Goal: Task Accomplishment & Management: Manage account settings

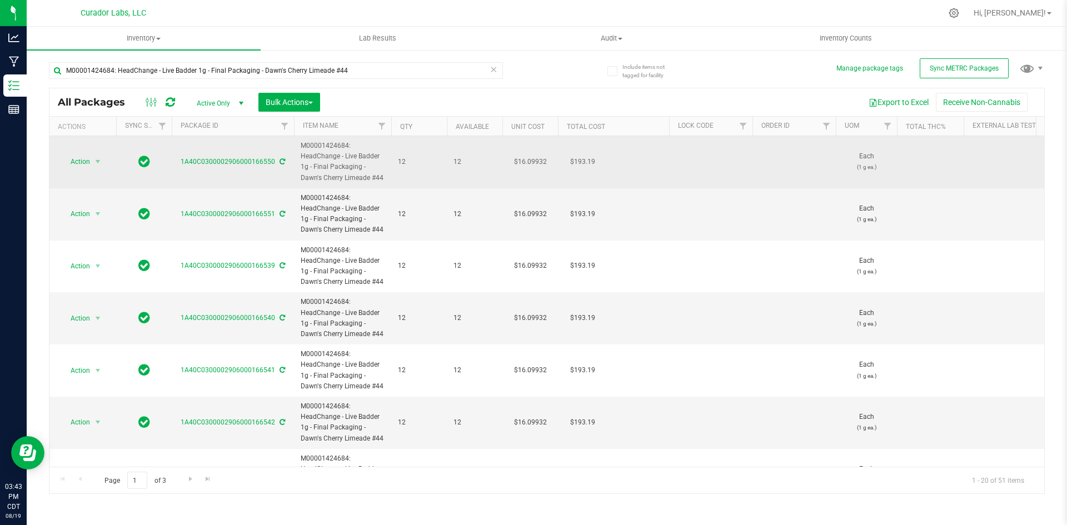
drag, startPoint x: 384, startPoint y: 177, endPoint x: 289, endPoint y: 142, distance: 100.7
copy tr "M00001424684: HeadChange - Live Badder 1g - Final Packaging - Dawn's Cherry Lim…"
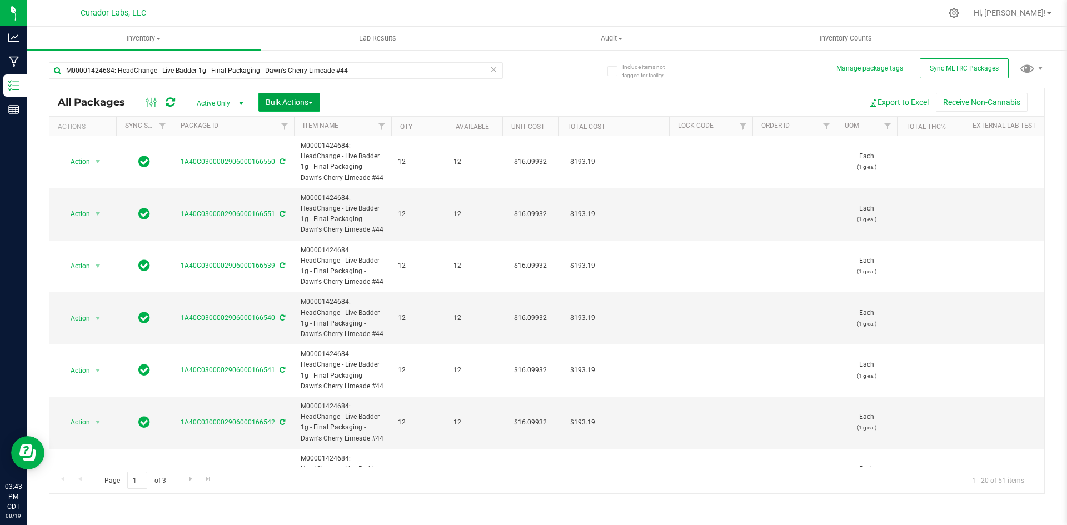
click at [277, 104] on span "Bulk Actions" at bounding box center [289, 102] width 47 height 9
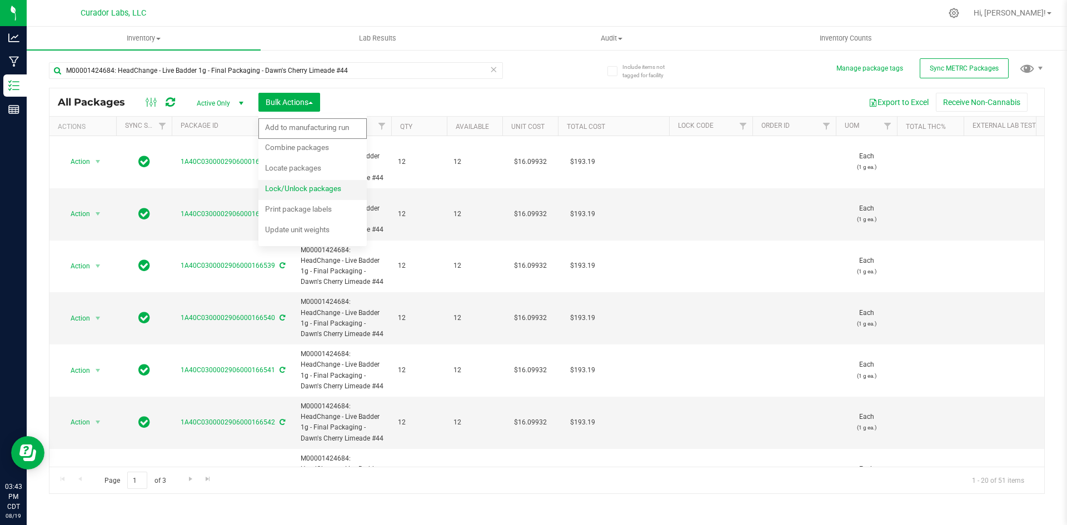
click at [294, 180] on li "Lock/Unlock packages" at bounding box center [312, 190] width 108 height 21
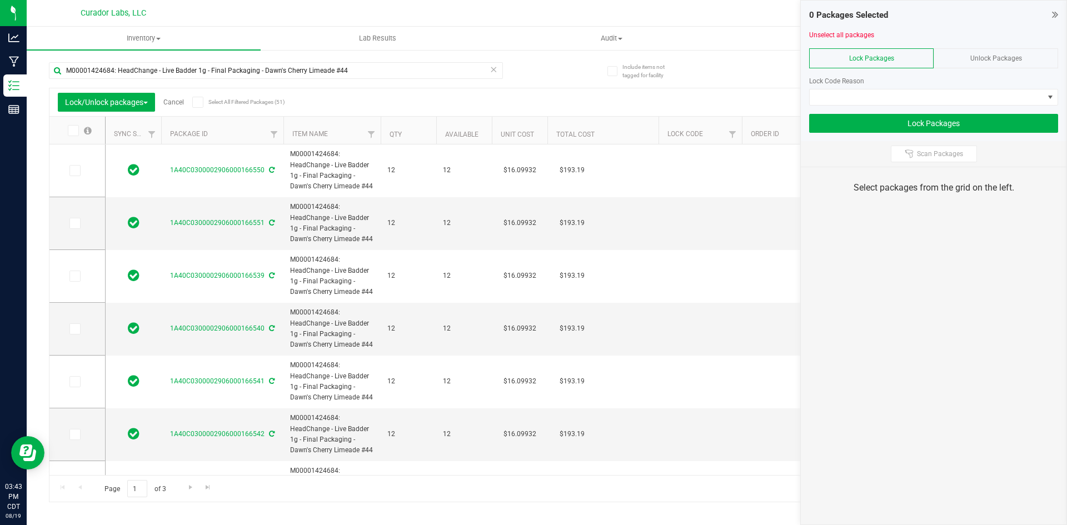
type input "2026-07-29"
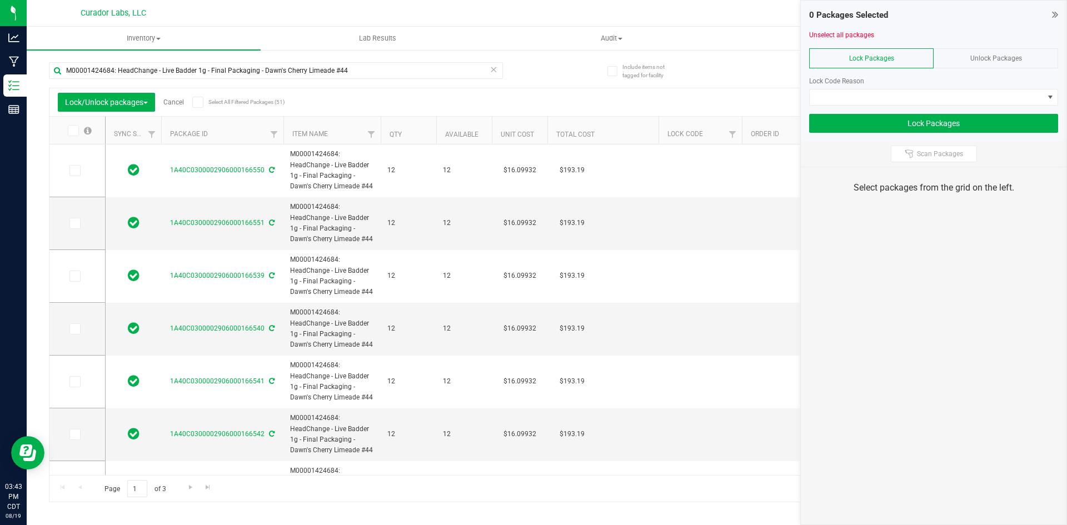
type input "2026-07-29"
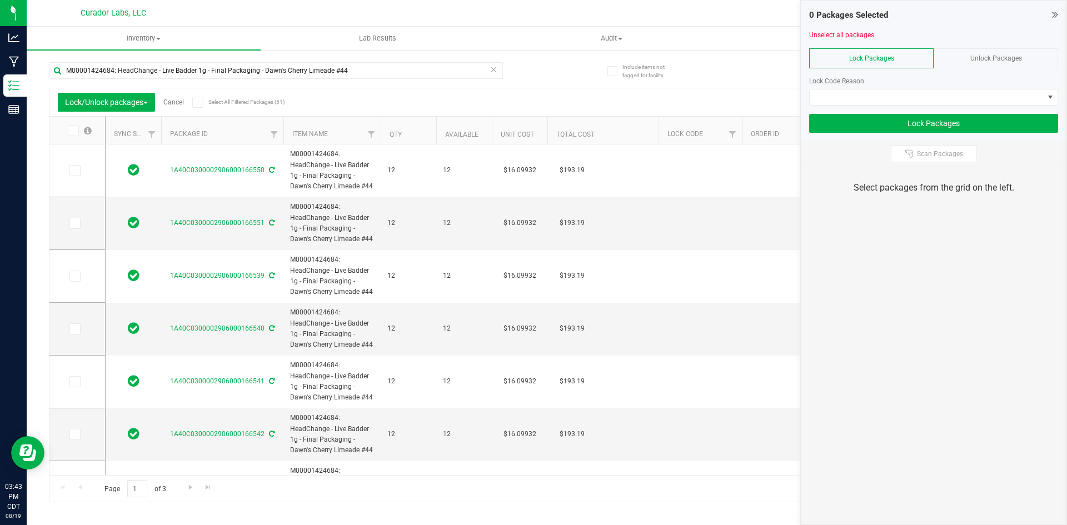
type input "2026-07-29"
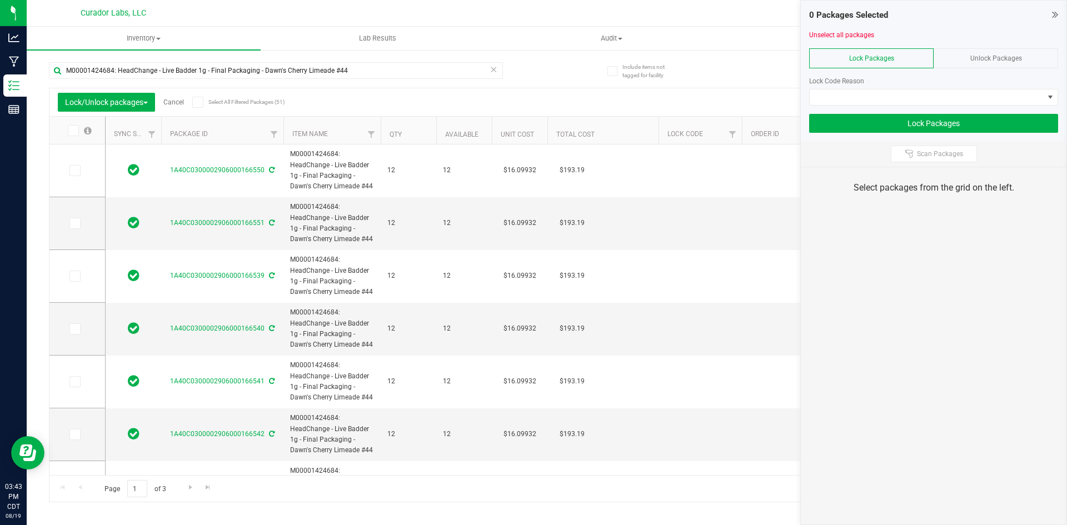
type input "2026-07-29"
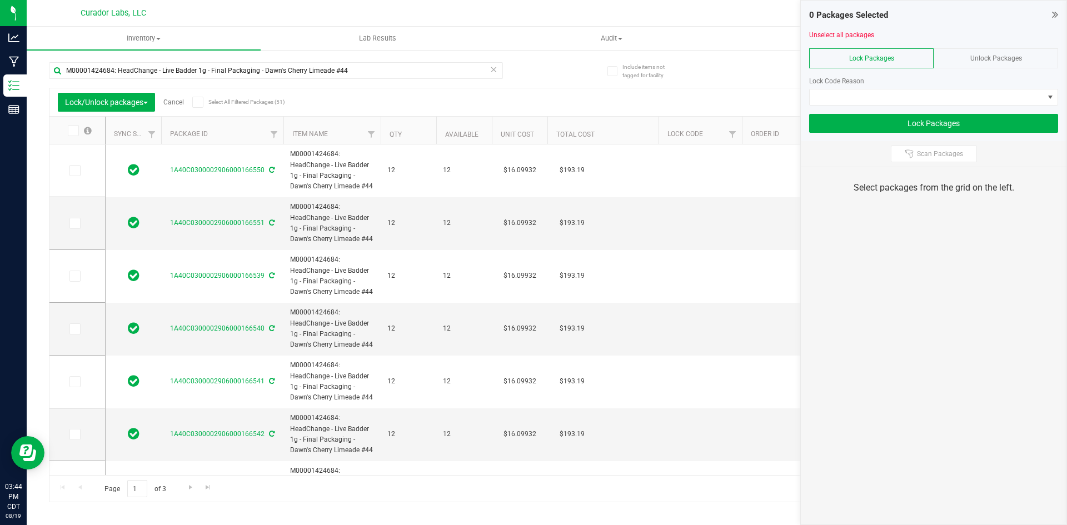
click at [198, 102] on icon at bounding box center [197, 102] width 7 height 0
click at [0, 0] on input "Select All Filtered Packages (51)" at bounding box center [0, 0] width 0 height 0
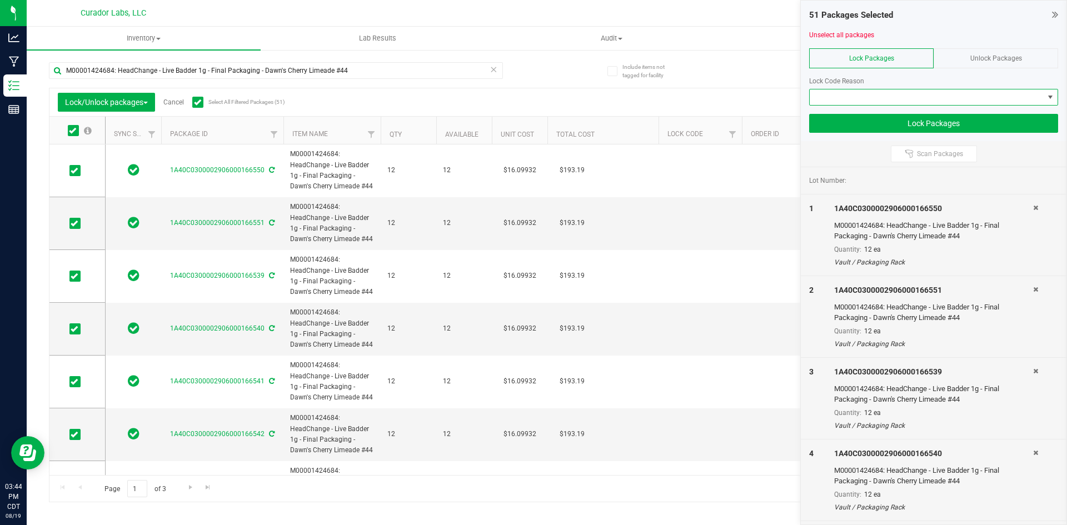
click at [842, 96] on span at bounding box center [926, 97] width 234 height 16
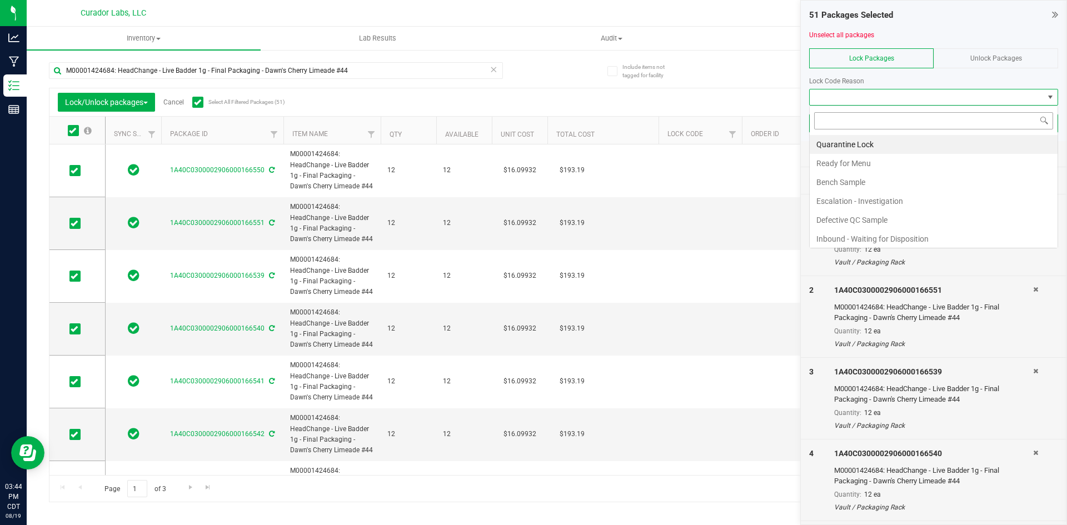
scroll to position [17, 249]
click at [861, 161] on li "Ready for Menu" at bounding box center [933, 163] width 248 height 19
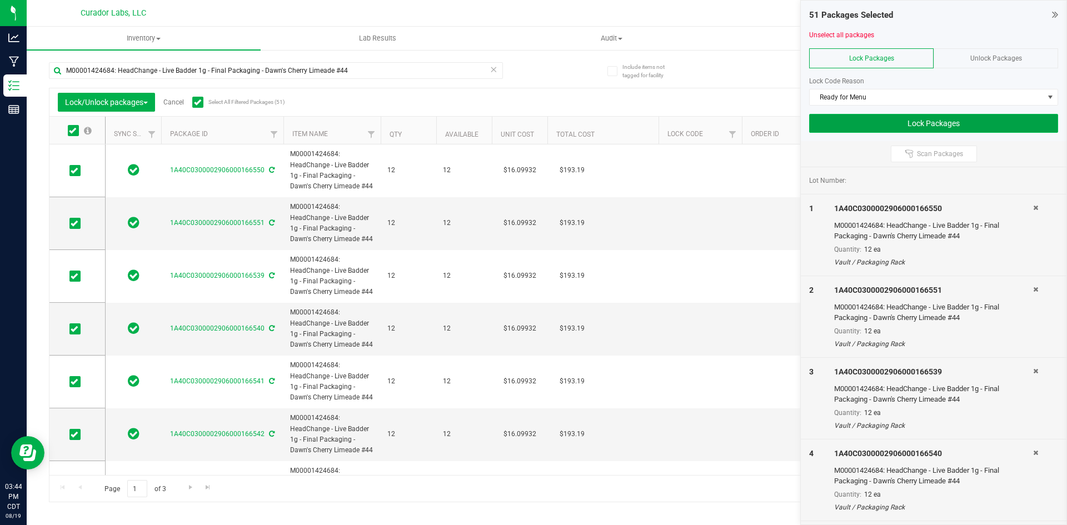
click at [851, 124] on button "Lock Packages" at bounding box center [933, 123] width 249 height 19
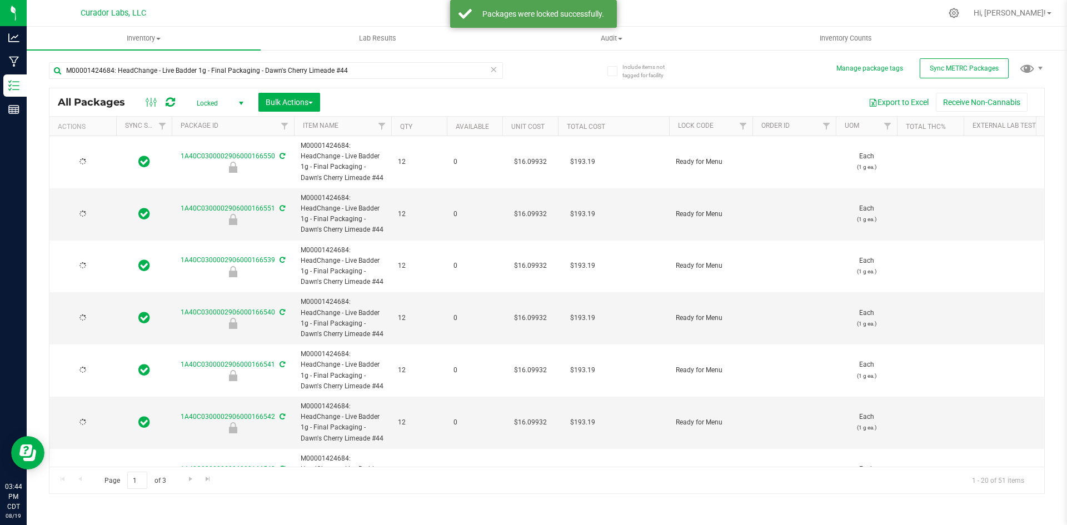
click at [496, 69] on icon at bounding box center [493, 68] width 8 height 13
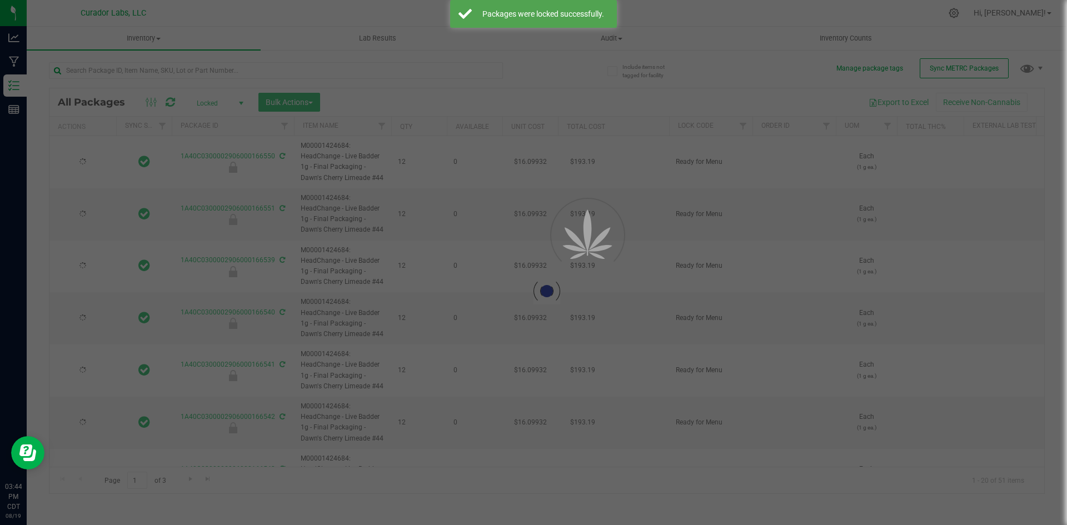
type input "2026-07-29"
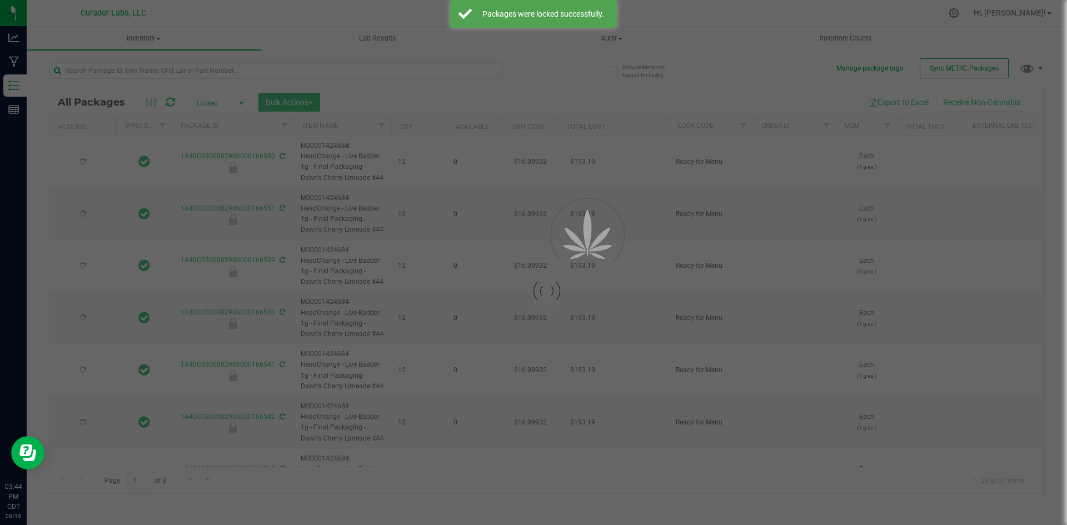
type input "2026-07-29"
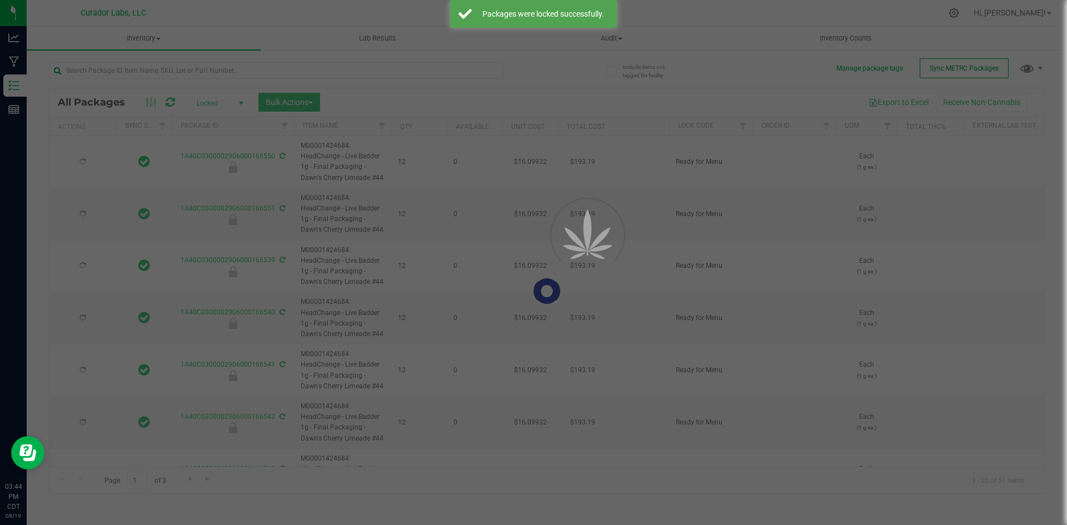
type input "2026-07-29"
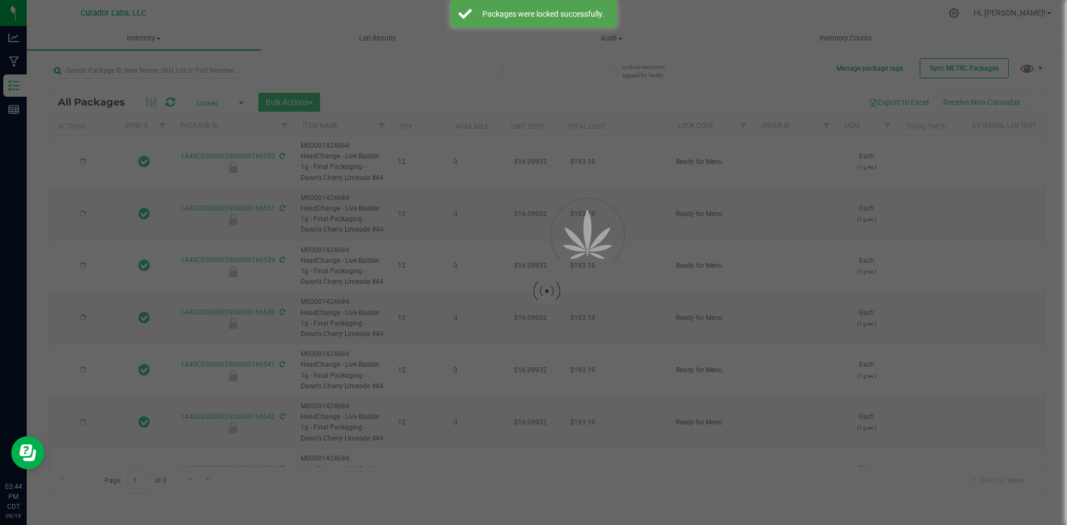
type input "2026-07-29"
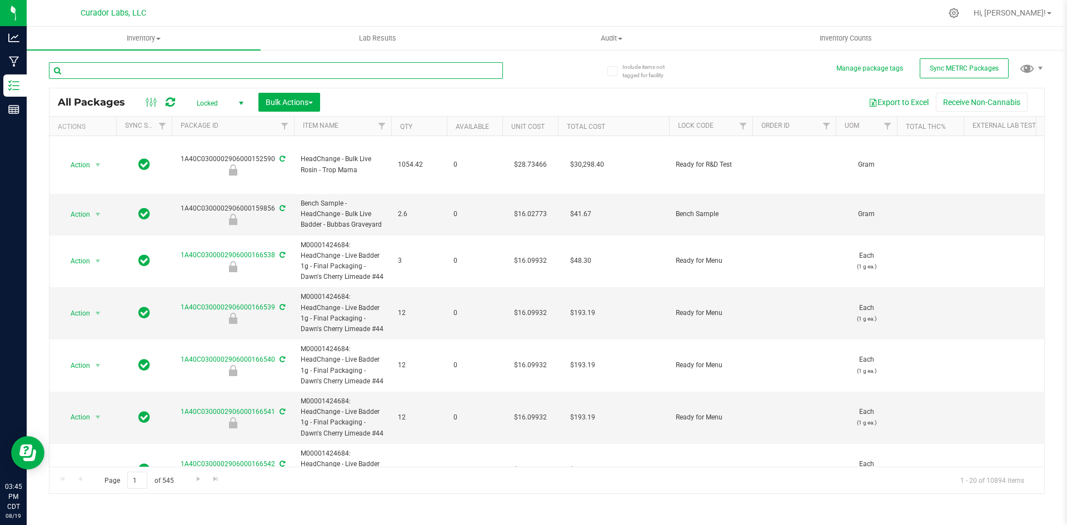
click at [317, 70] on input "text" at bounding box center [276, 70] width 454 height 17
type input "bubblegum"
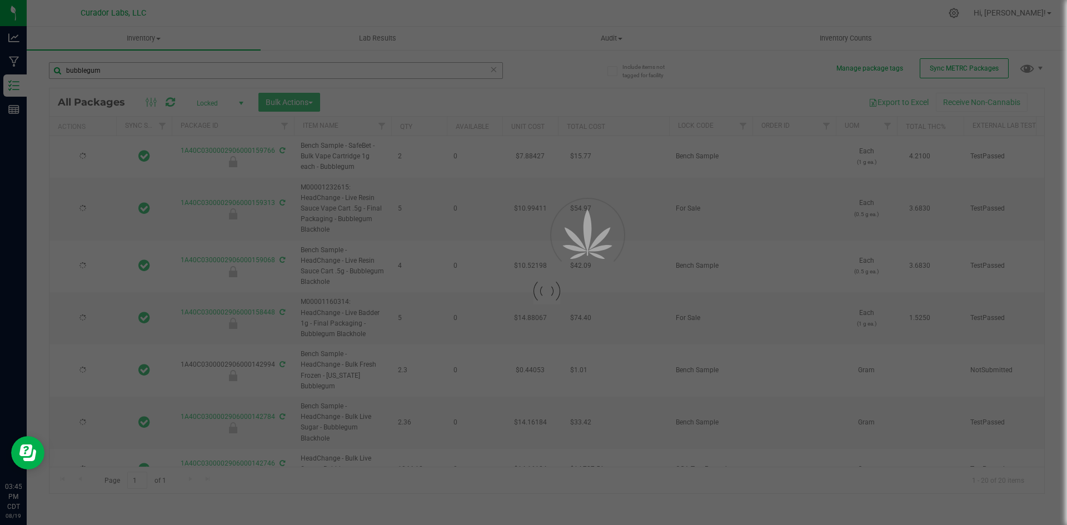
type input "[DATE]"
type input "2026-06-30"
type input "2026-06-10"
type input "[DATE]"
type input "2026-05-16"
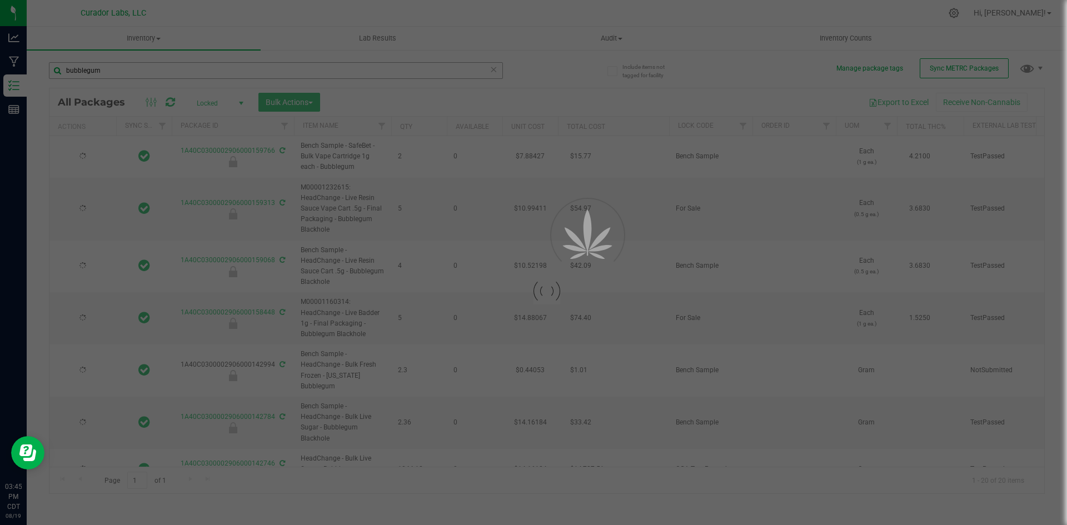
type input "[DATE]"
type input "2026-05-08"
type input "2026-03-26"
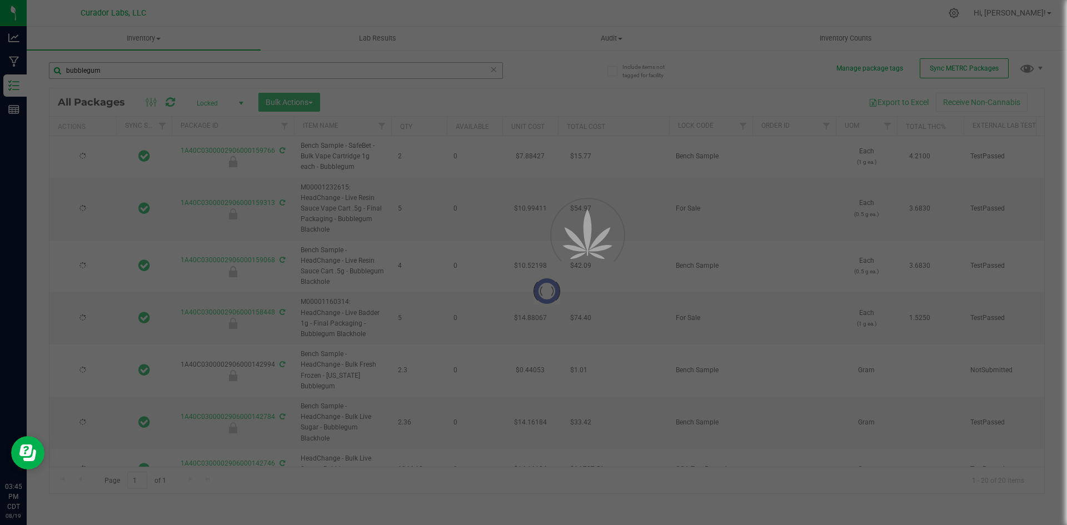
type input "2026-03-26"
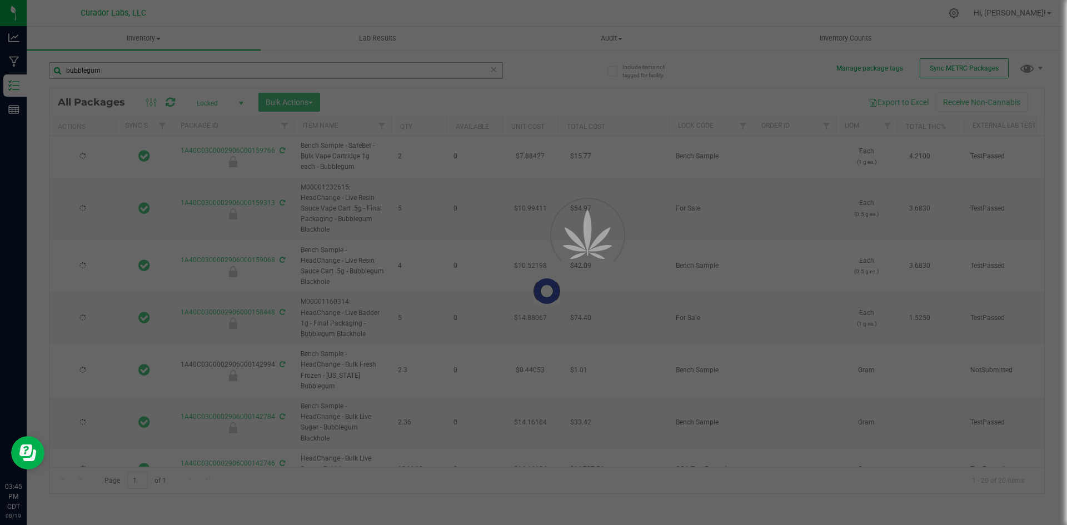
type input "2026-03-26"
type input "2026-03-27"
type input "2025-10-09"
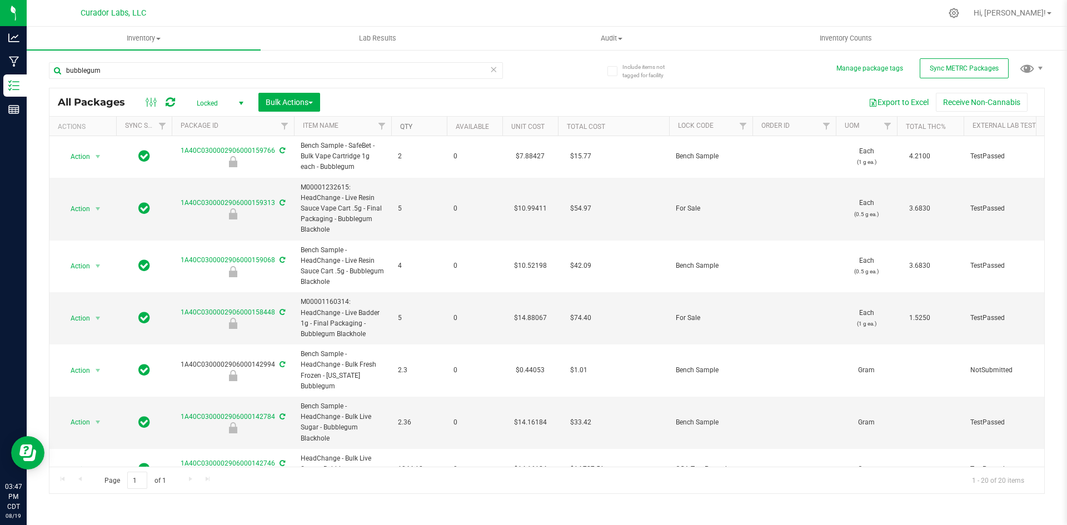
click at [403, 128] on link "Qty" at bounding box center [406, 127] width 12 height 8
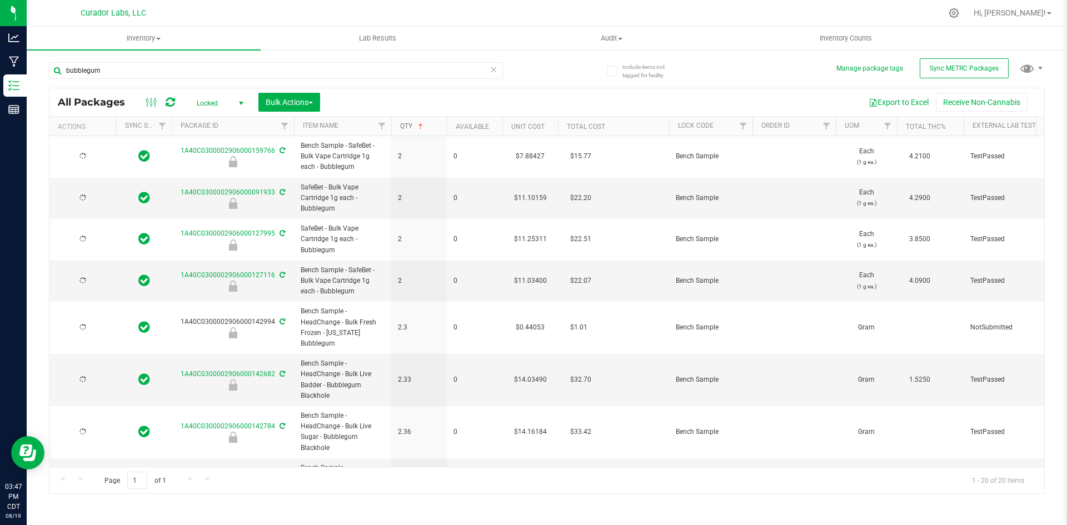
type input "[DATE]"
type input "2025-10-09"
type input "2026-03-27"
type input "2026-05-08"
type input "2026-05-16"
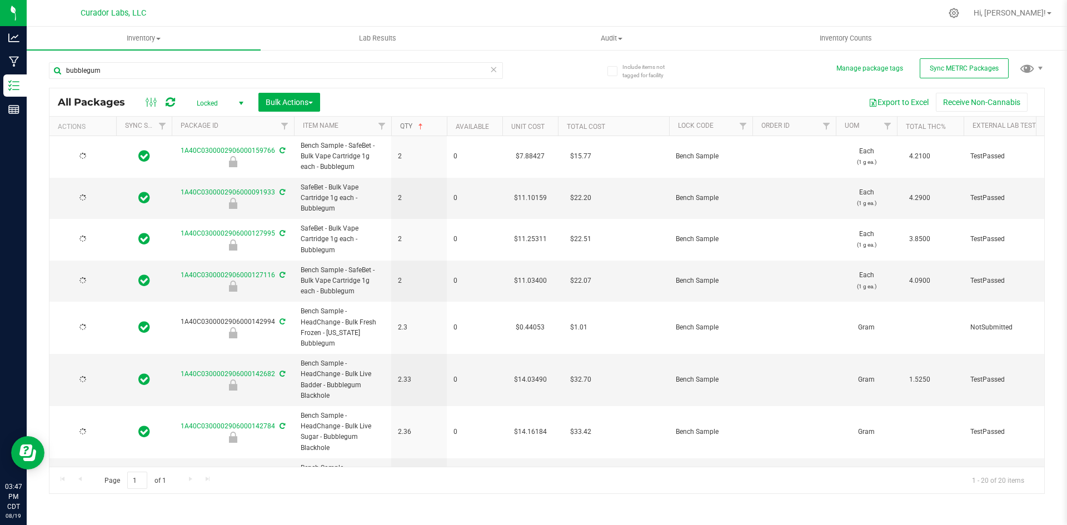
type input "2026-06-10"
type input "2026-06-30"
type input "[DATE]"
type input "2026-03-26"
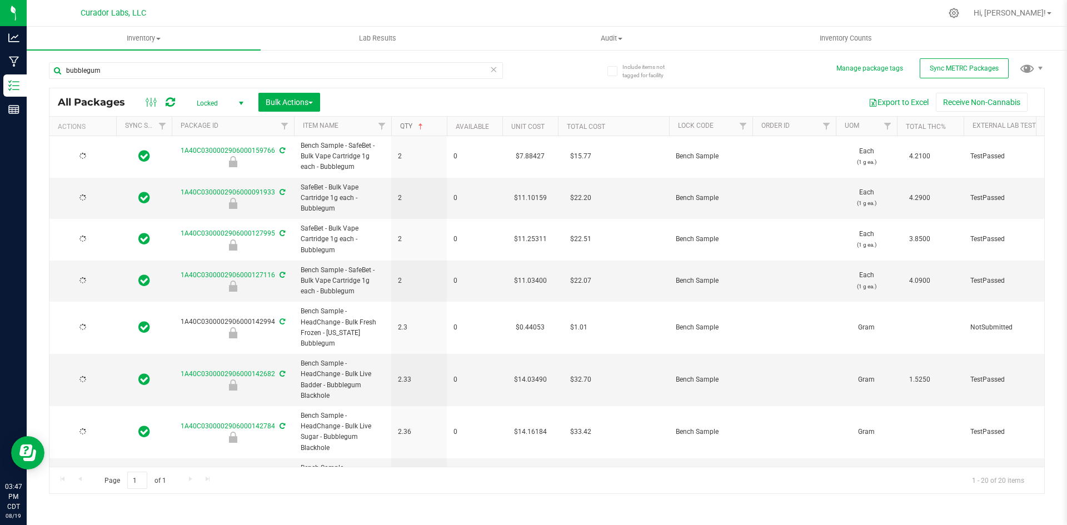
type input "2026-03-26"
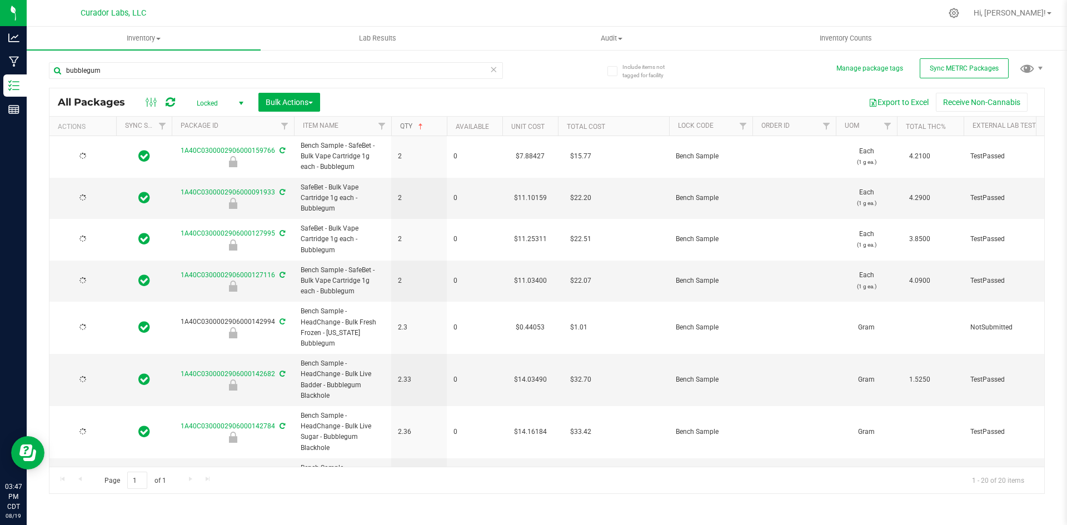
type input "2026-03-26"
type input "[DATE]"
click at [409, 128] on link "Qty" at bounding box center [412, 126] width 25 height 8
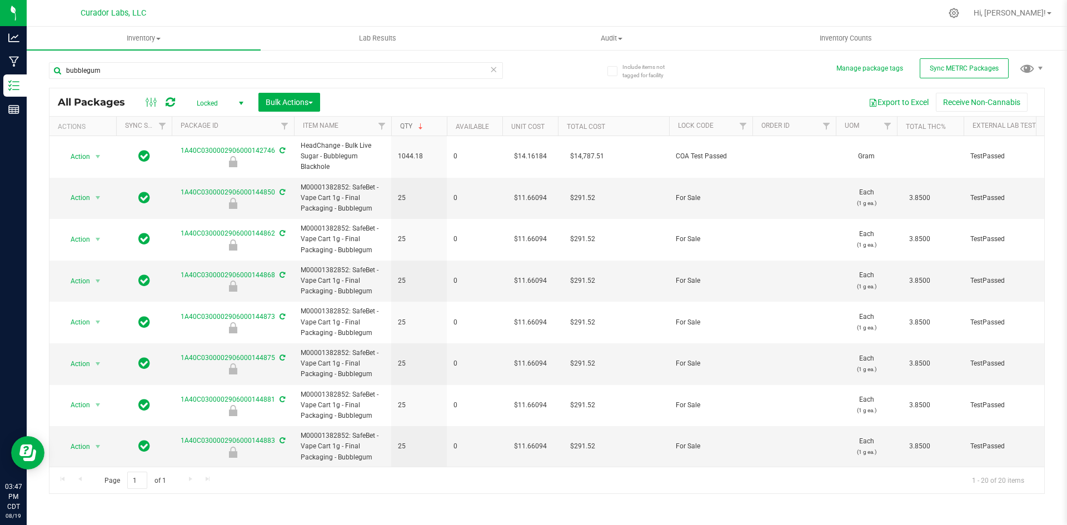
click at [411, 126] on link "Qty" at bounding box center [412, 126] width 25 height 8
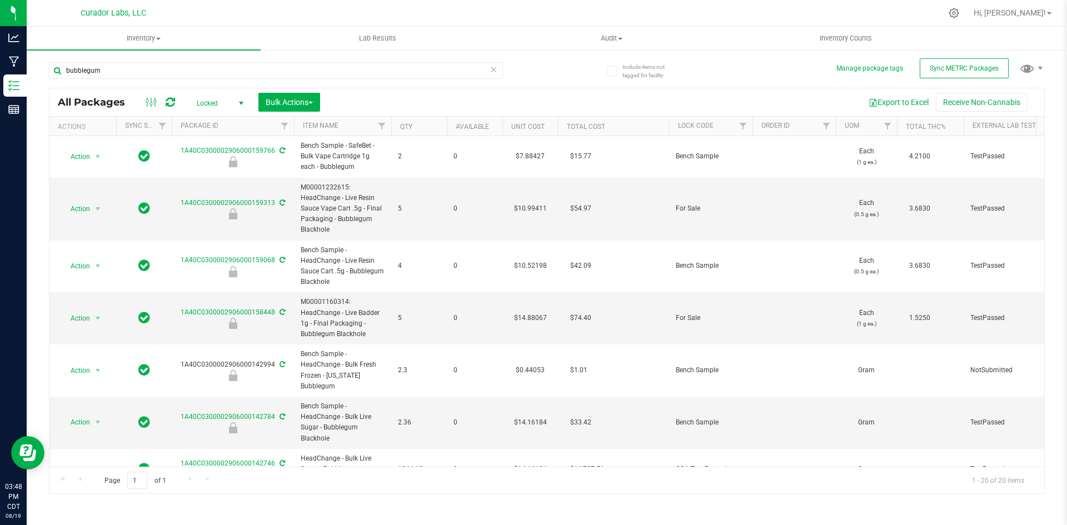
click at [399, 123] on th "Qty" at bounding box center [419, 126] width 56 height 19
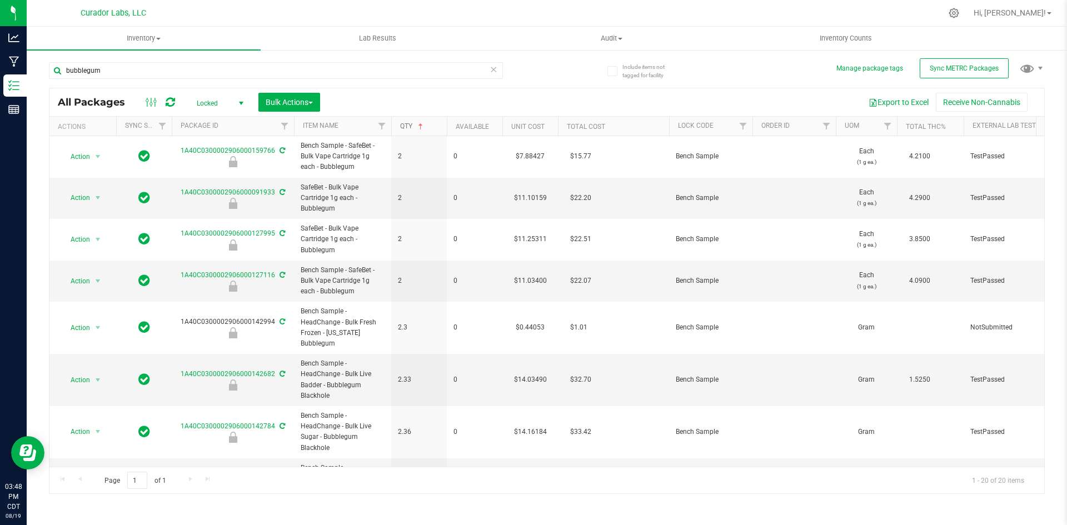
click at [401, 128] on link "Qty" at bounding box center [412, 126] width 25 height 8
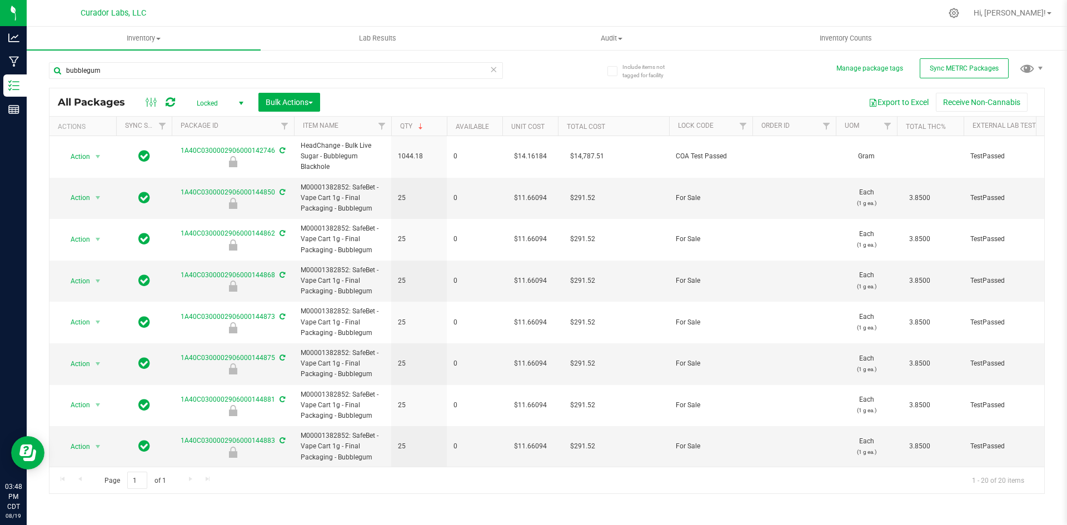
click at [216, 104] on span "Locked" at bounding box center [217, 104] width 61 height 16
click at [216, 117] on li "Active Only" at bounding box center [217, 121] width 60 height 17
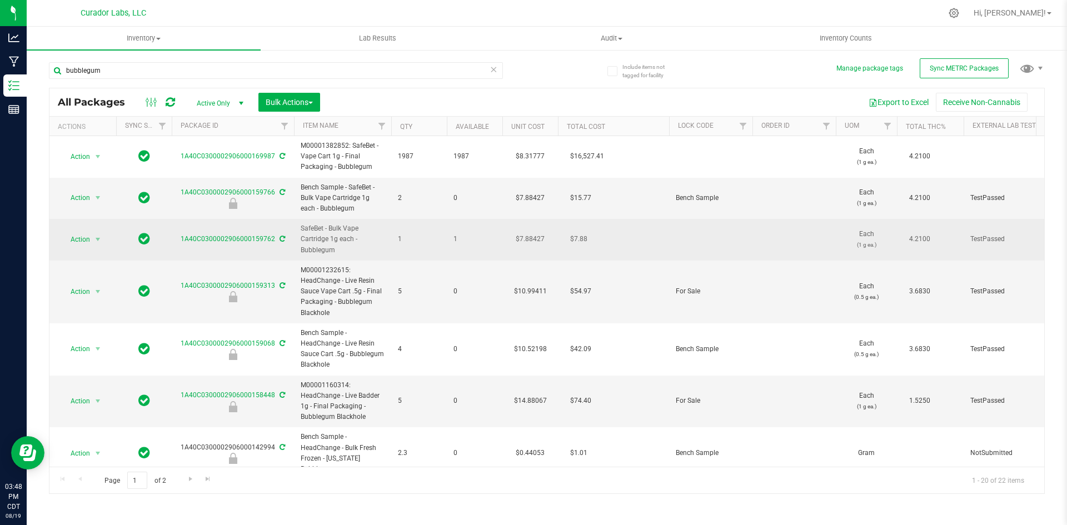
drag, startPoint x: 337, startPoint y: 246, endPoint x: 302, endPoint y: 228, distance: 39.5
click at [302, 228] on span "SafeBet - Bulk Vape Cartridge 1g each - Bubblegum" at bounding box center [343, 239] width 84 height 32
copy span "SafeBet - Bulk Vape Cartridge 1g each - Bubblegum"
click at [87, 243] on span "Action" at bounding box center [76, 240] width 30 height 16
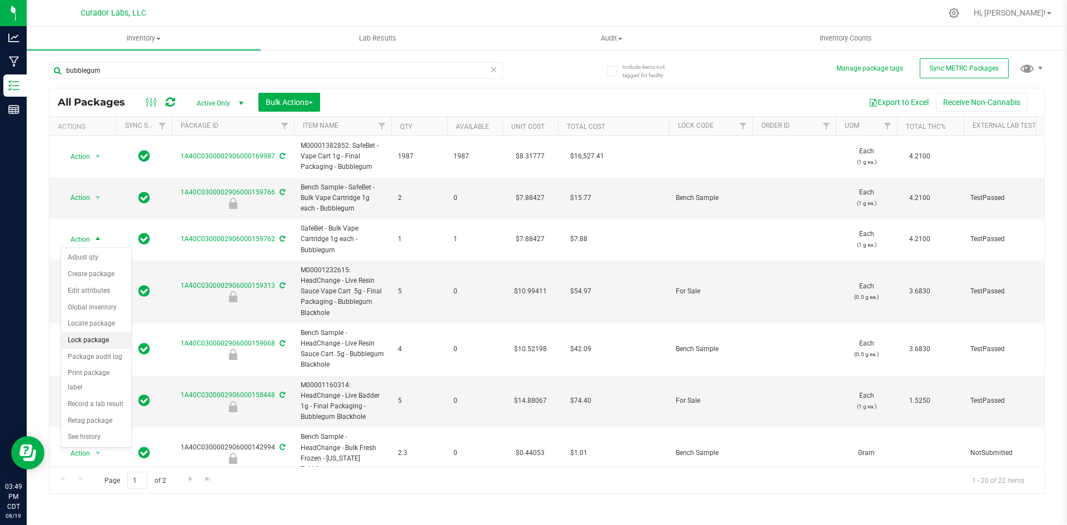
click at [89, 343] on li "Lock package" at bounding box center [96, 340] width 70 height 17
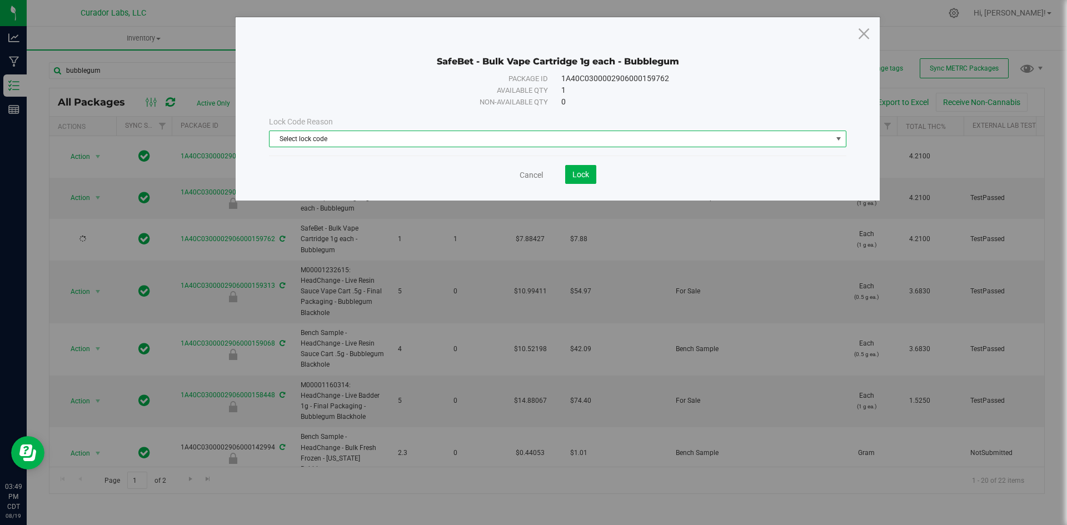
click at [418, 144] on span "Select lock code" at bounding box center [550, 139] width 562 height 16
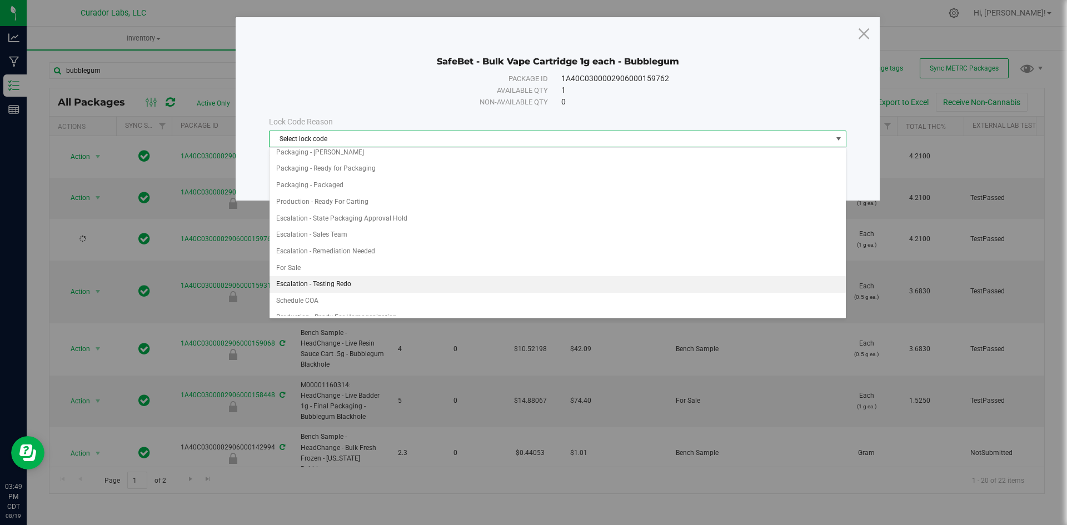
scroll to position [503, 0]
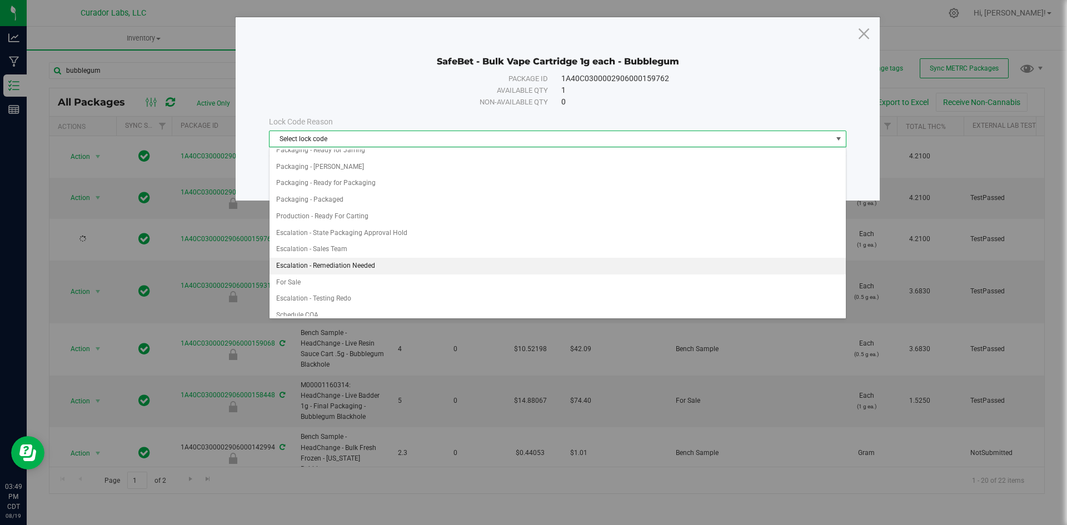
click at [364, 267] on li "Escalation - Remediation Needed" at bounding box center [557, 266] width 576 height 17
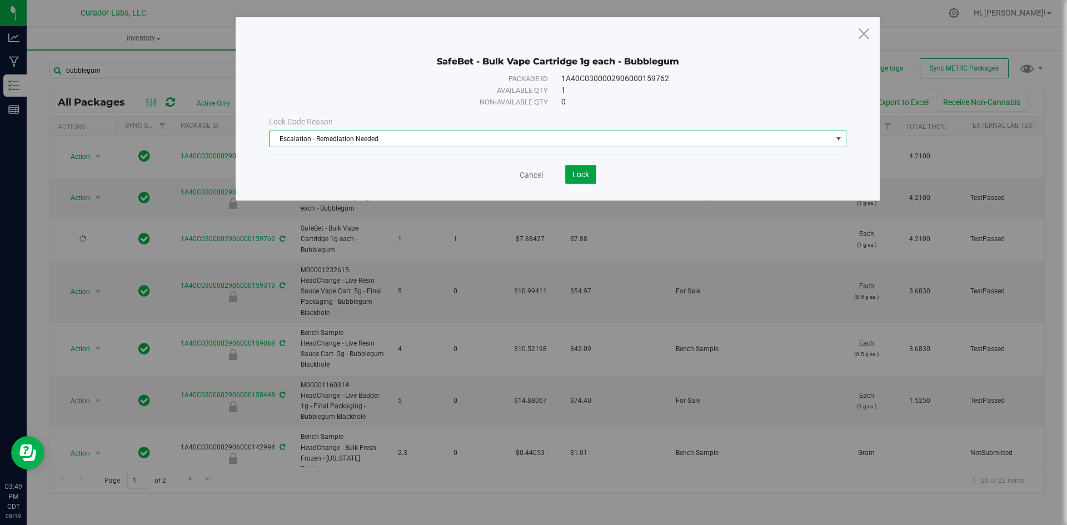
click at [579, 175] on span "Lock" at bounding box center [580, 174] width 17 height 9
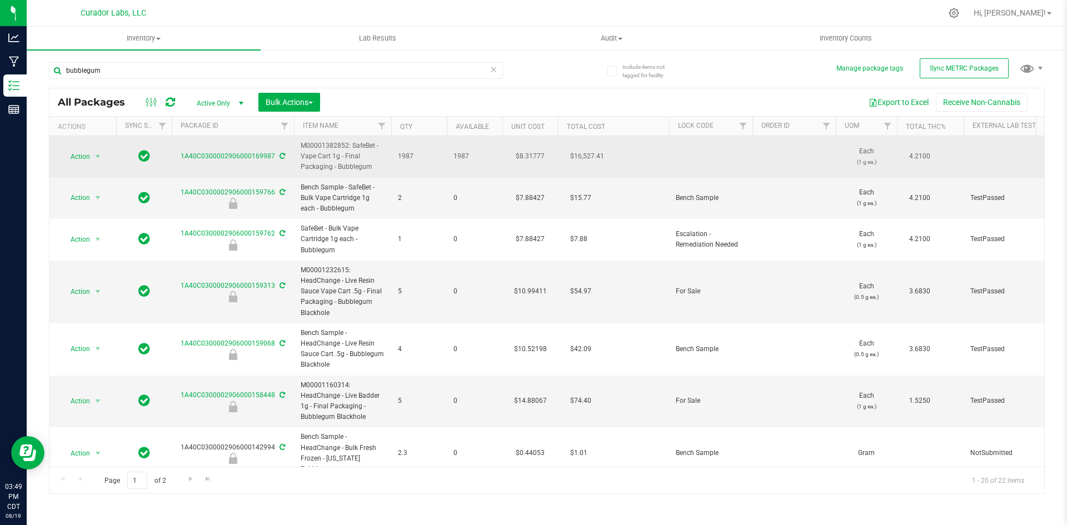
drag, startPoint x: 371, startPoint y: 166, endPoint x: 303, endPoint y: 142, distance: 72.6
click at [303, 142] on span "M00001382852: SafeBet - Vape Cart 1g - Final Packaging - Bubblegum" at bounding box center [343, 157] width 84 height 32
copy span "M00001382852: SafeBet - Vape Cart 1g - Final Packaging - Bubblegum"
click at [88, 160] on span "Action" at bounding box center [76, 157] width 30 height 16
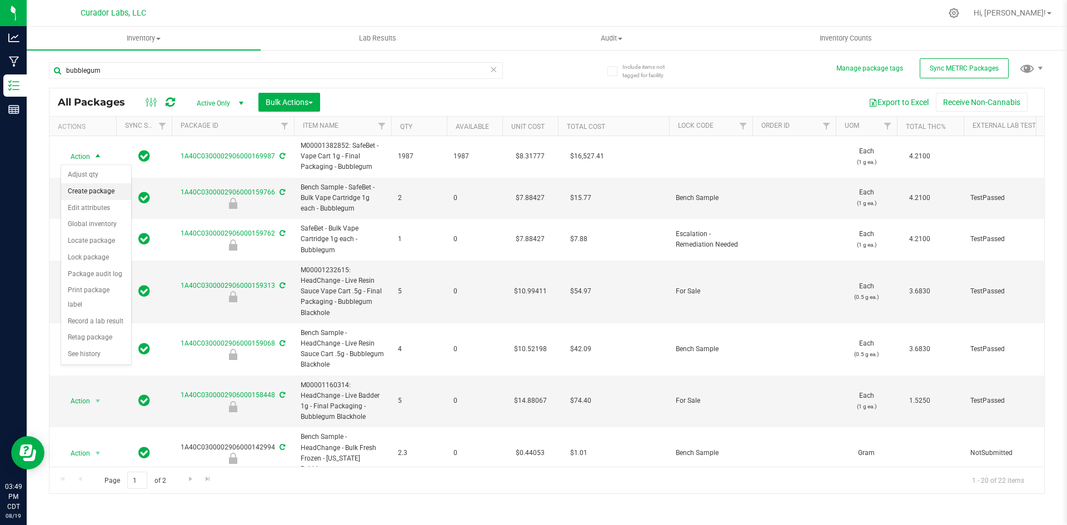
click at [90, 187] on li "Create package" at bounding box center [96, 191] width 70 height 17
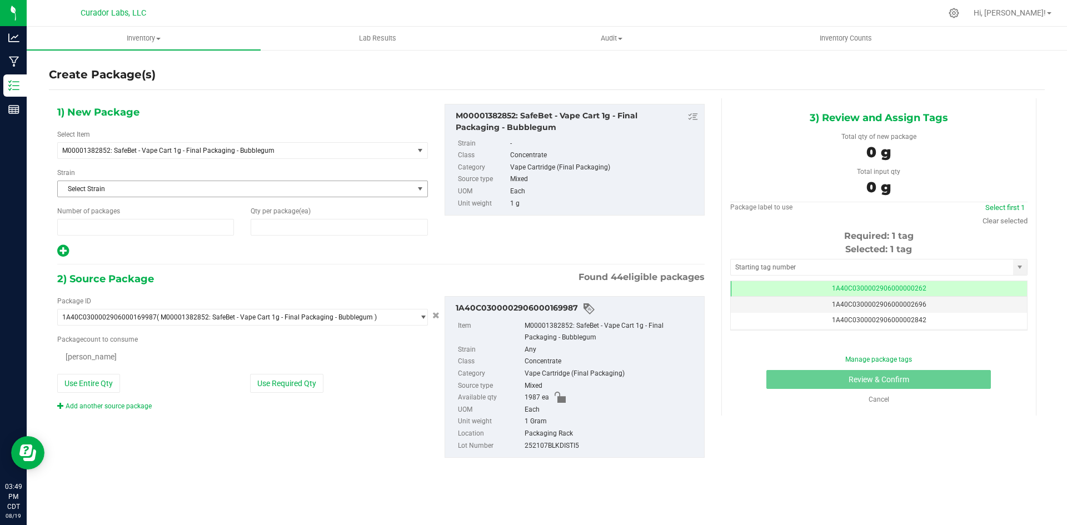
type input "1"
type input "0"
click at [282, 236] on div "1) New Package Select Item M00001382852: SafeBet - Vape Cart 1g - Final Packagi…" at bounding box center [242, 181] width 387 height 154
click at [273, 229] on span at bounding box center [339, 227] width 177 height 17
type input "12"
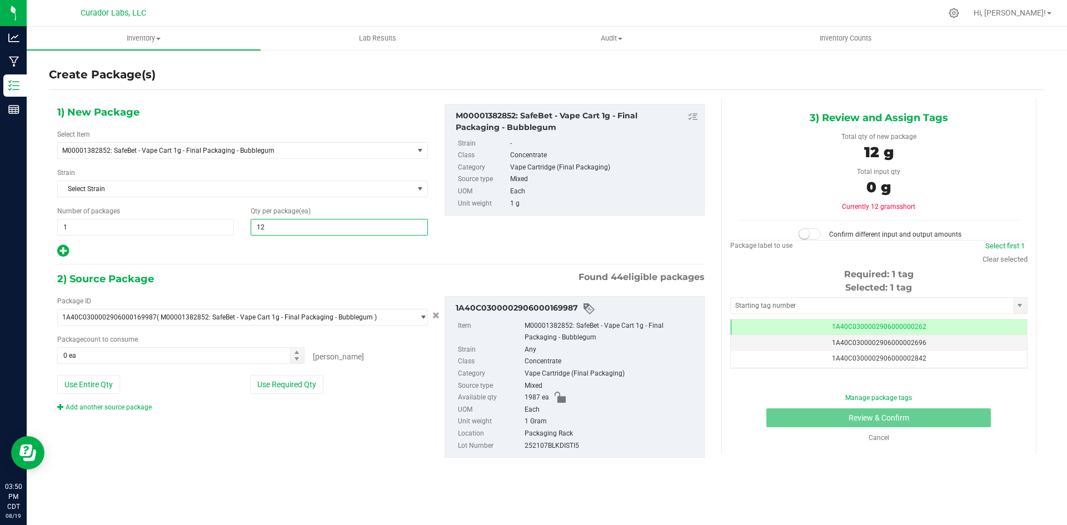
click at [66, 252] on icon at bounding box center [63, 251] width 12 height 14
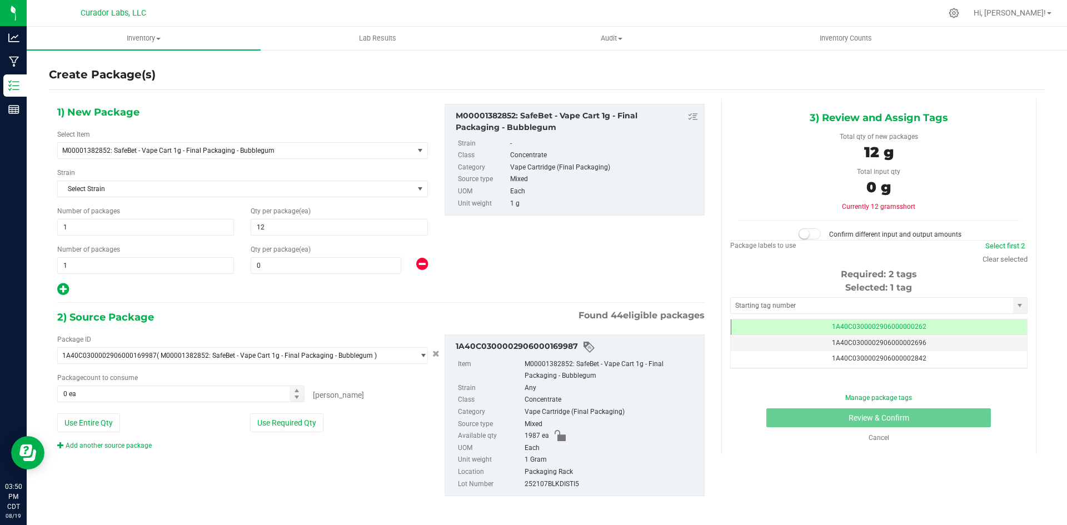
type input "12"
drag, startPoint x: 82, startPoint y: 263, endPoint x: 40, endPoint y: 273, distance: 42.7
click at [40, 273] on div "Create Package(s) 1) New Package Select Item M00001382852: SafeBet - Vape Cart …" at bounding box center [547, 222] width 1040 height 347
type input "79"
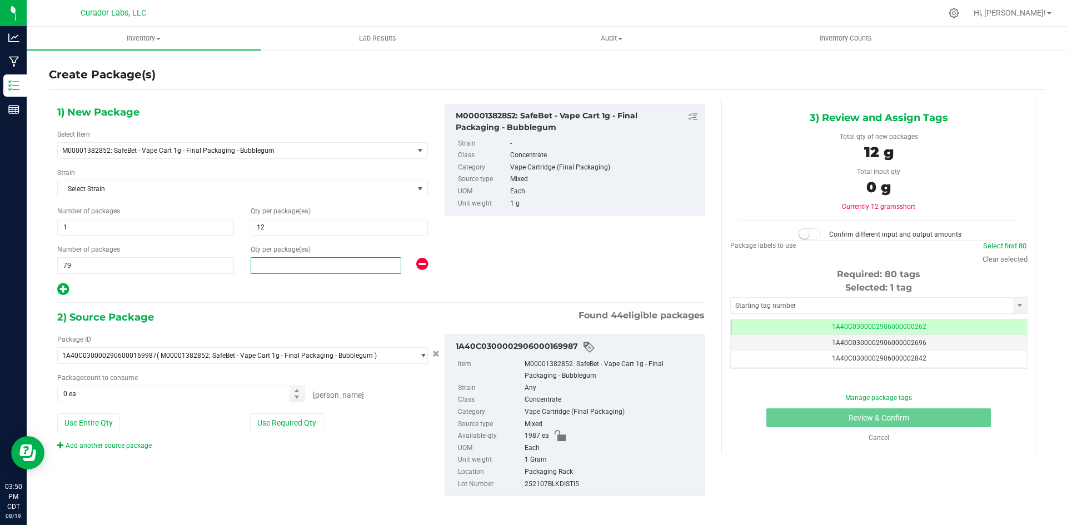
click at [267, 269] on span at bounding box center [326, 265] width 151 height 17
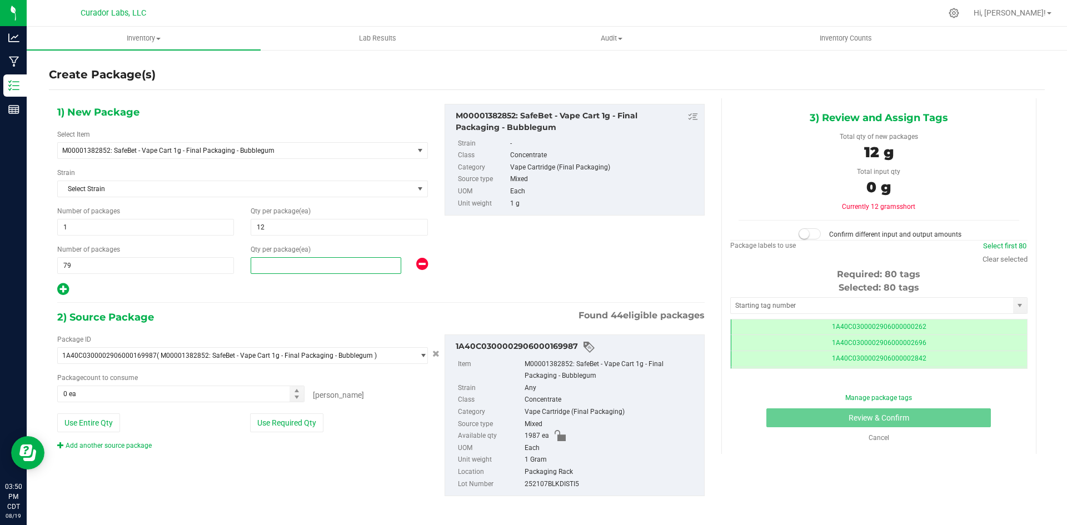
scroll to position [0, -1]
type input "25"
click at [95, 423] on button "Use Entire Qty" at bounding box center [88, 422] width 63 height 19
type input "1987 ea"
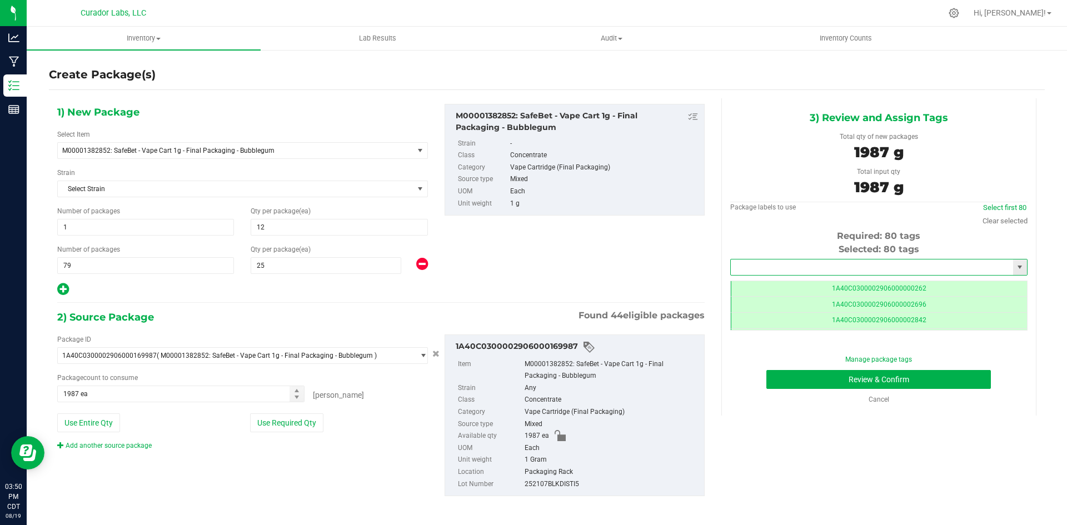
click at [796, 269] on input "text" at bounding box center [872, 267] width 282 height 16
click at [769, 282] on li "1A40C0300002906000166589" at bounding box center [871, 286] width 293 height 17
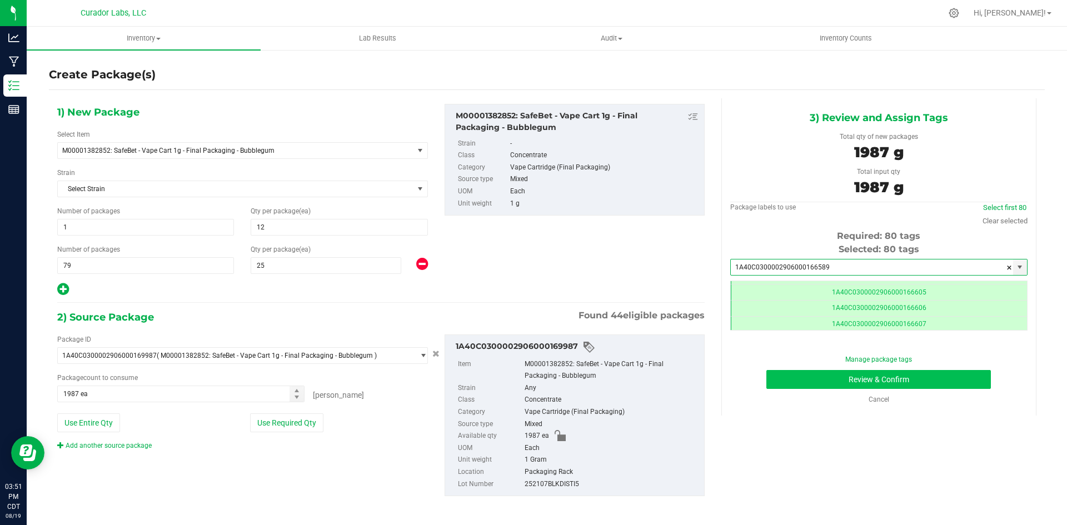
type input "1A40C0300002906000166589"
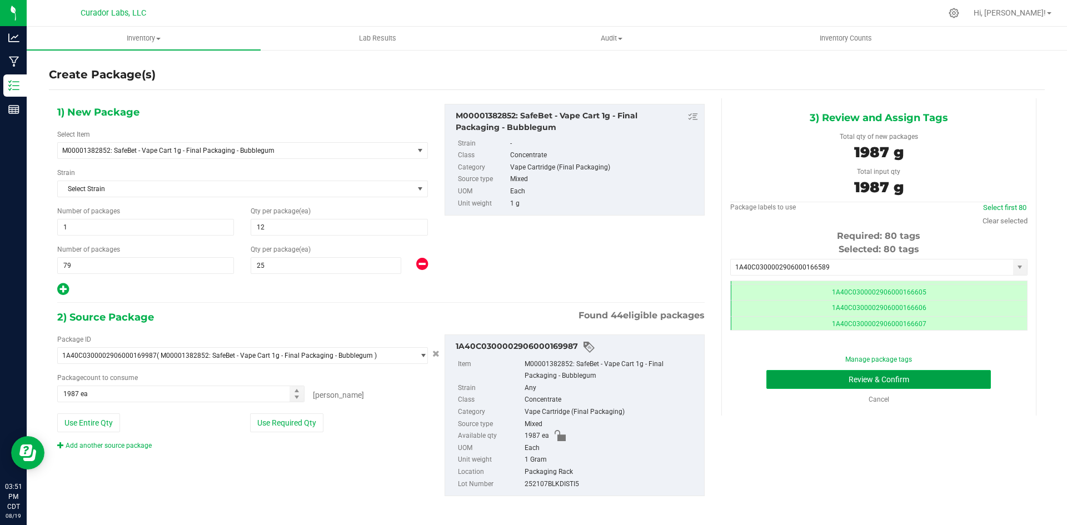
click at [879, 380] on button "Review & Confirm" at bounding box center [878, 379] width 224 height 19
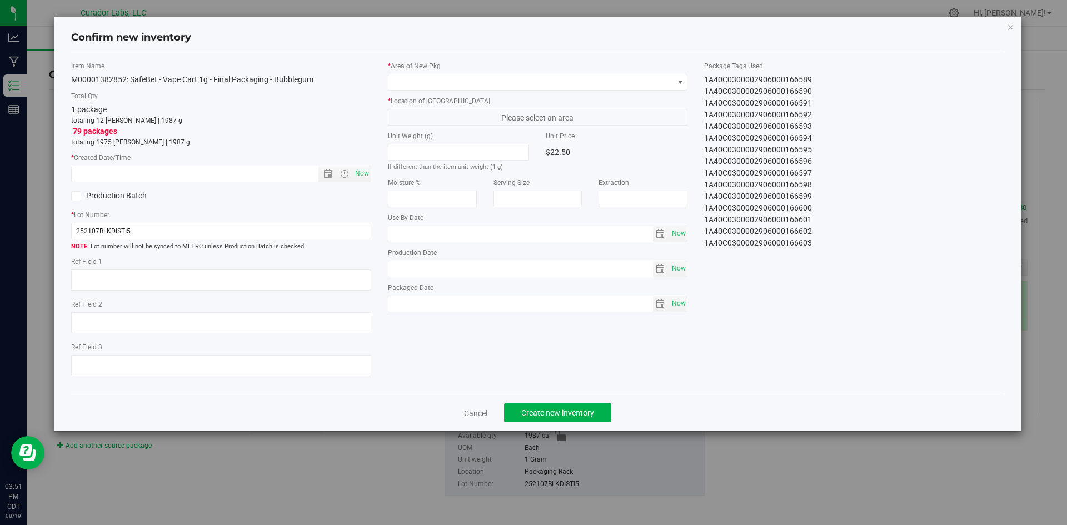
type input "[DATE]"
click at [359, 173] on span "Now" at bounding box center [361, 174] width 19 height 16
type input "8/19/2025 3:54 PM"
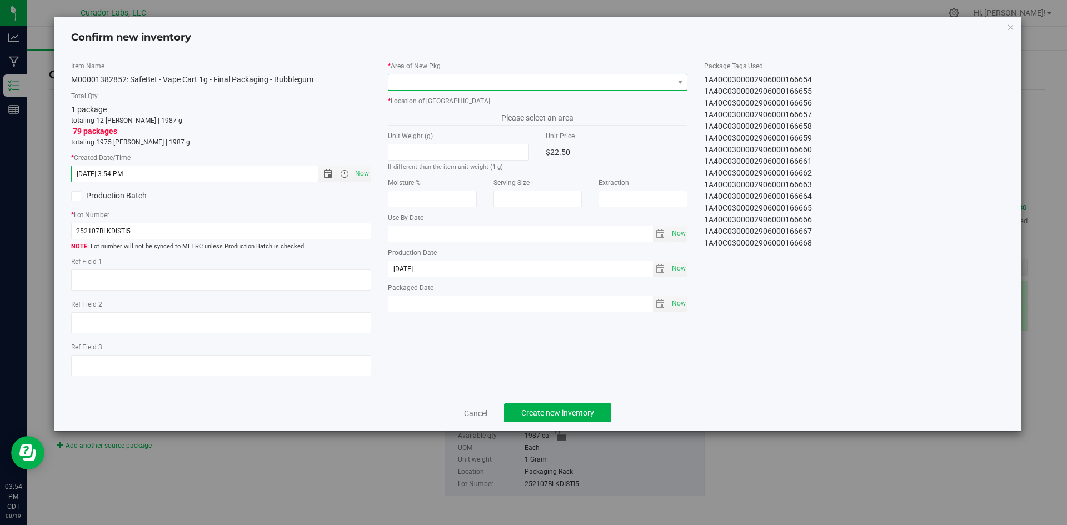
click at [419, 81] on span at bounding box center [530, 82] width 285 height 16
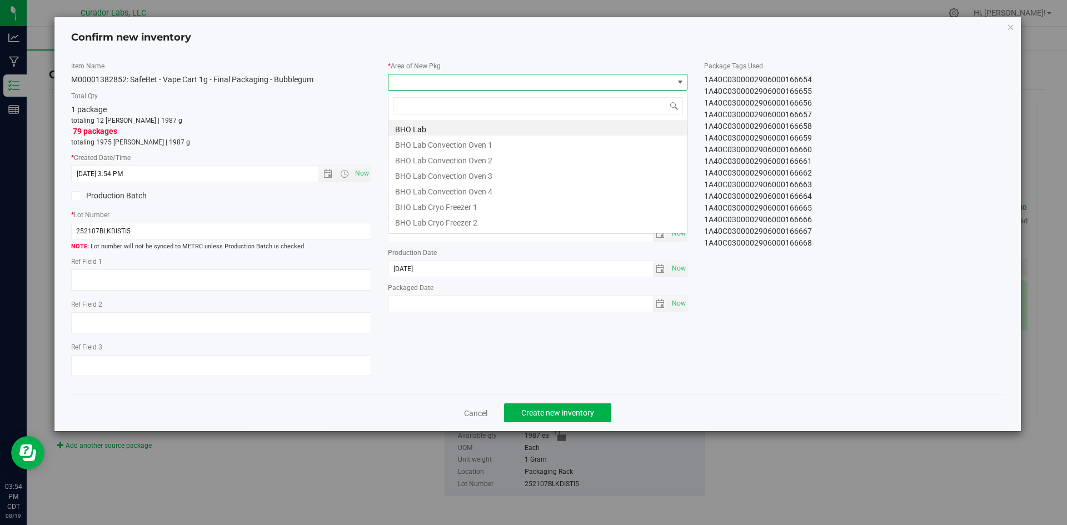
scroll to position [17, 300]
type input "vault"
click at [426, 208] on li "Vault" at bounding box center [537, 206] width 299 height 16
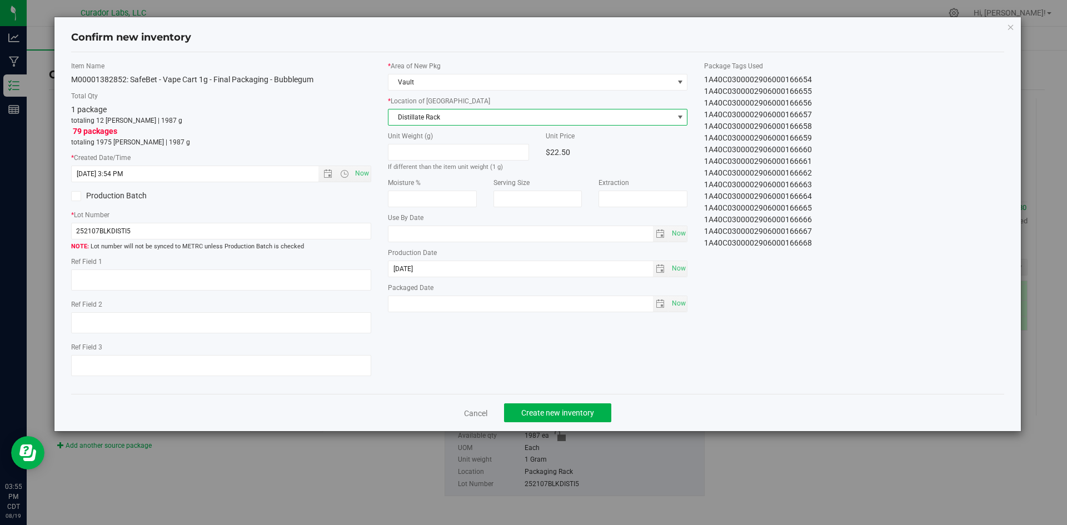
click at [427, 117] on span "Distillate Rack" at bounding box center [530, 117] width 285 height 16
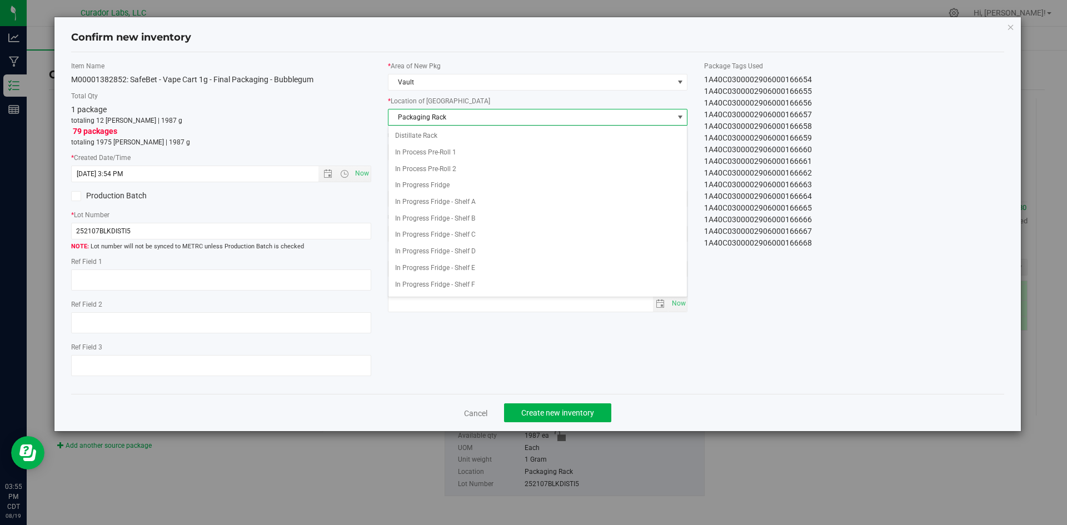
scroll to position [81, 0]
click at [427, 117] on span "Packaging Rack" at bounding box center [530, 117] width 285 height 16
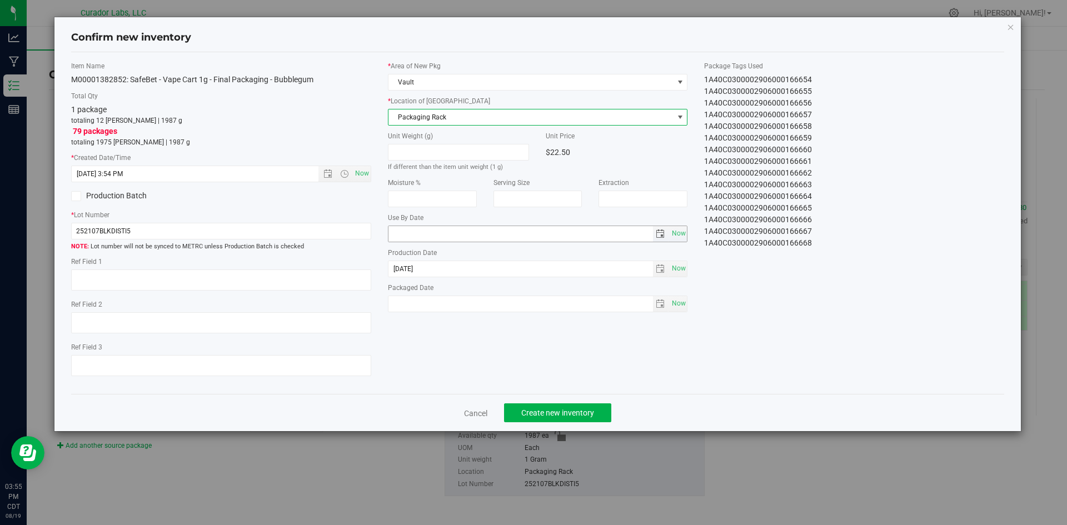
click at [423, 238] on input "text" at bounding box center [520, 234] width 264 height 16
type input "[DATE]"
click at [677, 302] on span "Now" at bounding box center [678, 304] width 19 height 16
type input "[DATE]"
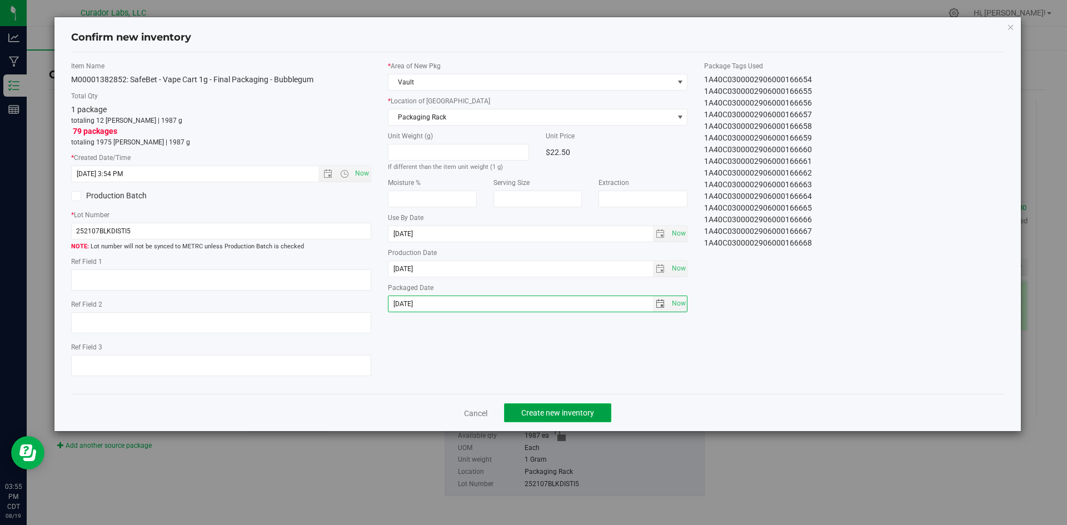
click at [537, 417] on span "Create new inventory" at bounding box center [557, 412] width 73 height 9
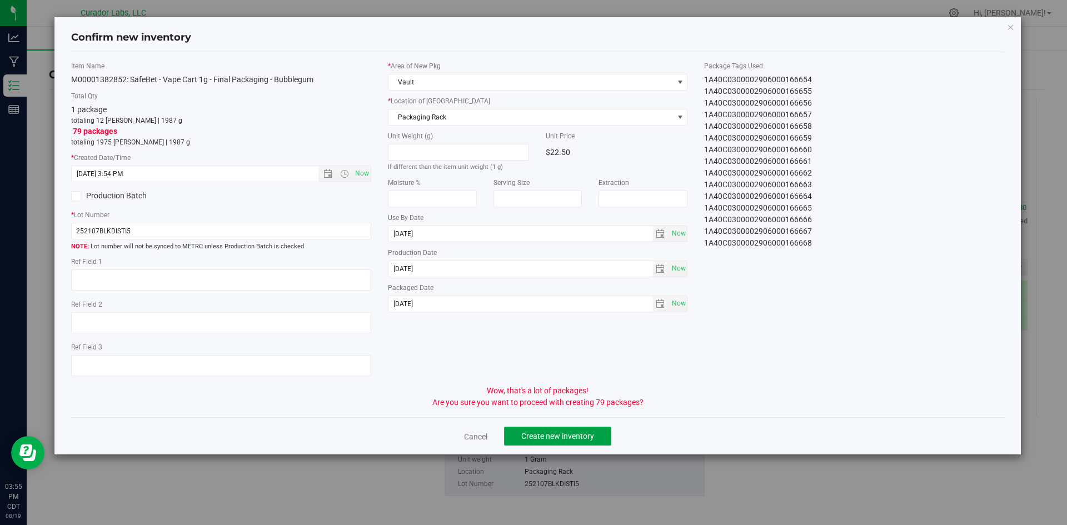
click at [542, 432] on span "Create new inventory" at bounding box center [557, 436] width 73 height 9
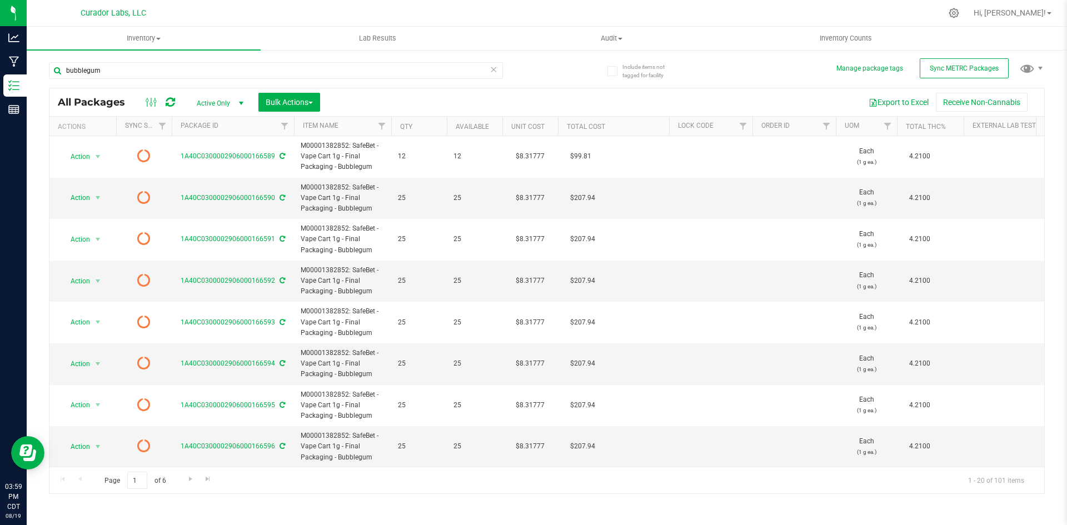
click at [171, 100] on icon at bounding box center [170, 102] width 9 height 11
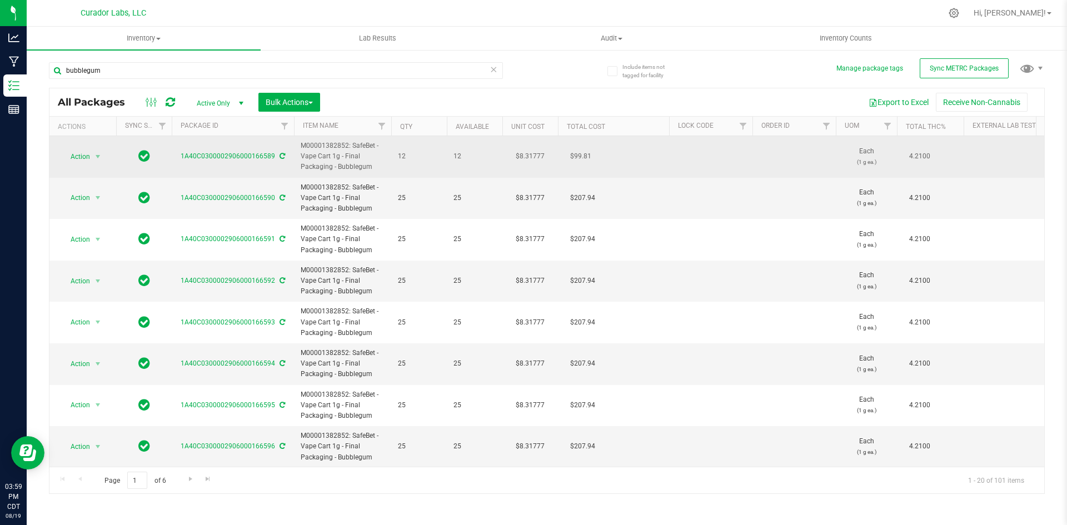
drag, startPoint x: 369, startPoint y: 167, endPoint x: 301, endPoint y: 143, distance: 72.4
click at [301, 143] on span "M00001382852: SafeBet - Vape Cart 1g - Final Packaging - Bubblegum" at bounding box center [343, 157] width 84 height 32
copy span "M00001382852: SafeBet - Vape Cart 1g - Final Packaging - Bubblegum"
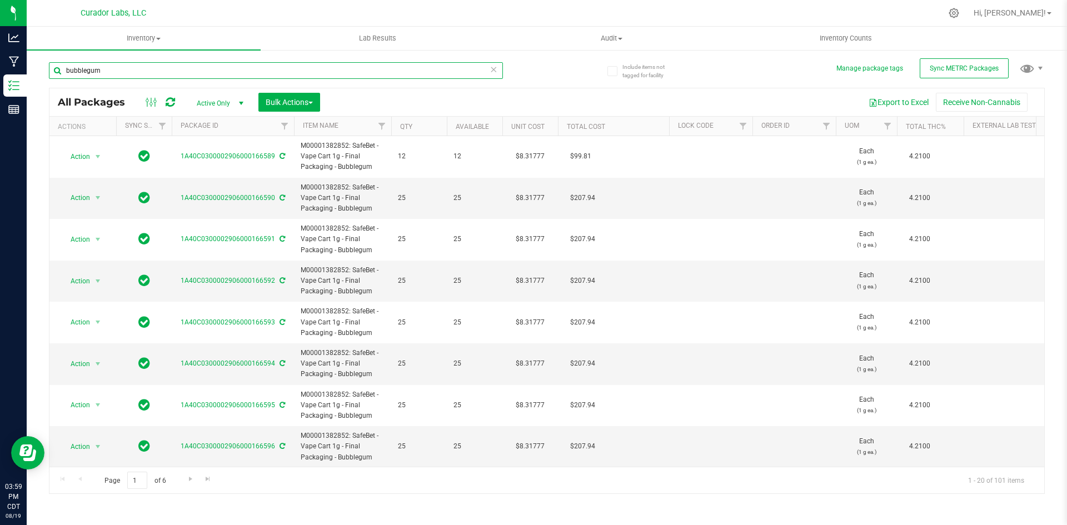
drag, startPoint x: 112, startPoint y: 72, endPoint x: 61, endPoint y: 70, distance: 51.7
click at [61, 70] on input "bubblegum" at bounding box center [276, 70] width 454 height 17
paste input "M00001382852: SafeBet - Vape Cart 1g - Final Packaging - B"
drag, startPoint x: 287, startPoint y: 72, endPoint x: 44, endPoint y: 76, distance: 242.3
click at [44, 76] on div "Include items not tagged for facility Manage package tags Sync METRC Packages M…" at bounding box center [547, 218] width 1040 height 339
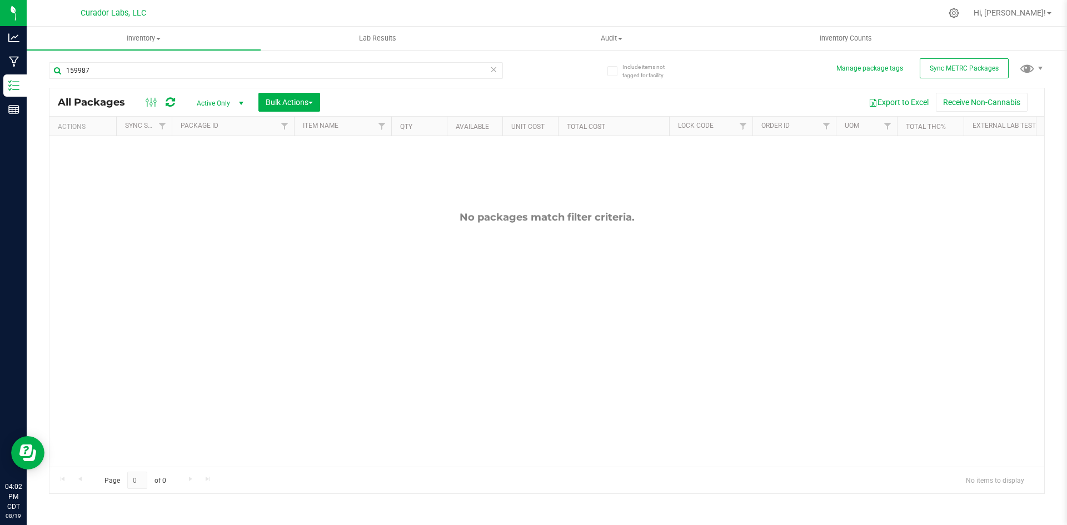
click at [177, 101] on div at bounding box center [160, 102] width 37 height 13
click at [171, 104] on icon at bounding box center [170, 102] width 9 height 11
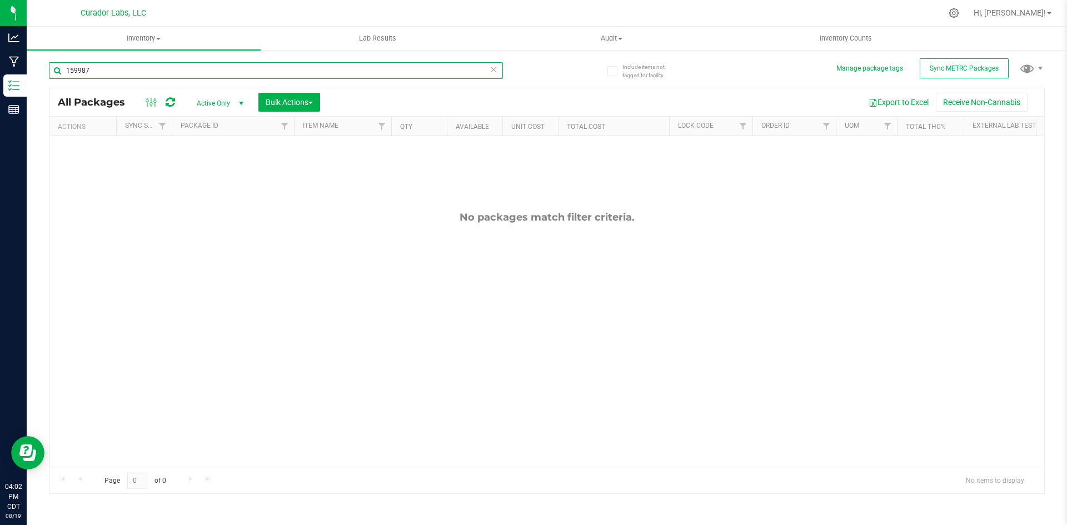
drag, startPoint x: 105, startPoint y: 74, endPoint x: 61, endPoint y: 79, distance: 44.7
click at [61, 79] on div "159987" at bounding box center [276, 75] width 454 height 26
paste input "M00001382852: SafeBet - Vape Cart 1g - Final Packaging - Bubblegum"
type input "M00001382852: SafeBet - Vape Cart 1g - Final Packaging - Bubblegum"
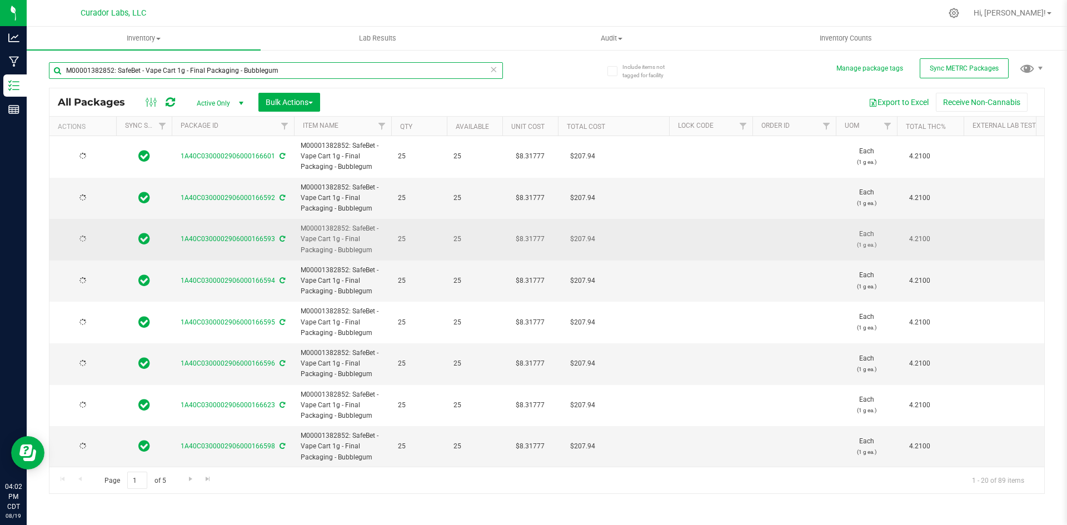
type input "[DATE]"
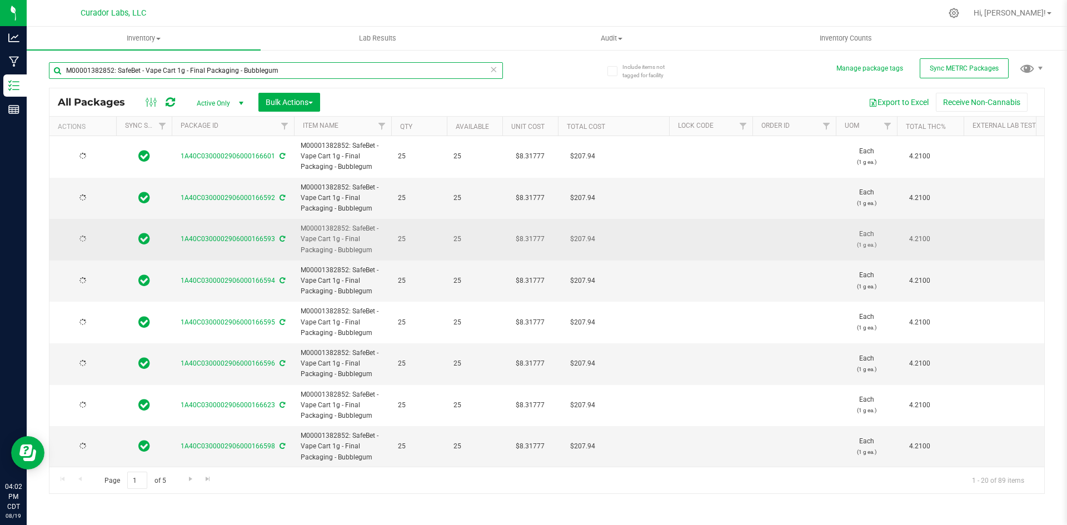
type input "[DATE]"
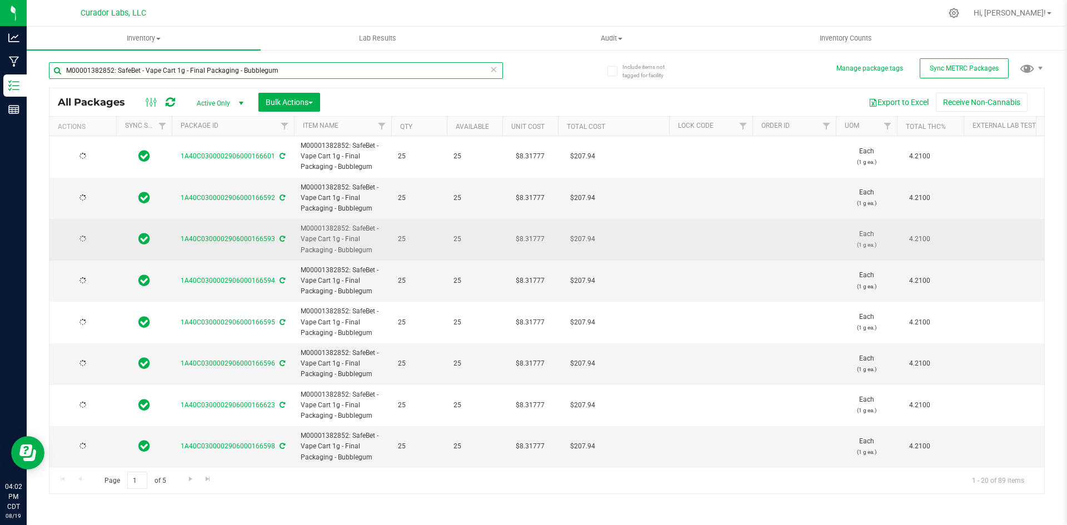
type input "[DATE]"
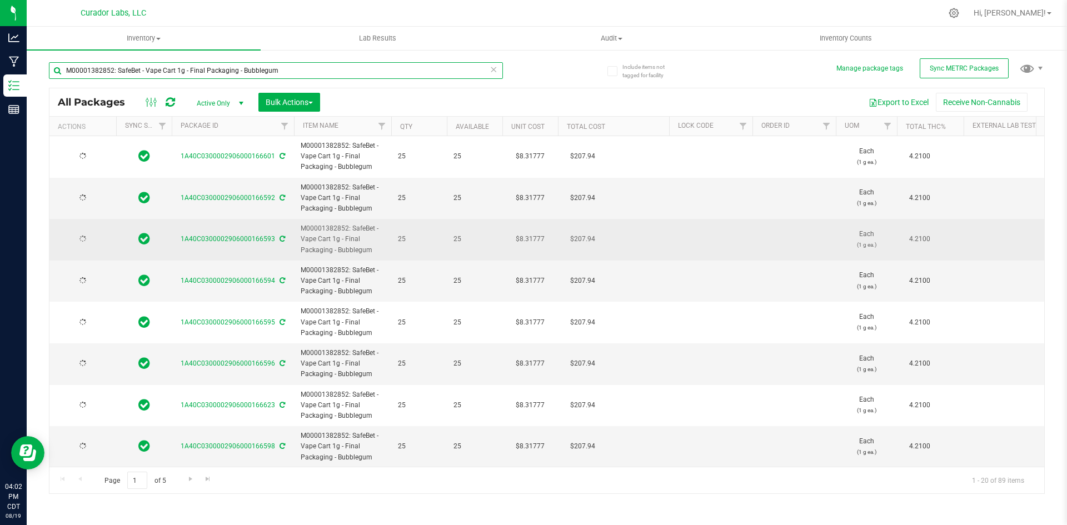
type input "[DATE]"
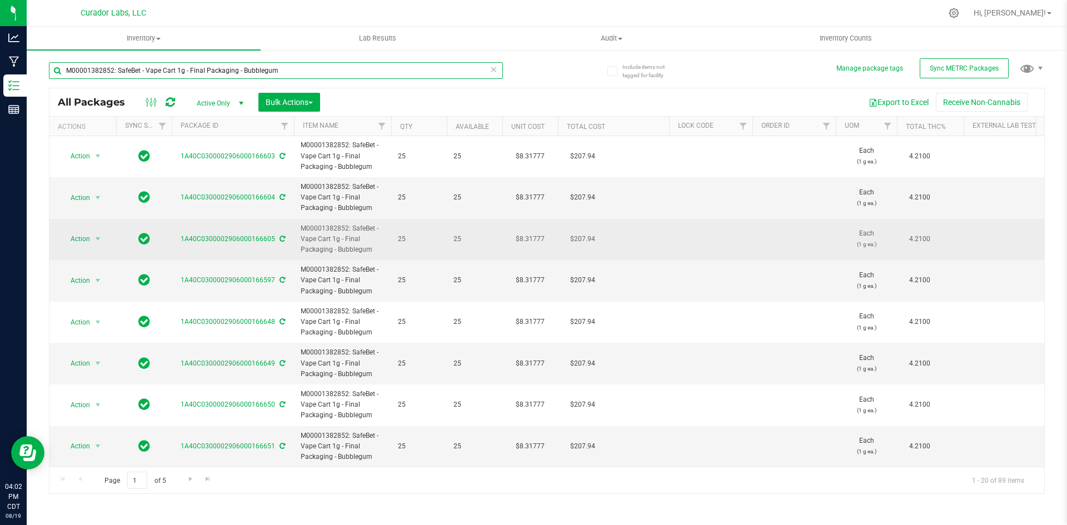
scroll to position [506, 0]
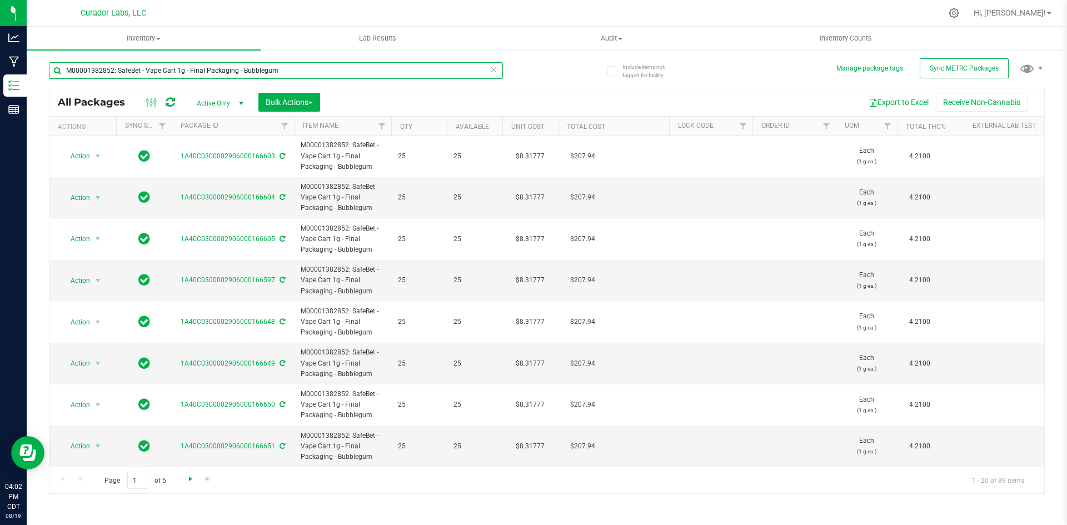
type input "M00001382852: SafeBet - Vape Cart 1g - Final Packaging - Bubblegum"
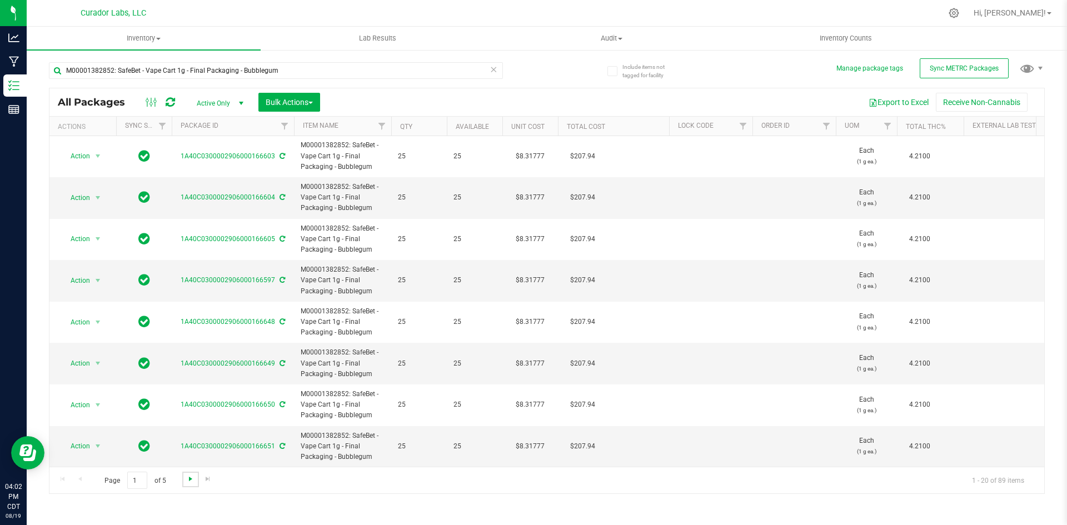
click at [191, 483] on span "Go to the next page" at bounding box center [190, 478] width 9 height 9
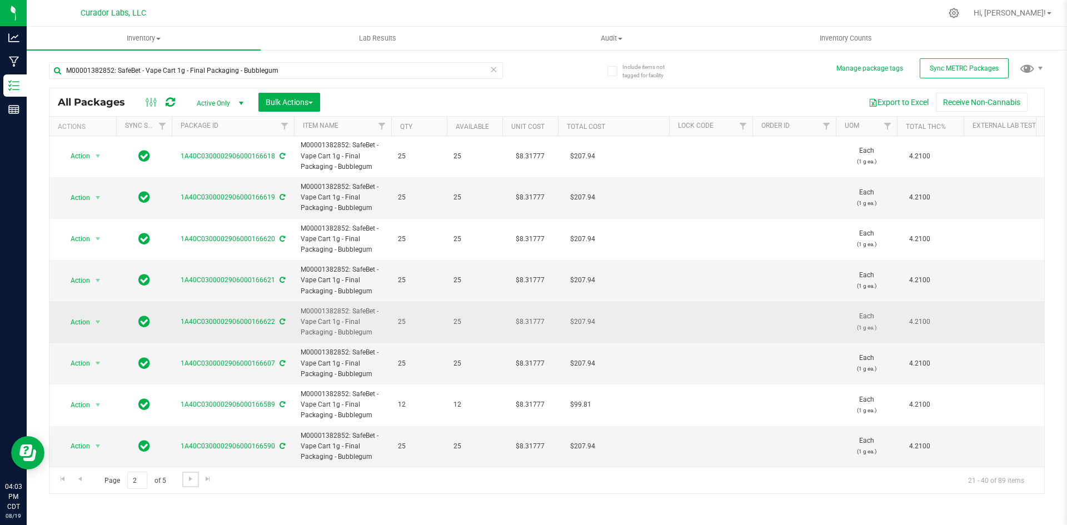
scroll to position [506, 0]
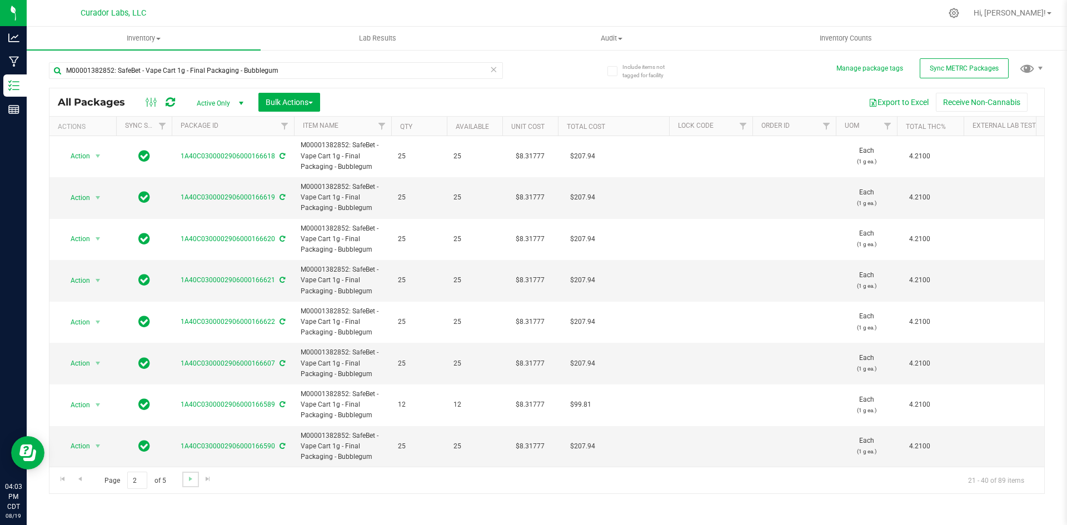
click at [184, 476] on link "Go to the next page" at bounding box center [190, 479] width 16 height 15
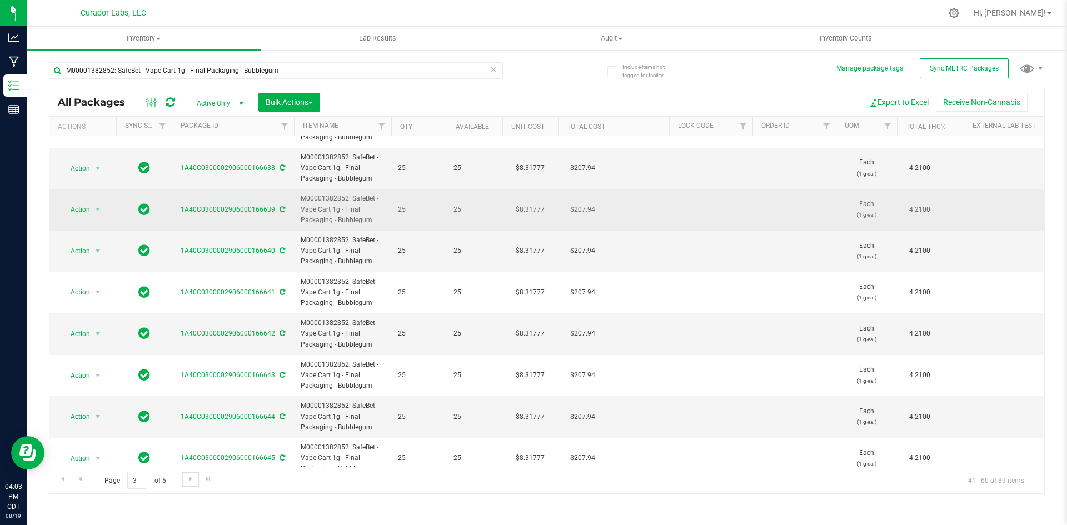
scroll to position [506, 0]
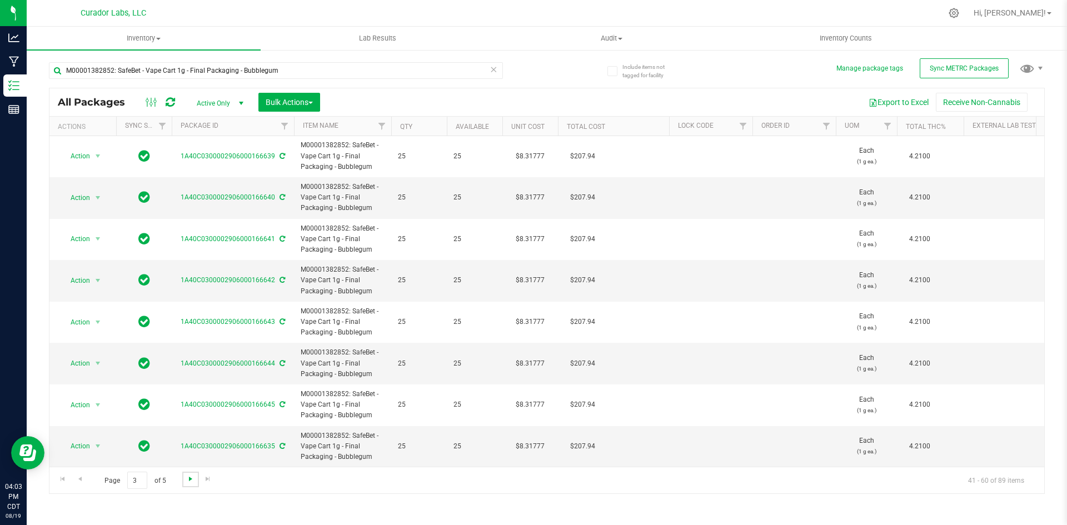
click at [186, 483] on span "Go to the next page" at bounding box center [190, 478] width 9 height 9
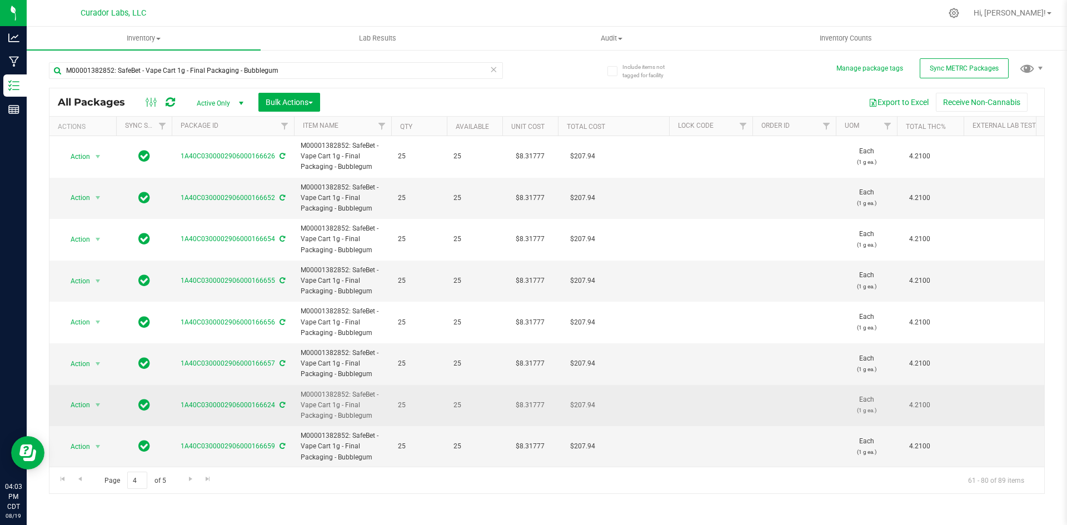
click at [279, 408] on icon at bounding box center [282, 405] width 6 height 7
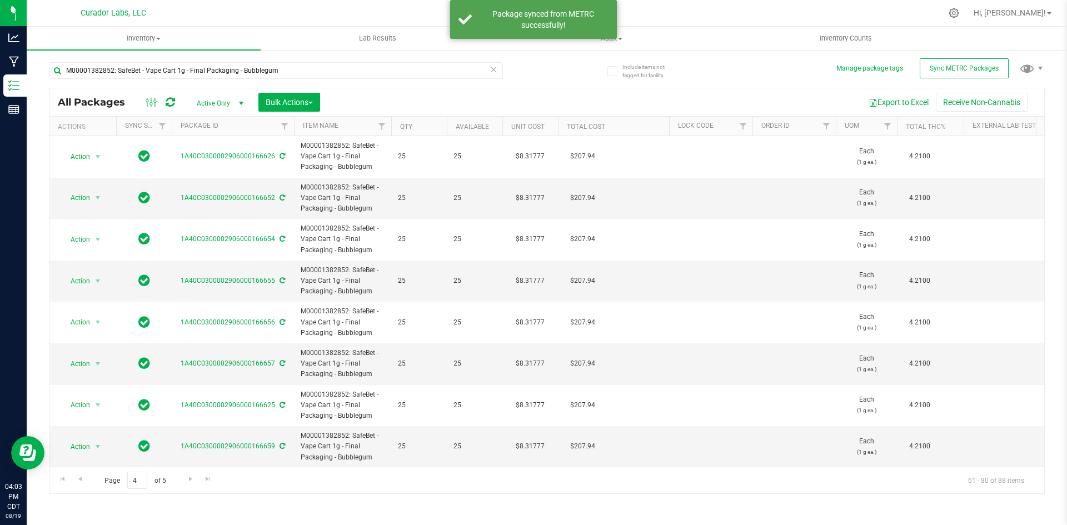
click at [494, 69] on icon at bounding box center [493, 68] width 8 height 13
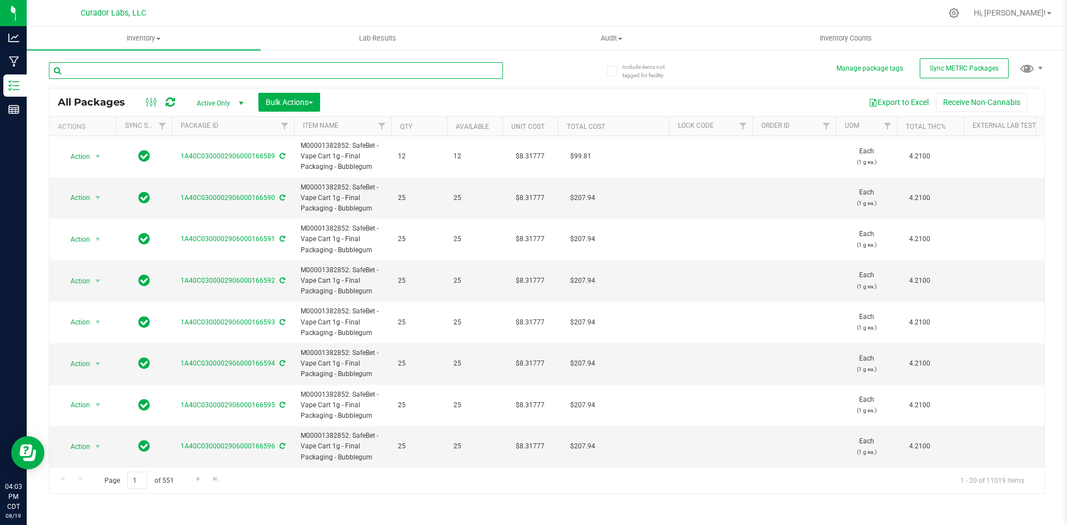
click at [494, 72] on input "text" at bounding box center [276, 70] width 454 height 17
type input "159987"
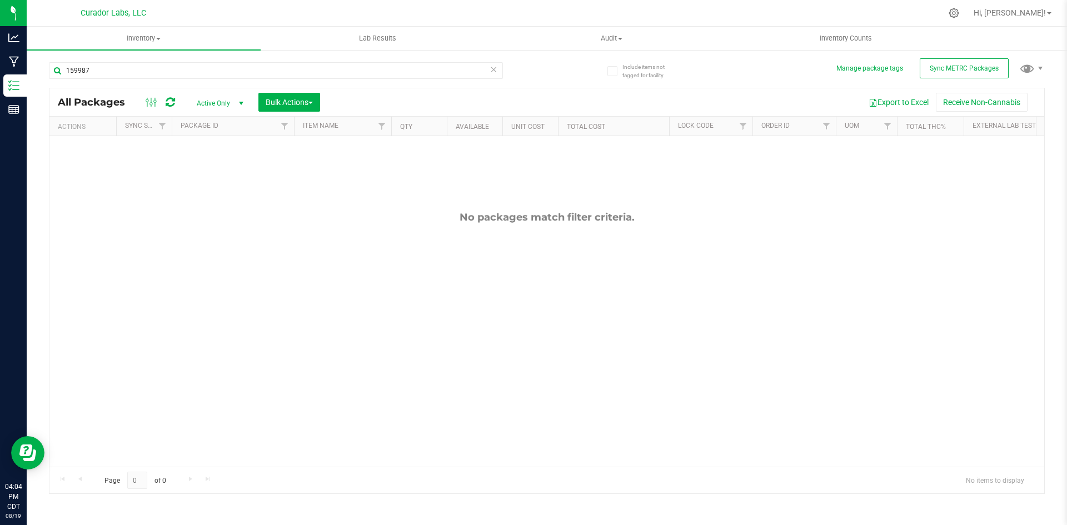
click at [173, 101] on icon at bounding box center [170, 102] width 9 height 11
click at [171, 106] on icon at bounding box center [170, 102] width 9 height 11
click at [168, 106] on icon at bounding box center [170, 102] width 9 height 11
click at [170, 102] on icon at bounding box center [170, 102] width 9 height 11
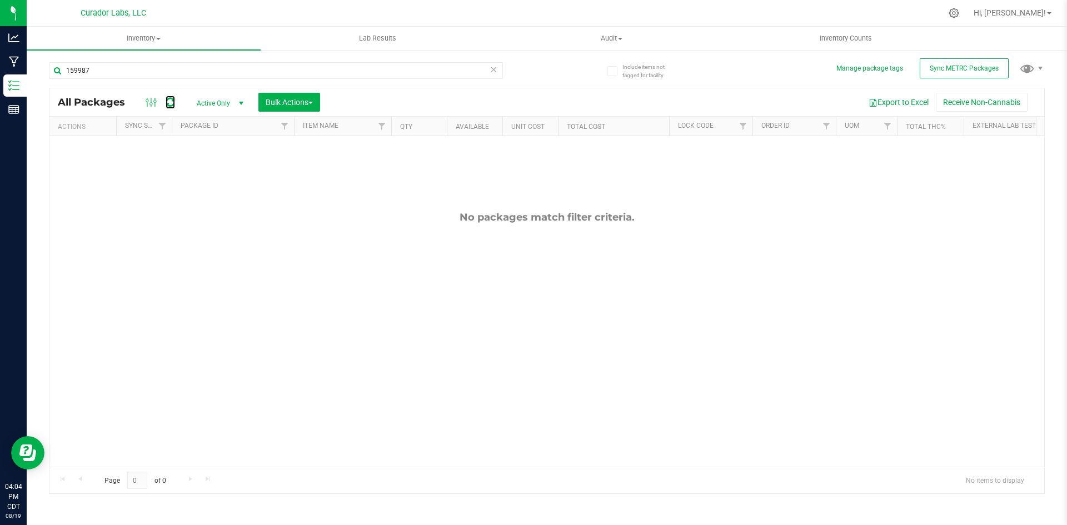
click at [170, 102] on icon at bounding box center [170, 102] width 9 height 11
click at [966, 62] on button "Sync METRC Packages" at bounding box center [963, 68] width 89 height 20
click at [168, 99] on icon at bounding box center [170, 102] width 9 height 11
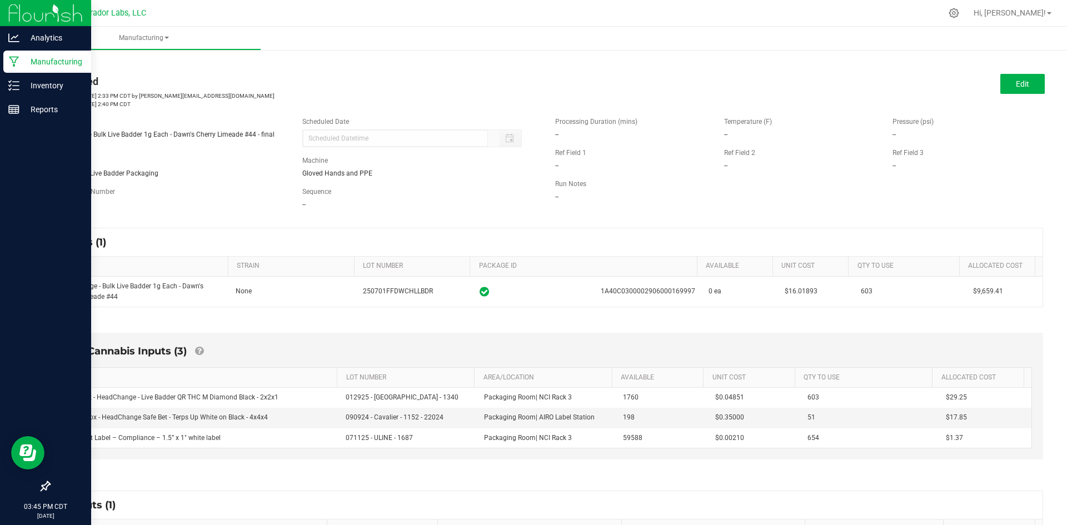
click at [16, 60] on icon at bounding box center [14, 62] width 10 height 11
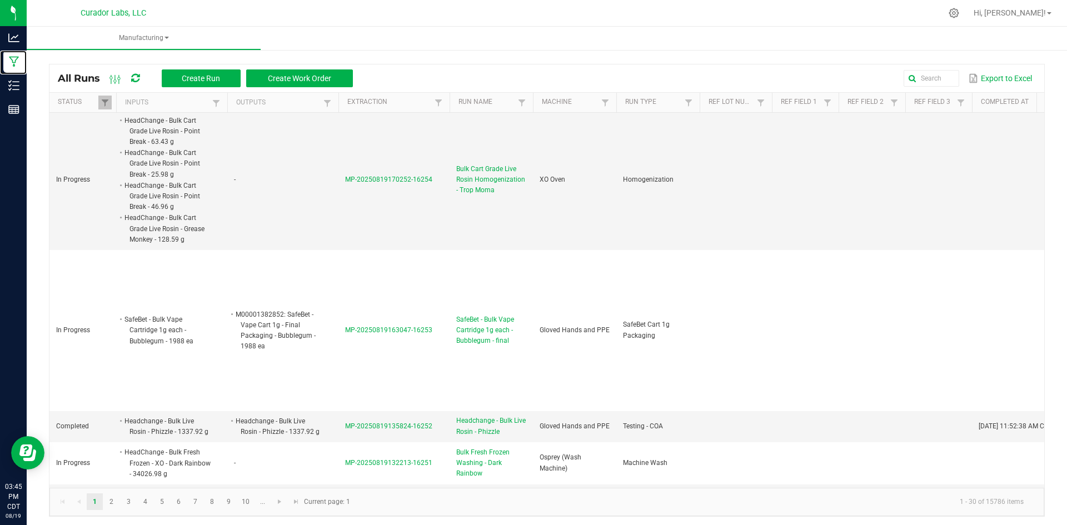
scroll to position [889, 0]
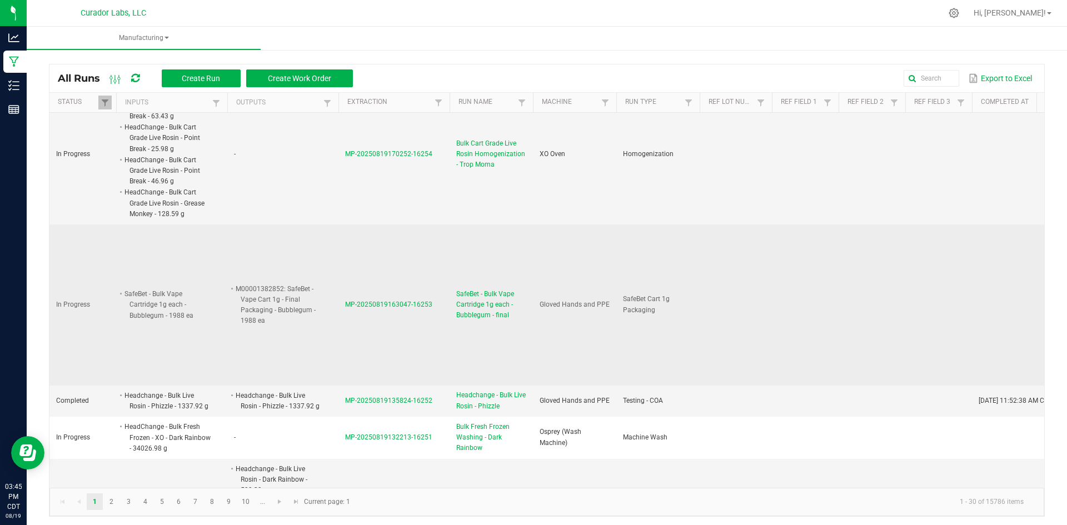
click at [489, 289] on span "SafeBet - Bulk Vape Cartridge 1g each - Bubblegum - final" at bounding box center [491, 305] width 70 height 32
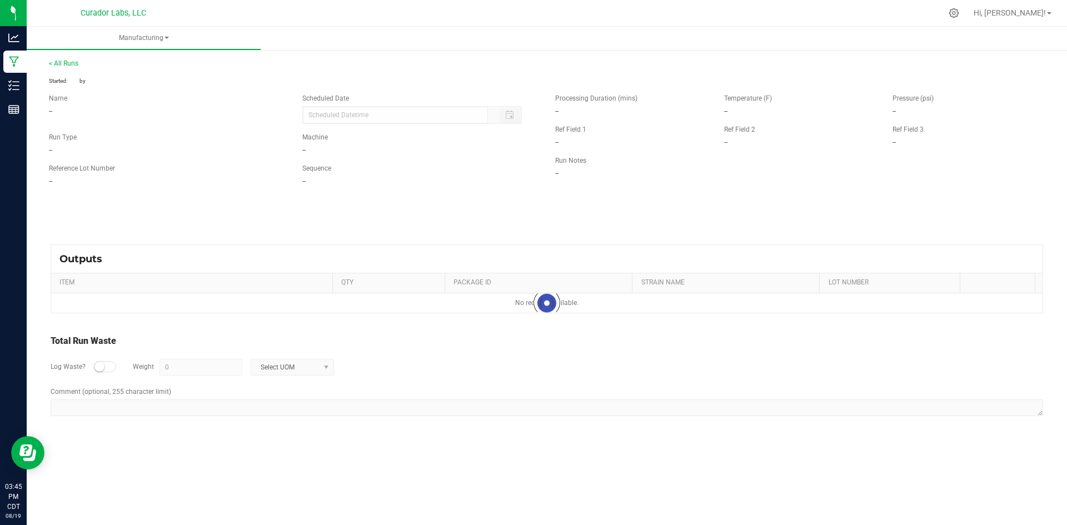
type input "08/19/2025 11:26 AM"
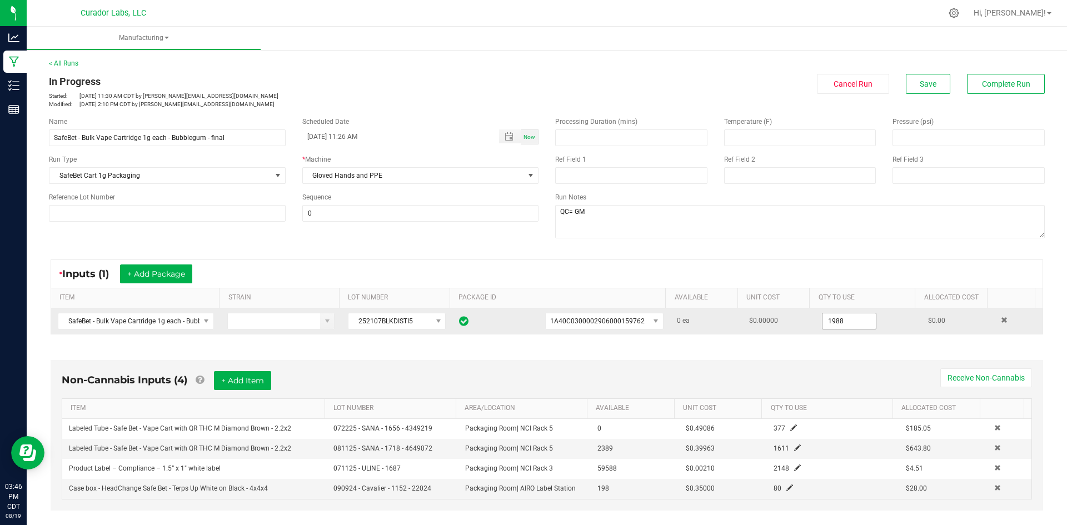
click at [829, 320] on input "1988" at bounding box center [848, 321] width 53 height 16
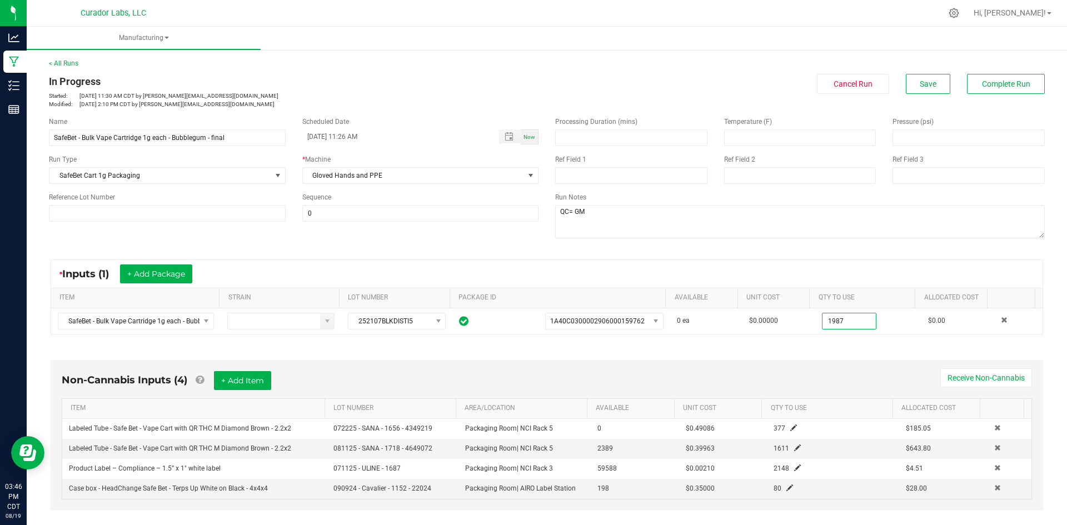
type input "1987 ea"
click at [772, 357] on div "Non-Cannabis Inputs (4) + Add Item Receive Non-Cannabis ITEM LOT NUMBER AREA/LO…" at bounding box center [547, 437] width 1012 height 187
click at [919, 82] on span "Save" at bounding box center [927, 83] width 17 height 9
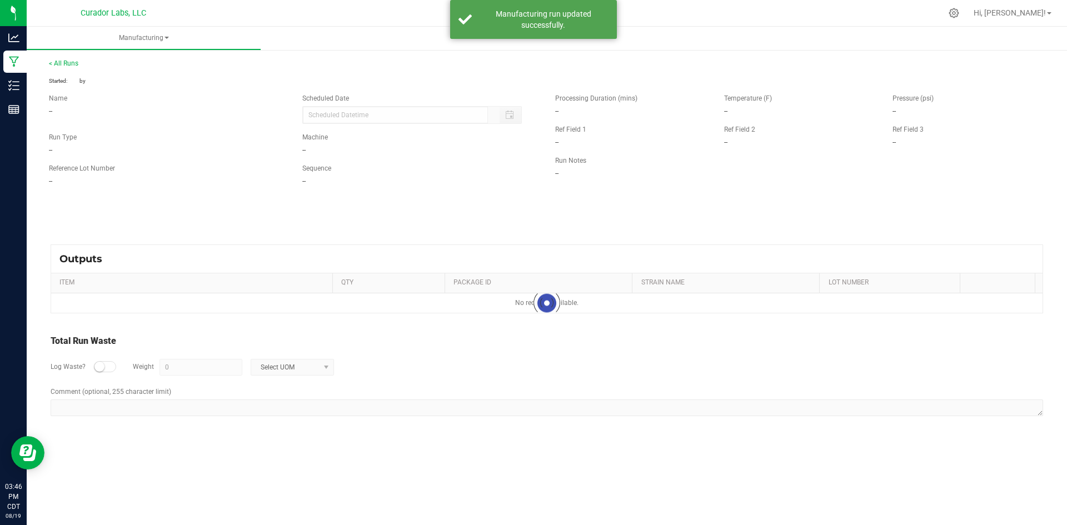
type input "08/19/2025 11:26 AM"
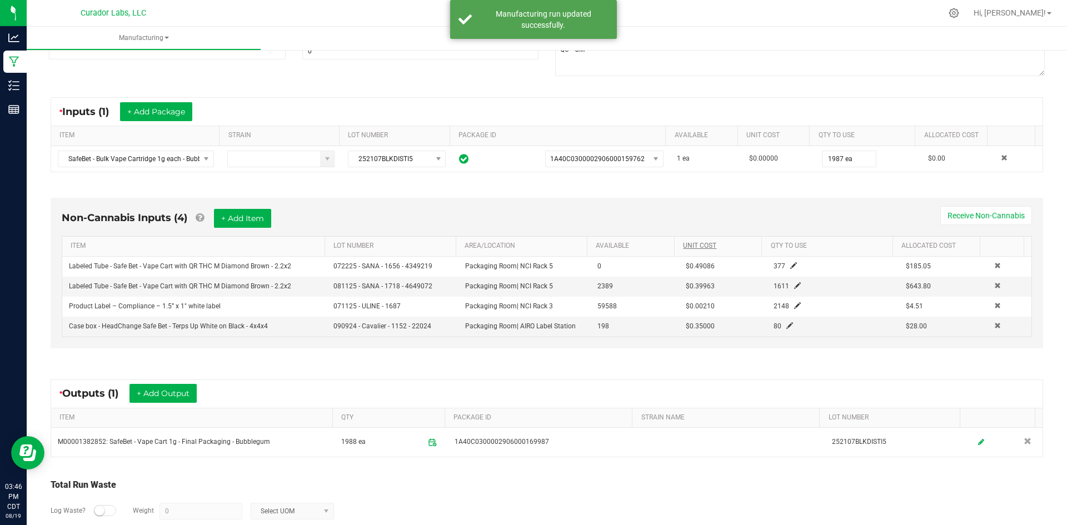
scroll to position [221, 0]
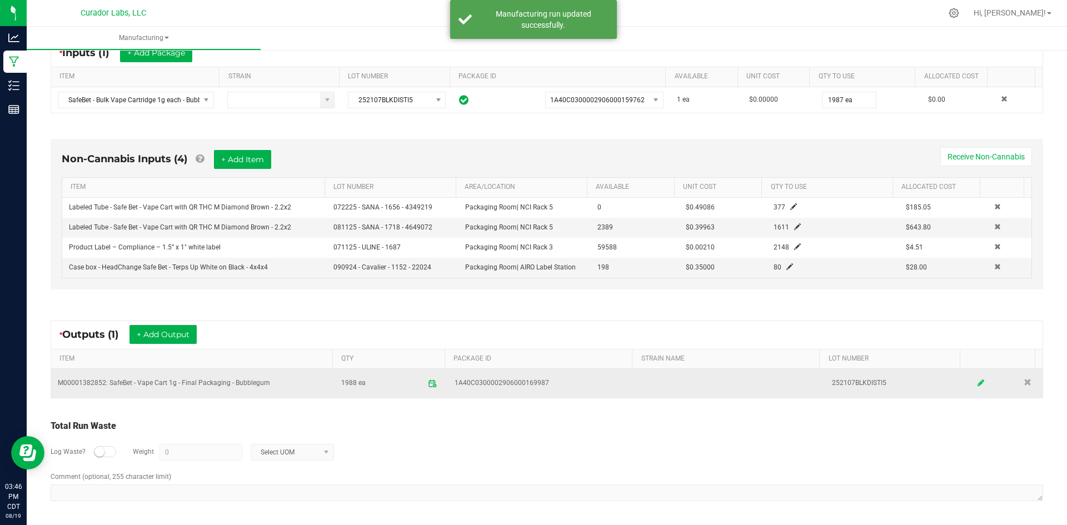
click at [977, 381] on icon at bounding box center [980, 383] width 7 height 8
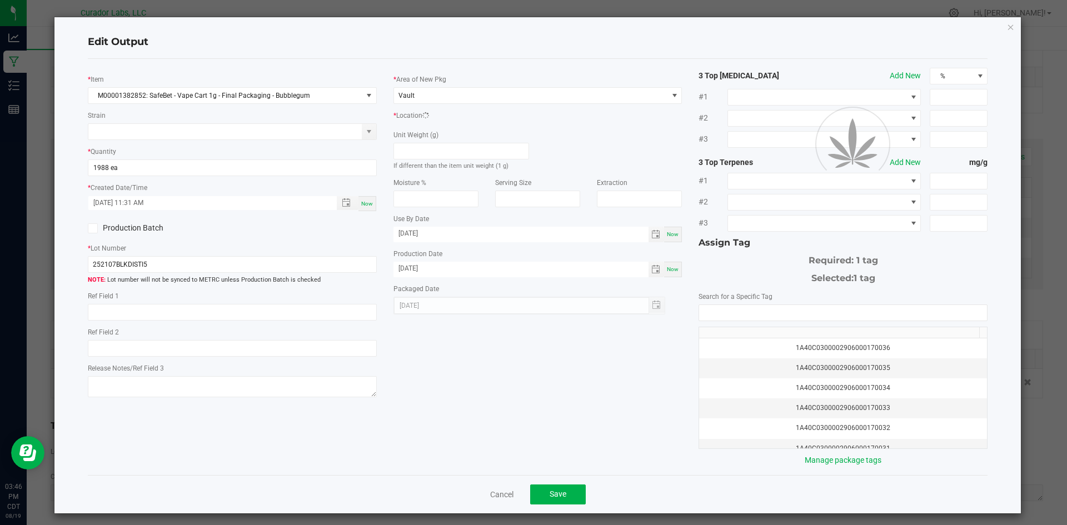
scroll to position [0, 0]
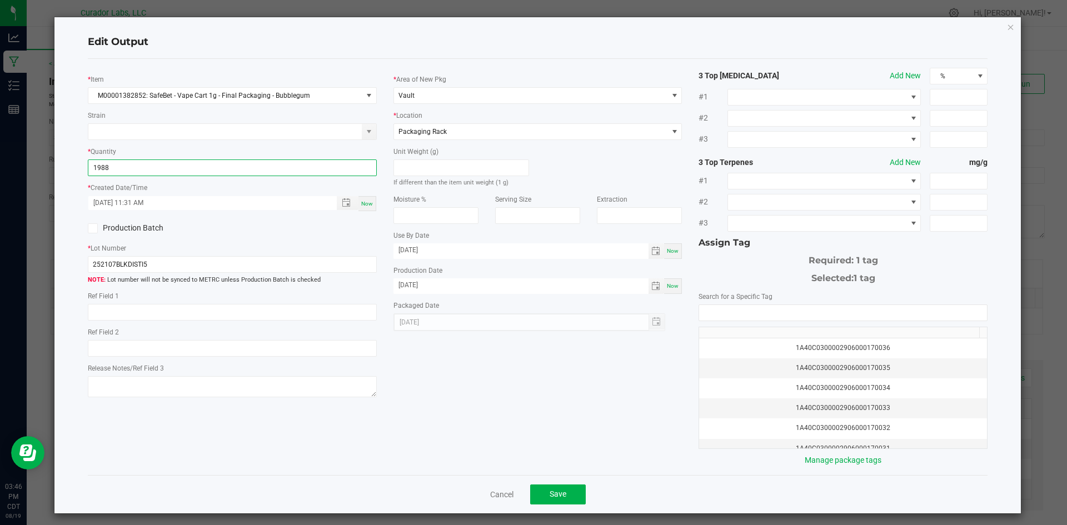
click at [109, 165] on input "1988" at bounding box center [232, 168] width 288 height 16
type input "1987 ea"
click at [544, 491] on button "Save" at bounding box center [558, 494] width 56 height 20
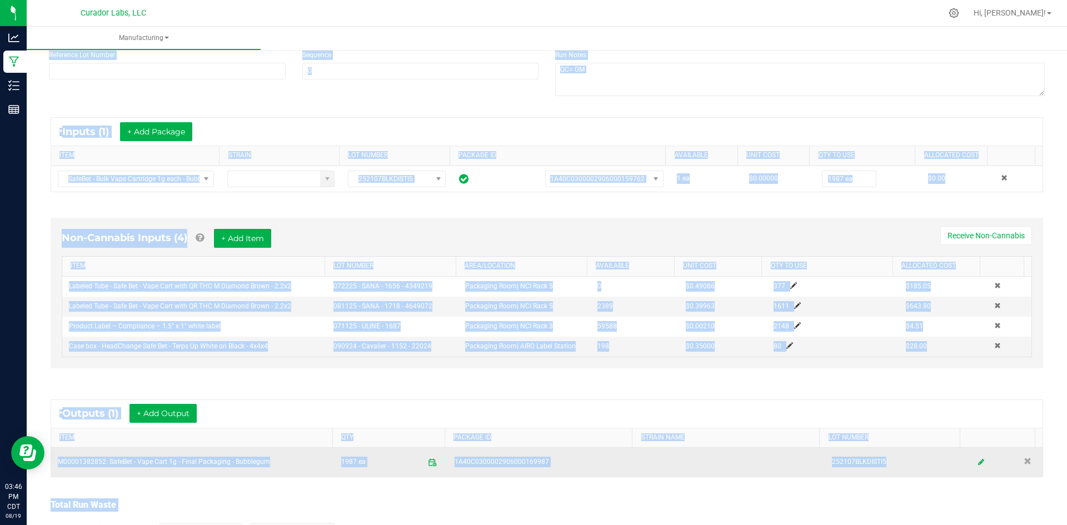
scroll to position [221, 0]
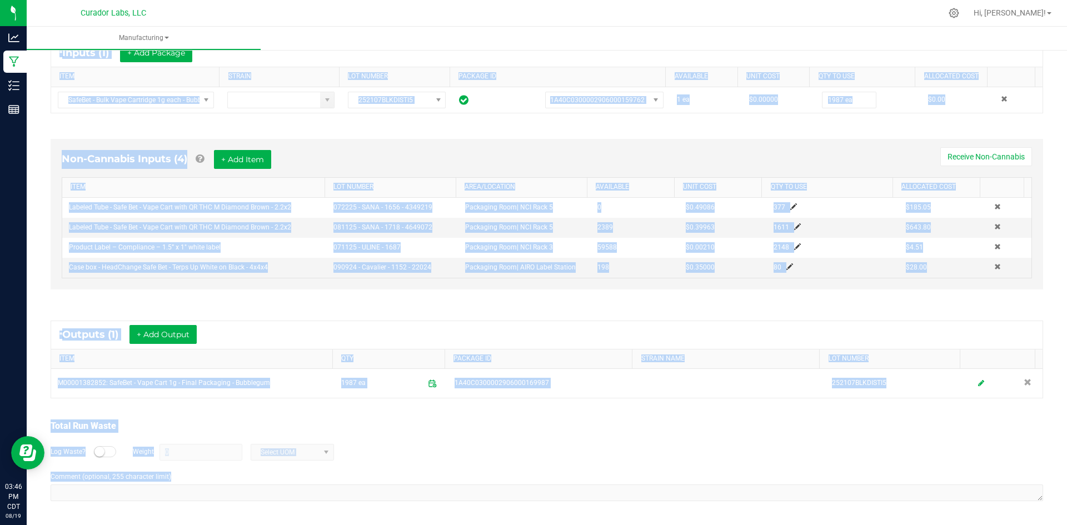
drag, startPoint x: 48, startPoint y: 75, endPoint x: 503, endPoint y: 511, distance: 629.9
click at [514, 523] on div "< All Runs In Progress Started: Aug 19, 2025 11:30 AM CDT by senia@curadorbrand…" at bounding box center [547, 175] width 1040 height 699
drag, startPoint x: 282, startPoint y: 451, endPoint x: 275, endPoint y: 454, distance: 7.5
copy manufacturing-process-run "In Progress Started: Aug 19, 2025 11:30 AM CDT by senia@curadorbrands.com Modif…"
click at [411, 466] on div "Log Waste? Weight 0 Select UOM" at bounding box center [547, 452] width 992 height 39
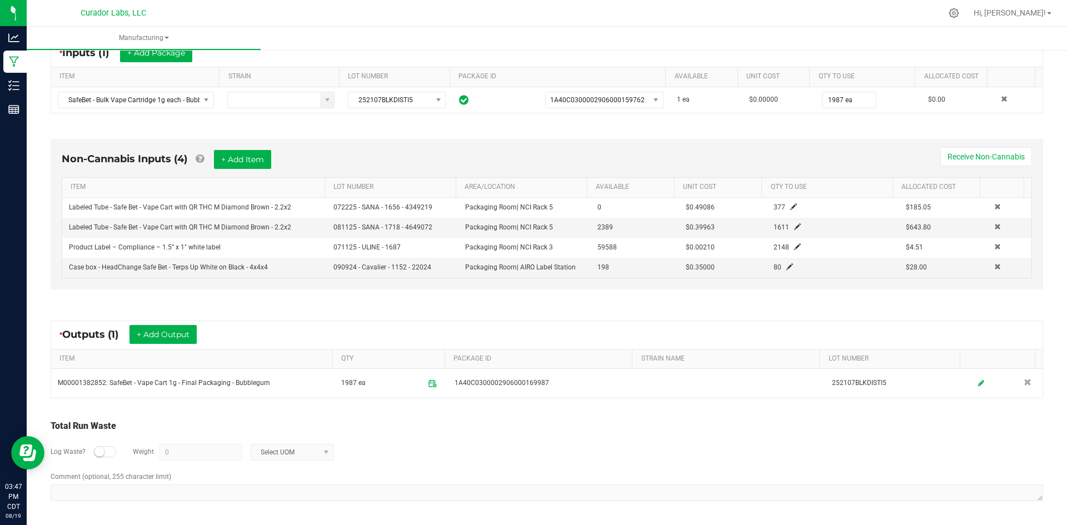
scroll to position [0, 0]
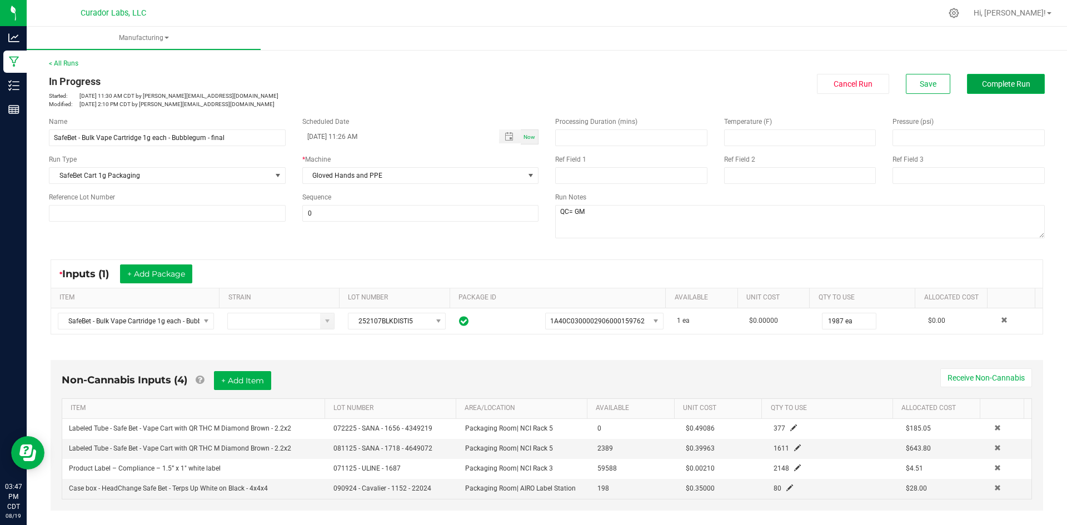
click at [982, 93] on button "Complete Run" at bounding box center [1006, 84] width 78 height 20
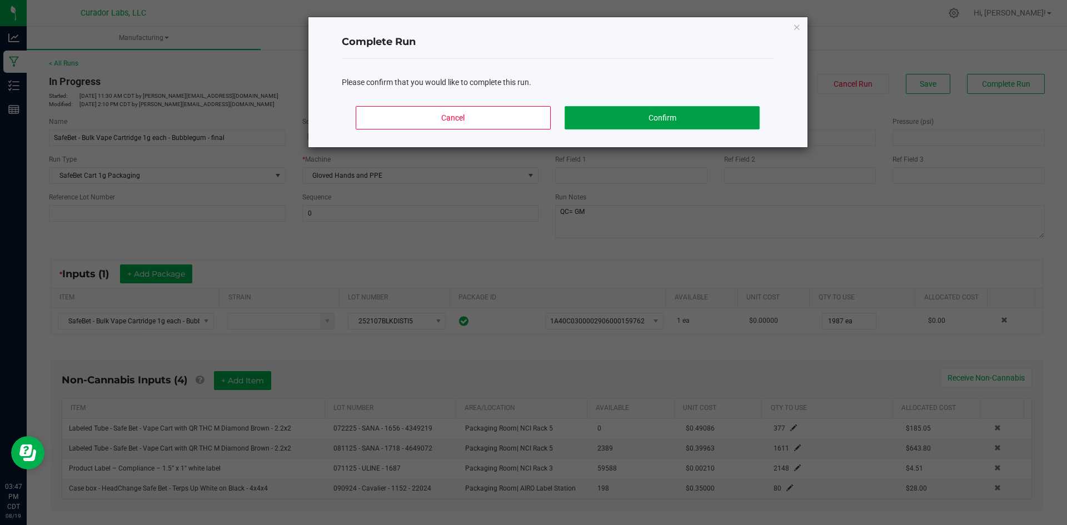
click at [667, 116] on button "Confirm" at bounding box center [661, 117] width 194 height 23
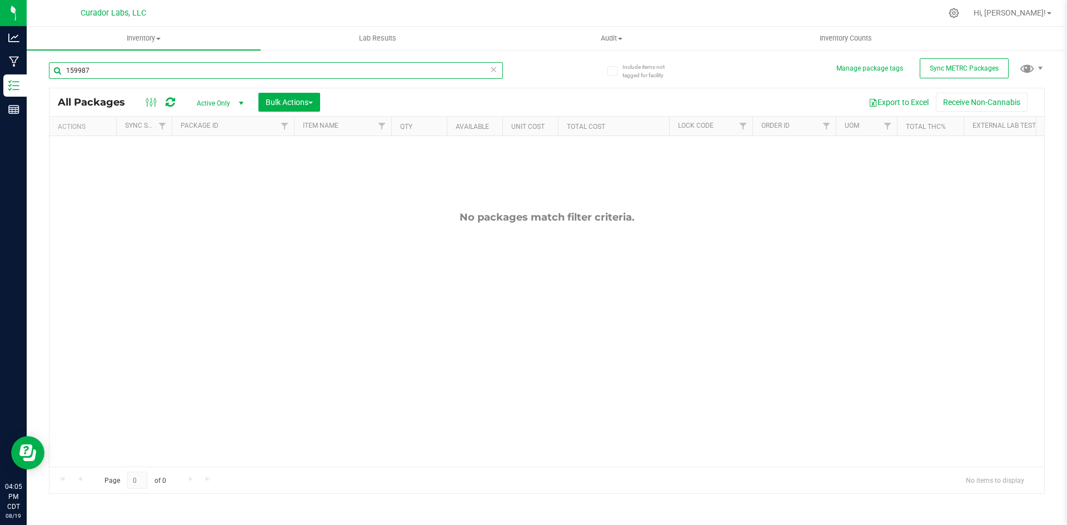
click at [156, 72] on input "159987" at bounding box center [276, 70] width 454 height 17
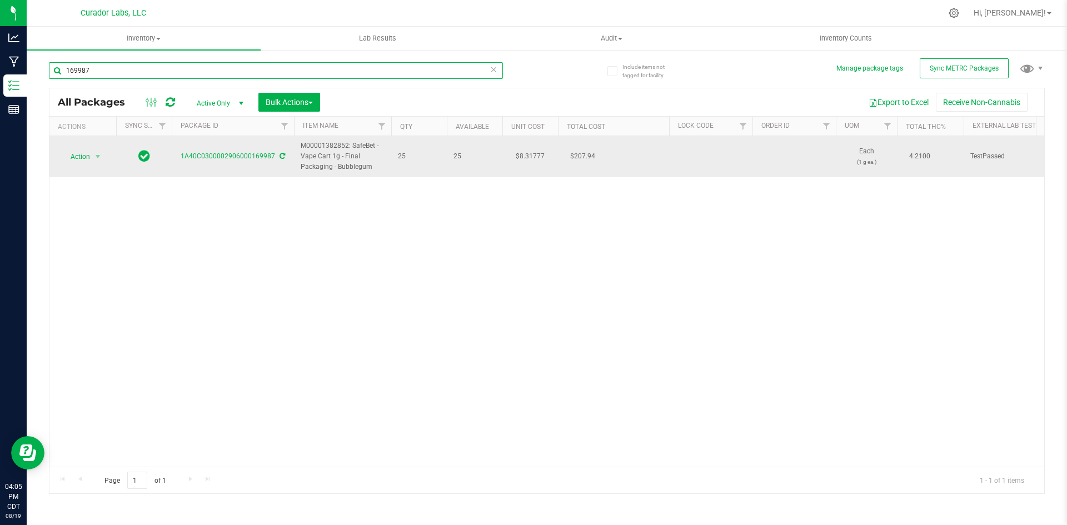
type input "169987"
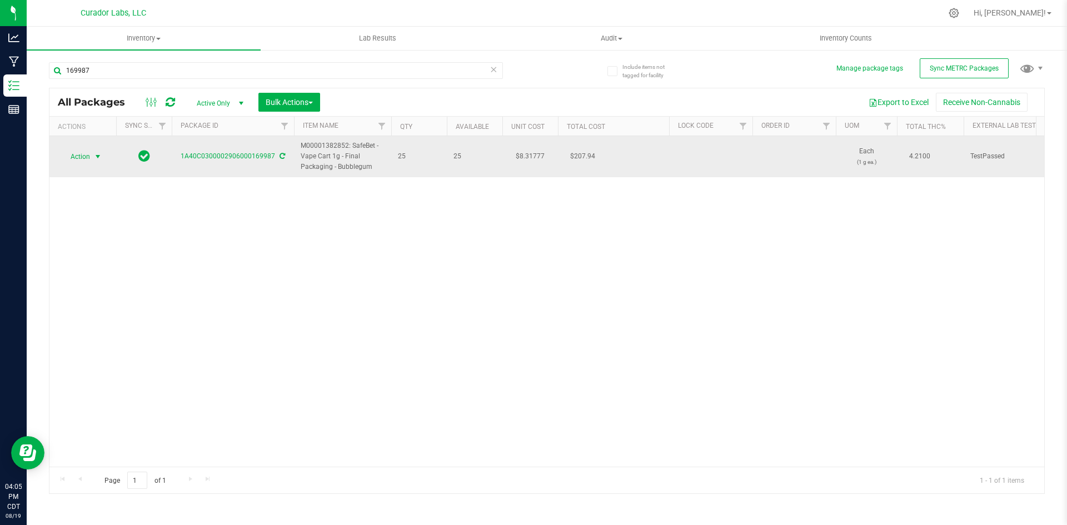
click at [83, 161] on span "Action" at bounding box center [76, 157] width 30 height 16
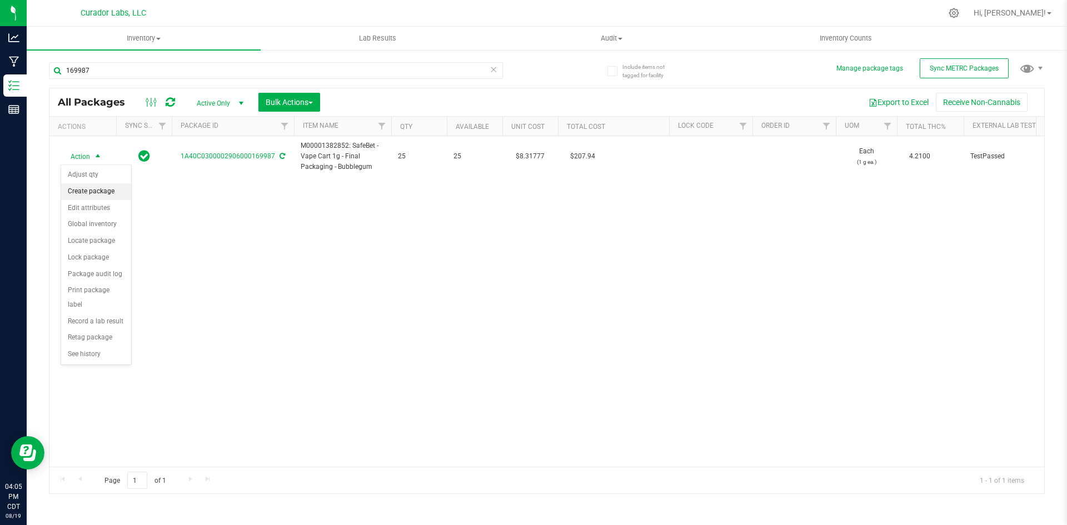
click at [81, 193] on li "Create package" at bounding box center [96, 191] width 70 height 17
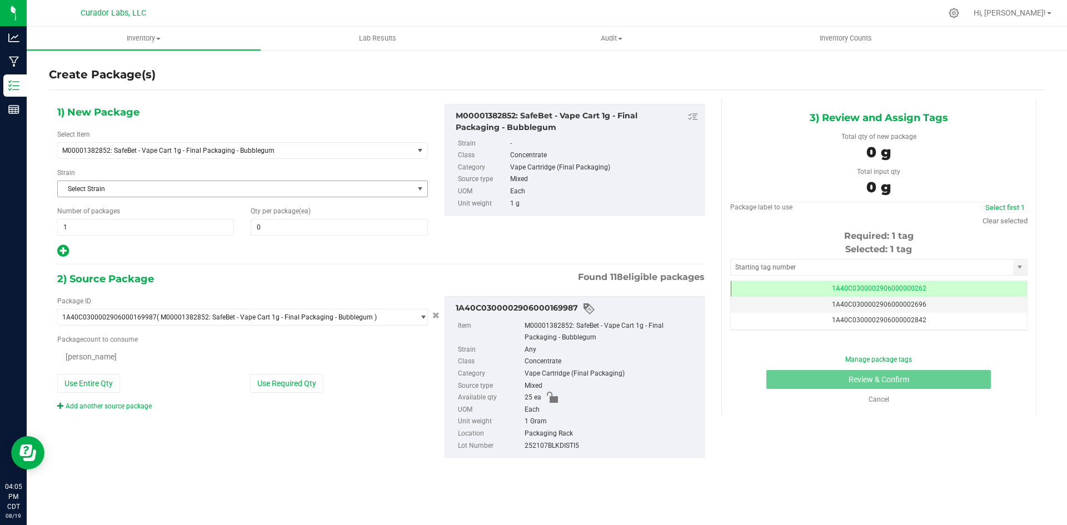
type input "0"
drag, startPoint x: 262, startPoint y: 227, endPoint x: 246, endPoint y: 226, distance: 15.6
click at [246, 226] on div "Qty per package (ea)" at bounding box center [338, 220] width 193 height 29
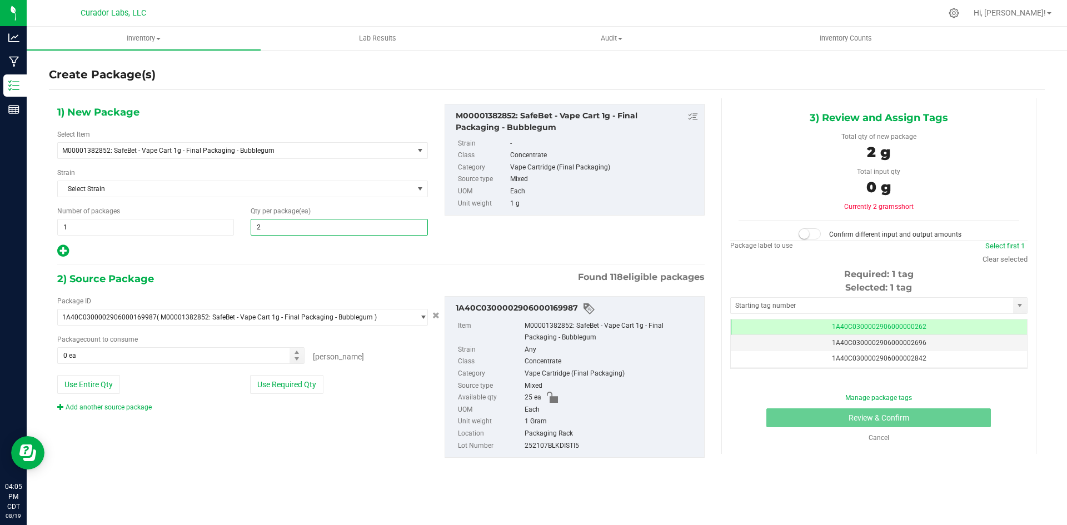
type input "25"
click at [73, 388] on button "Use Entire Qty" at bounding box center [88, 384] width 63 height 19
type input "25 ea"
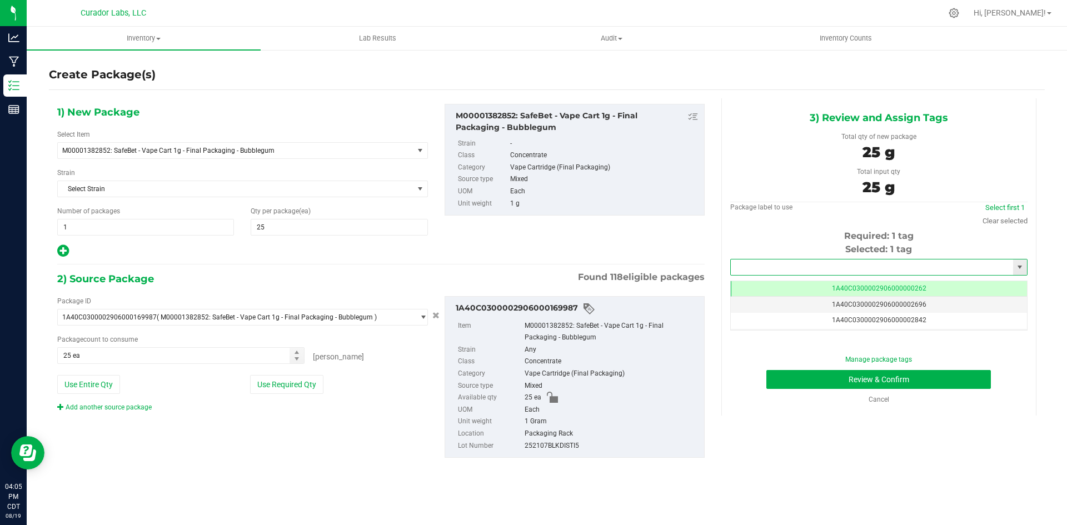
click at [818, 265] on input "text" at bounding box center [872, 267] width 282 height 16
click at [812, 287] on li "1A40C0300002906000166669" at bounding box center [879, 286] width 296 height 17
type input "1A40C0300002906000166669"
click at [795, 374] on button "Review & Confirm" at bounding box center [878, 379] width 224 height 19
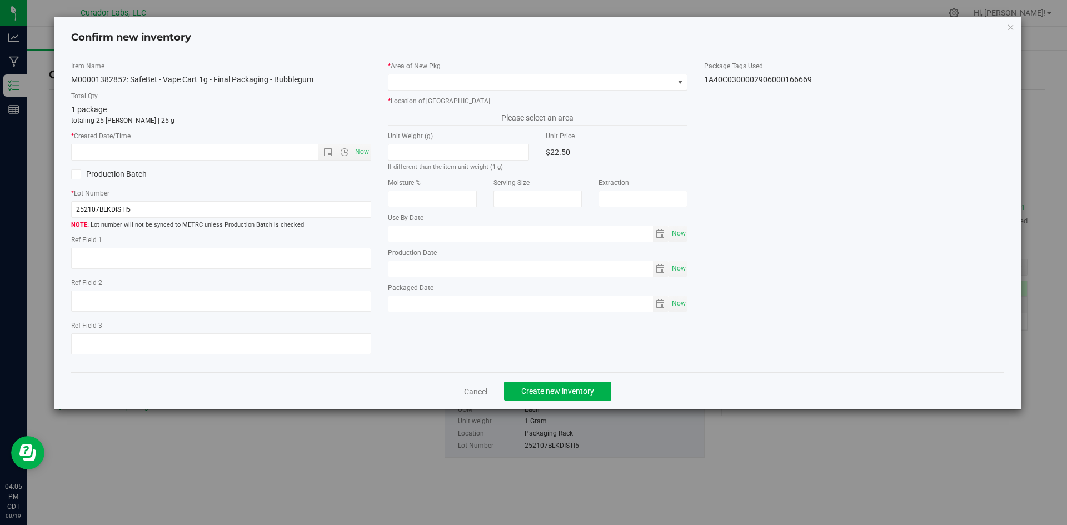
type input "[DATE]"
click at [358, 148] on span "Now" at bounding box center [361, 152] width 19 height 16
type input "[DATE] 4:05 PM"
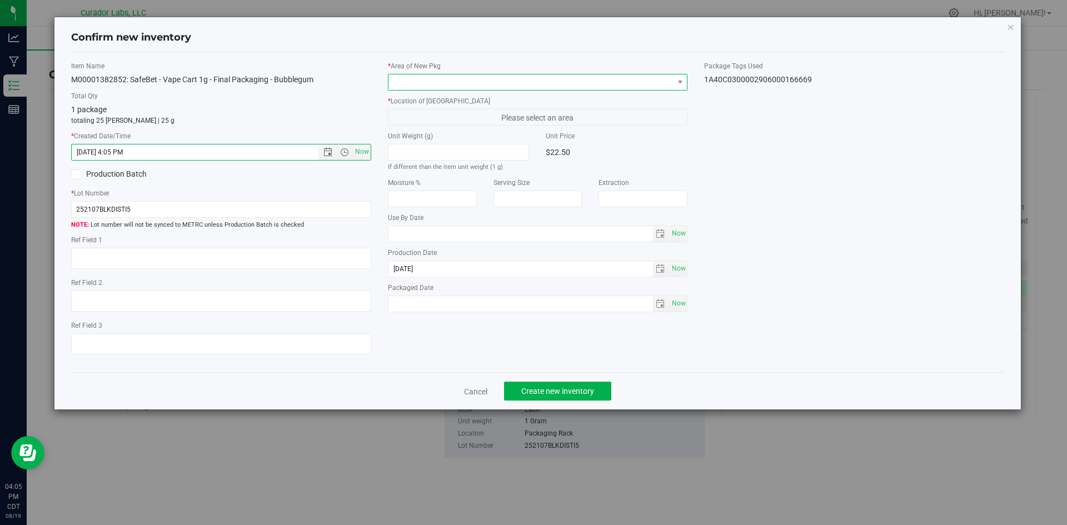
click at [431, 77] on span at bounding box center [530, 82] width 285 height 16
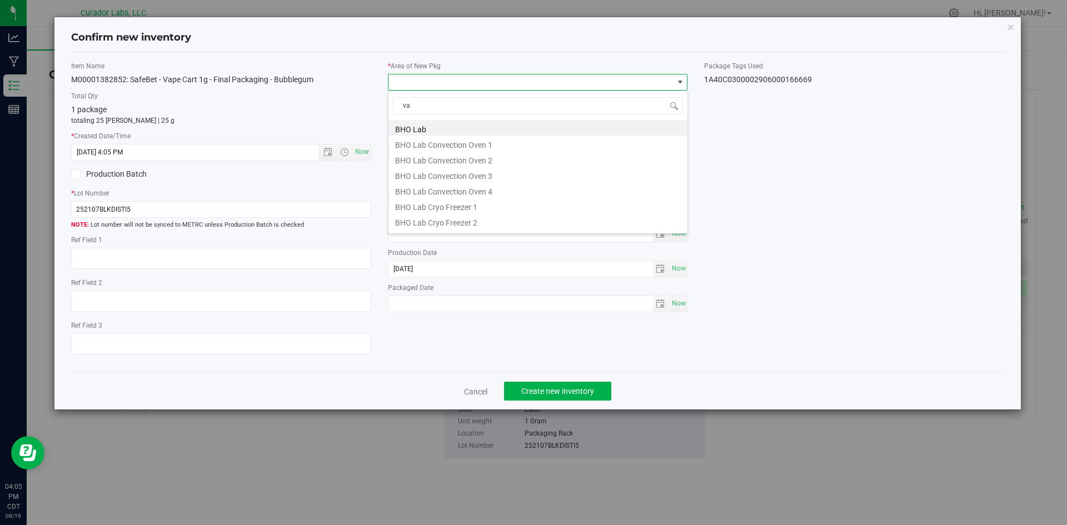
type input "vau"
click at [411, 206] on li "Vault" at bounding box center [537, 206] width 299 height 16
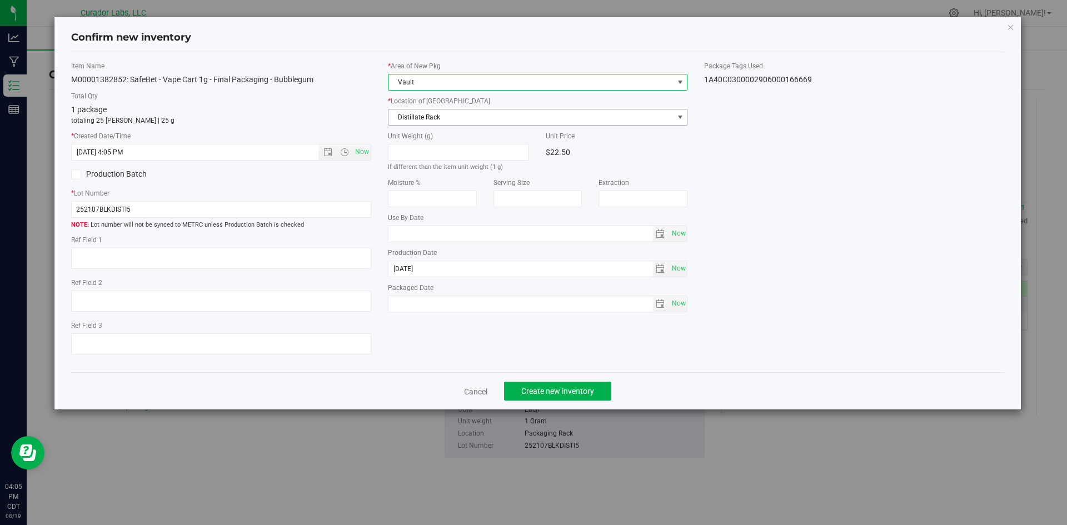
click at [427, 114] on span "Distillate Rack" at bounding box center [530, 117] width 285 height 16
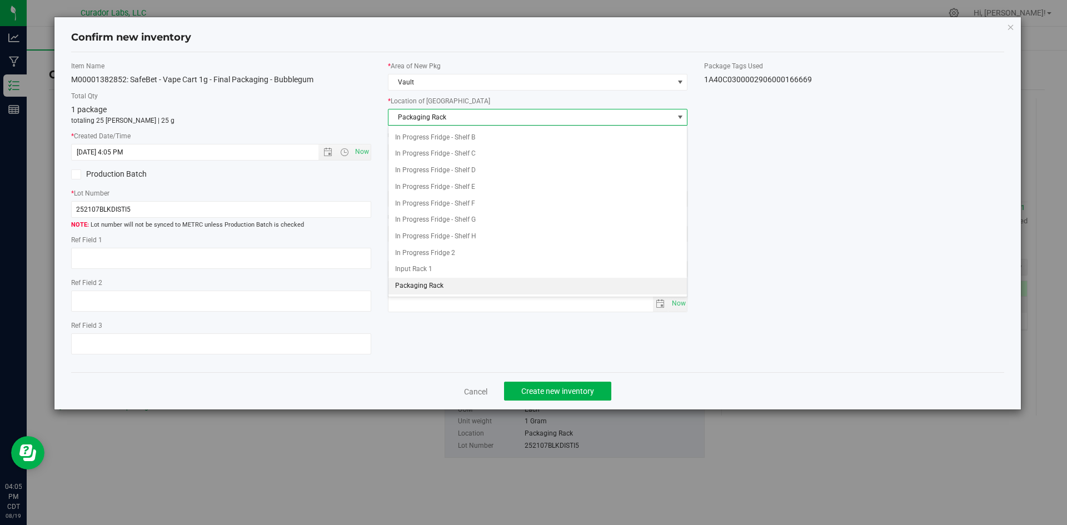
click at [426, 113] on span "Packaging Rack" at bounding box center [530, 117] width 285 height 16
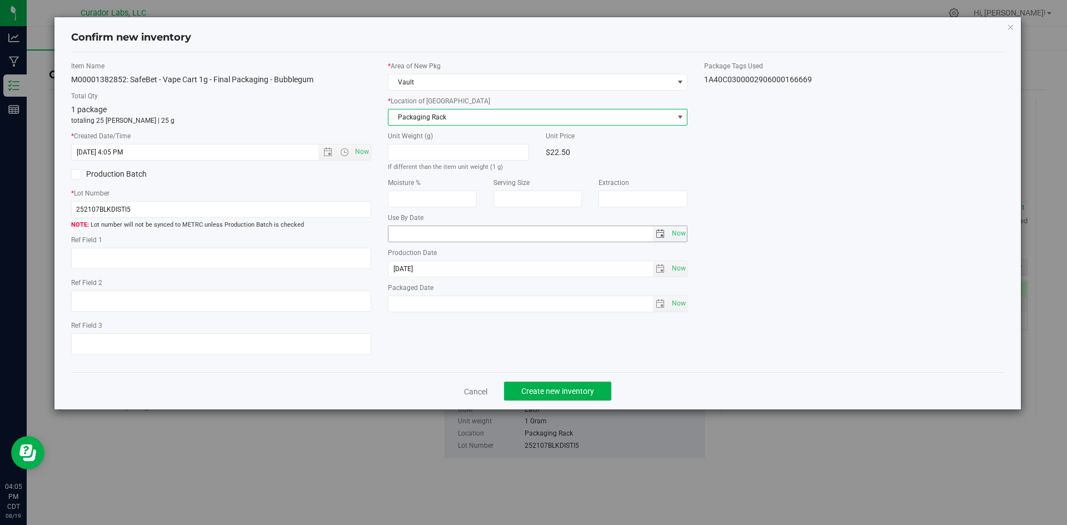
click at [408, 234] on input "text" at bounding box center [520, 234] width 264 height 16
type input "[DATE]"
click at [679, 298] on span "Now" at bounding box center [678, 304] width 19 height 16
type input "[DATE]"
click at [565, 390] on span "Create new inventory" at bounding box center [557, 391] width 73 height 9
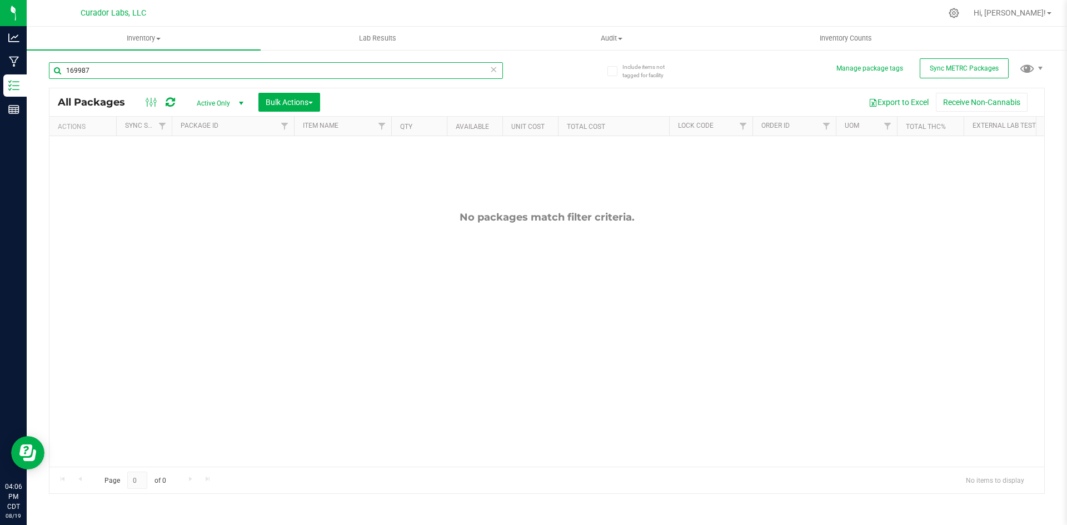
drag, startPoint x: 100, startPoint y: 70, endPoint x: 59, endPoint y: 73, distance: 41.2
click at [59, 73] on input "169987" at bounding box center [276, 70] width 454 height 17
paste input "M00001382852: SafeBet - Vape Cart 1g - Final Packaging - Bubblegum"
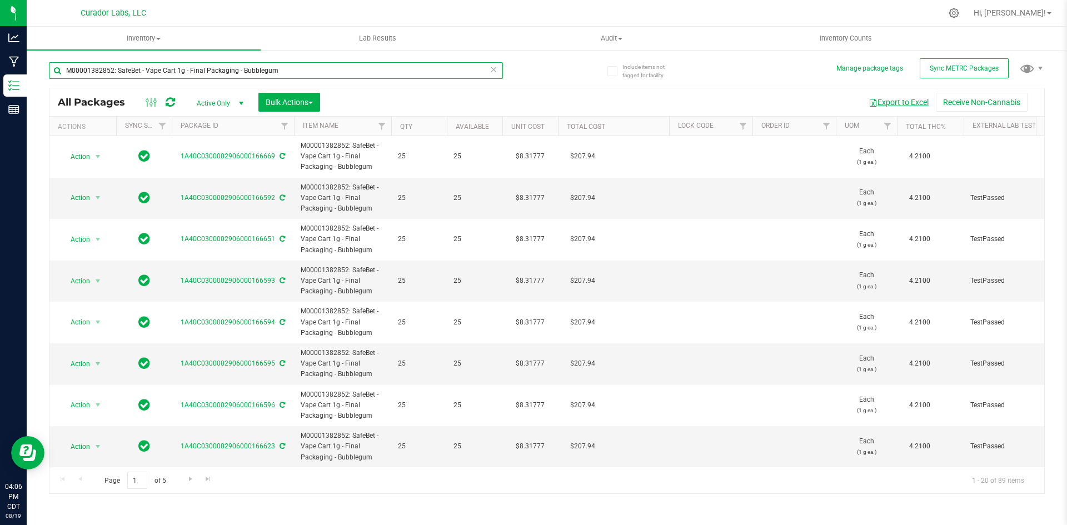
type input "M00001382852: SafeBet - Vape Cart 1g - Final Packaging - Bubblegum"
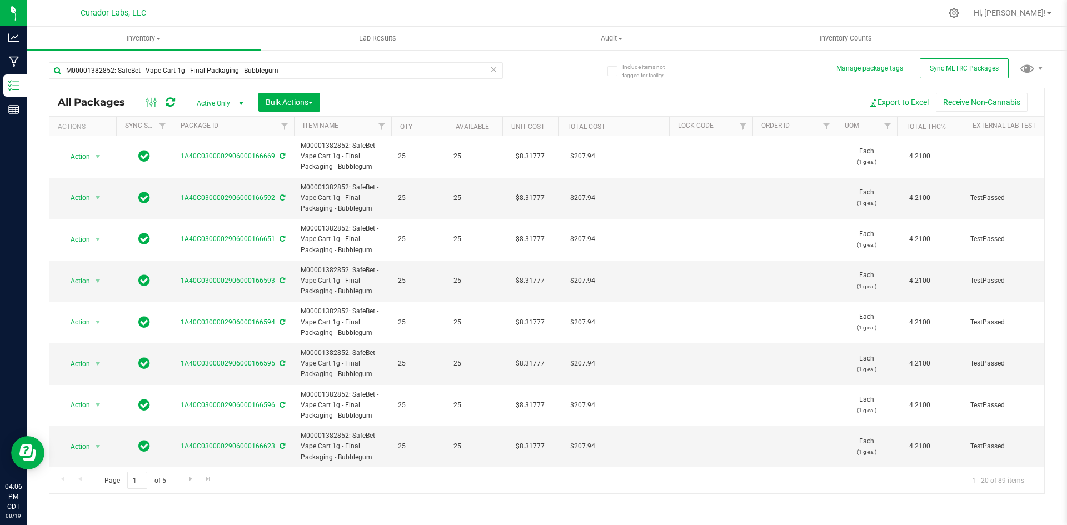
click at [889, 101] on button "Export to Excel" at bounding box center [898, 102] width 74 height 19
click at [276, 102] on span "Bulk Actions" at bounding box center [289, 102] width 47 height 9
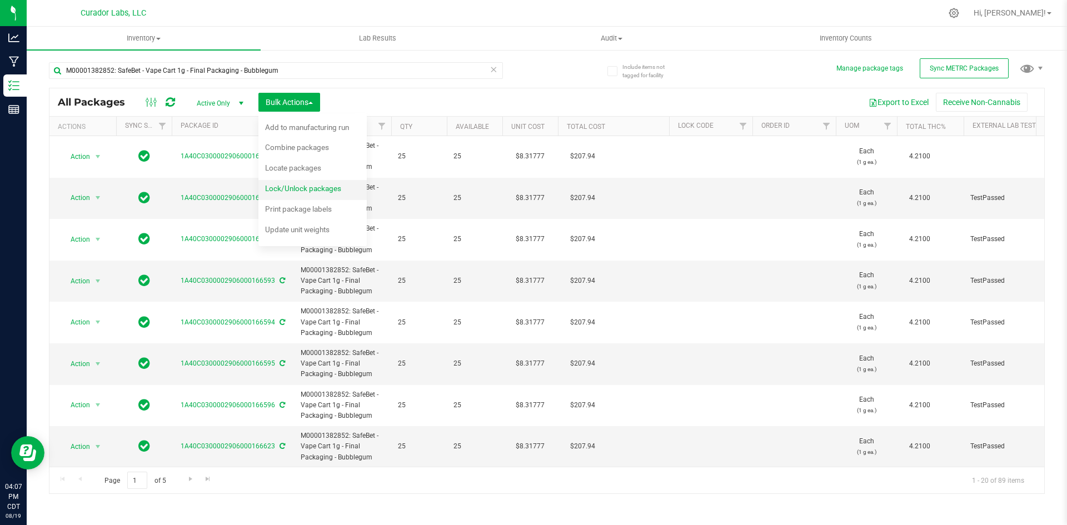
click at [283, 191] on span "Lock/Unlock packages" at bounding box center [303, 188] width 76 height 9
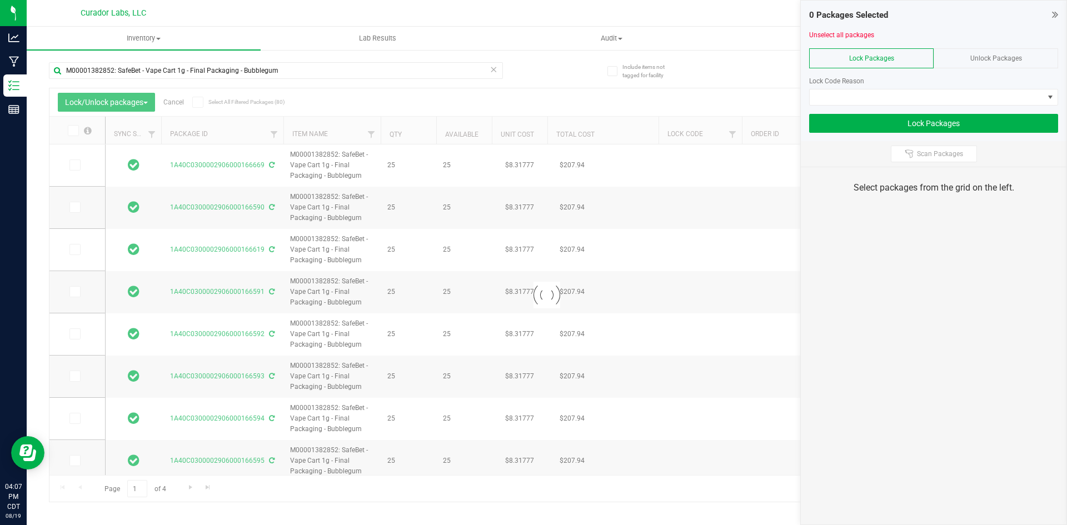
type input "[DATE]"
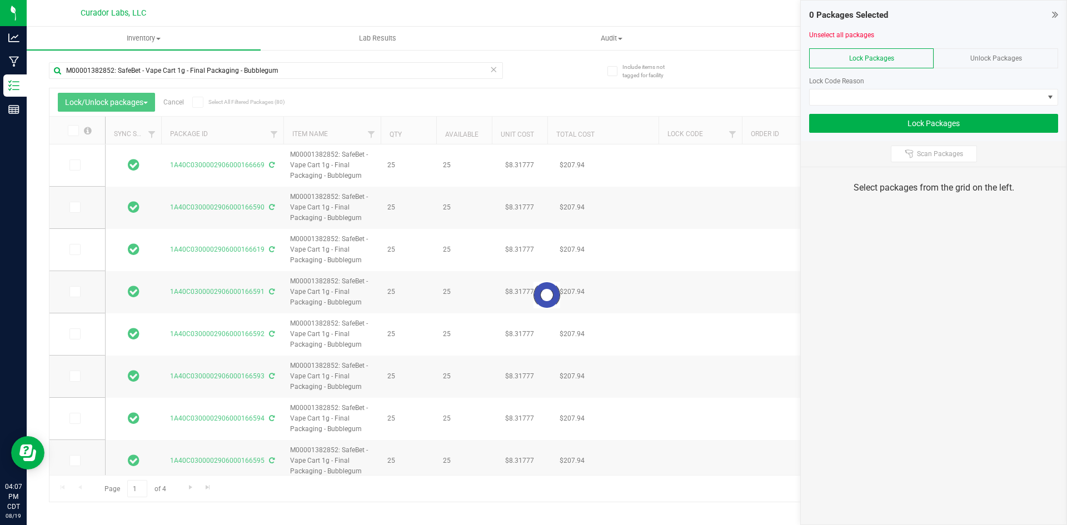
type input "[DATE]"
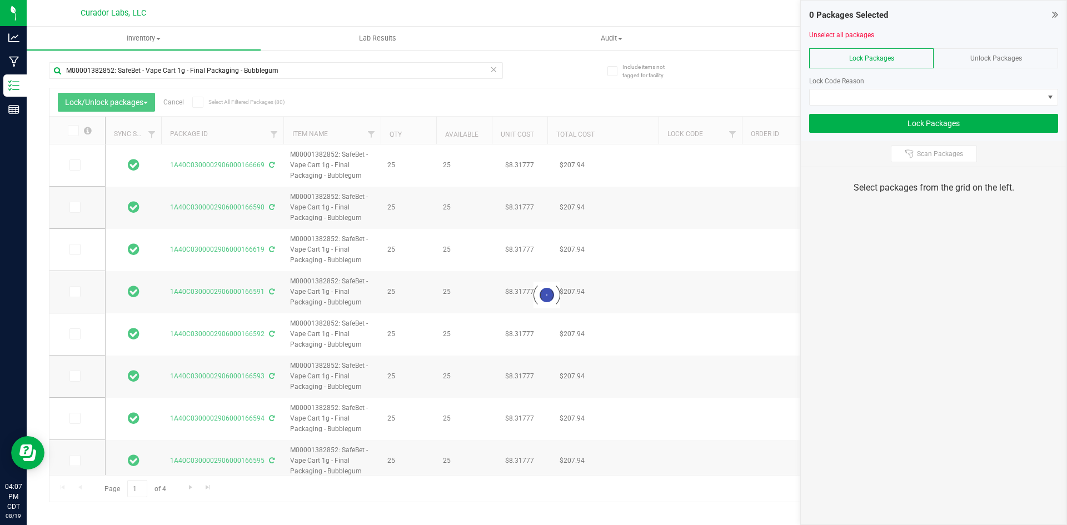
type input "[DATE]"
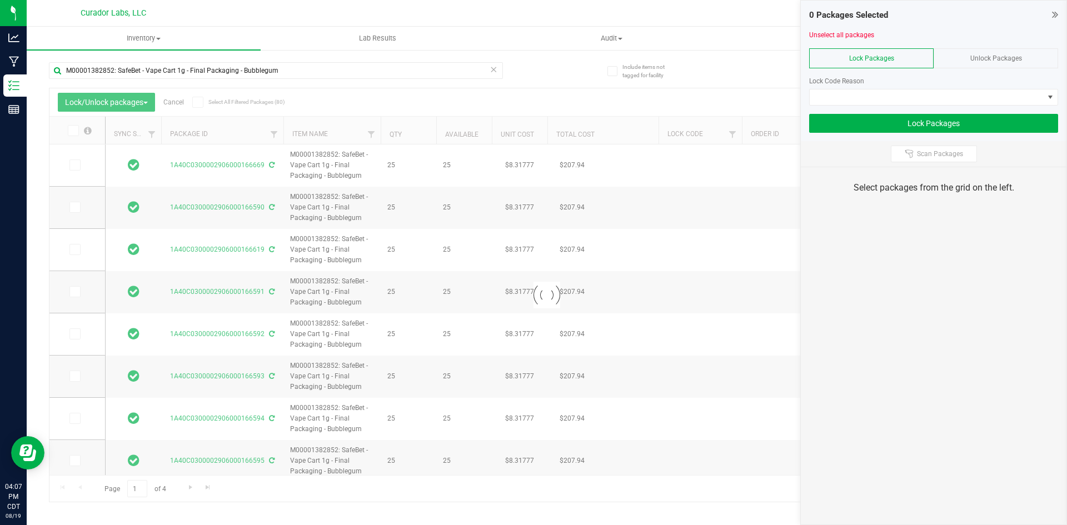
type input "[DATE]"
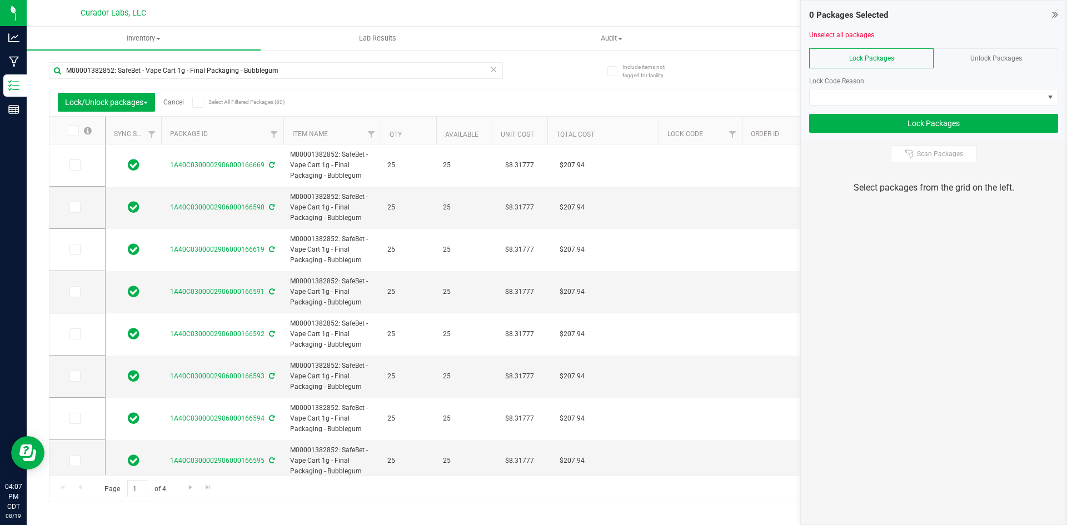
click at [193, 107] on div "Lock/Unlock packages Cancel Select All Filtered Packages (80)" at bounding box center [161, 102] width 206 height 19
click at [197, 102] on icon at bounding box center [197, 102] width 7 height 0
click at [0, 0] on input "Select All Filtered Packages (80)" at bounding box center [0, 0] width 0 height 0
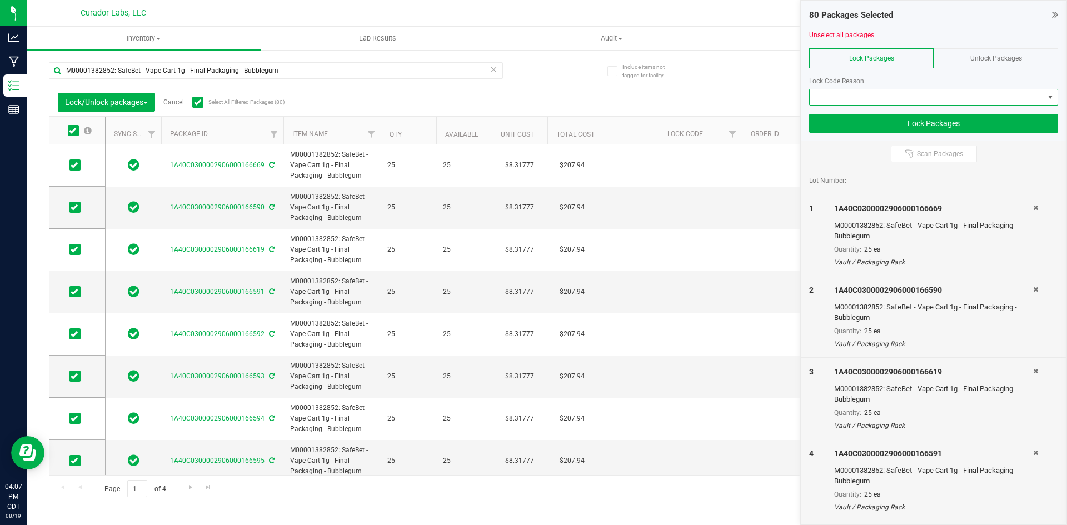
click at [841, 91] on span at bounding box center [926, 97] width 234 height 16
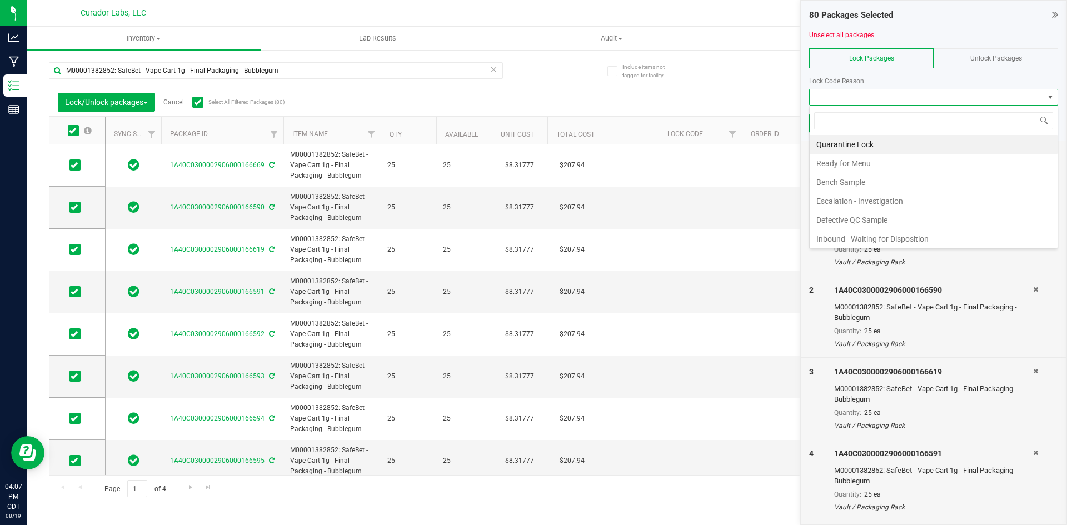
scroll to position [17, 249]
click at [851, 162] on li "Ready for Menu" at bounding box center [933, 163] width 248 height 19
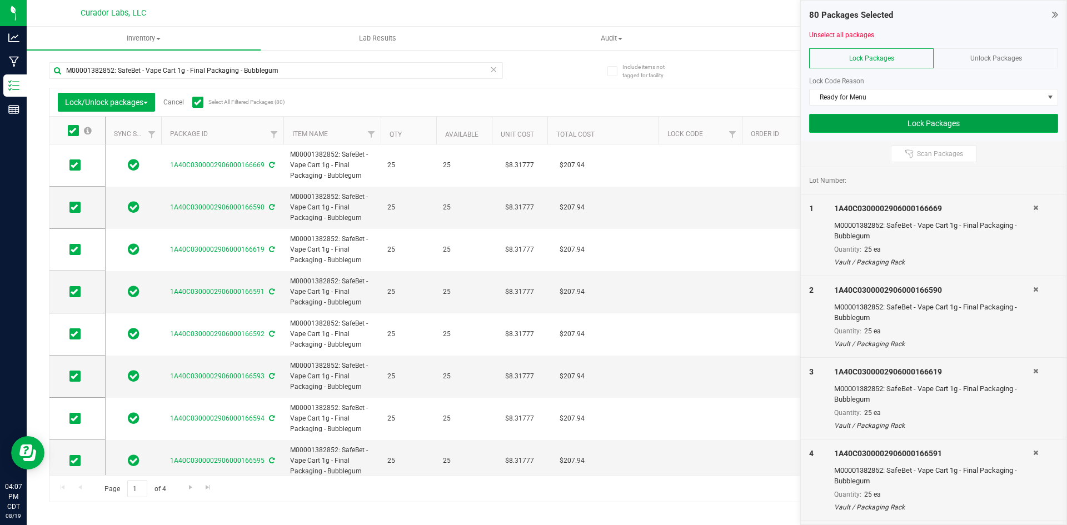
click at [852, 126] on button "Lock Packages" at bounding box center [933, 123] width 249 height 19
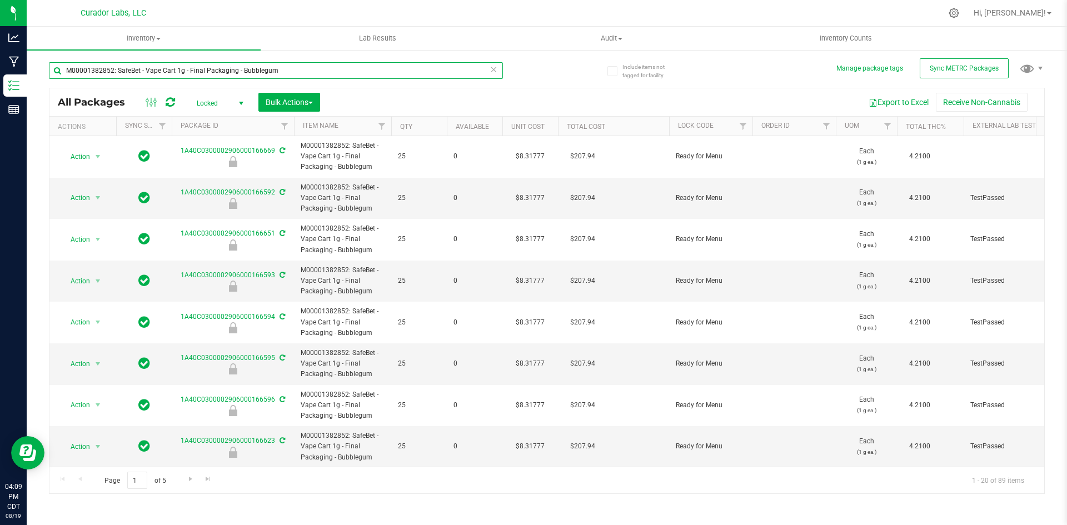
drag, startPoint x: 278, startPoint y: 68, endPoint x: 54, endPoint y: 66, distance: 223.9
click at [54, 66] on input "M00001382852: SafeBet - Vape Cart 1g - Final Packaging - Bubblegum" at bounding box center [276, 70] width 454 height 17
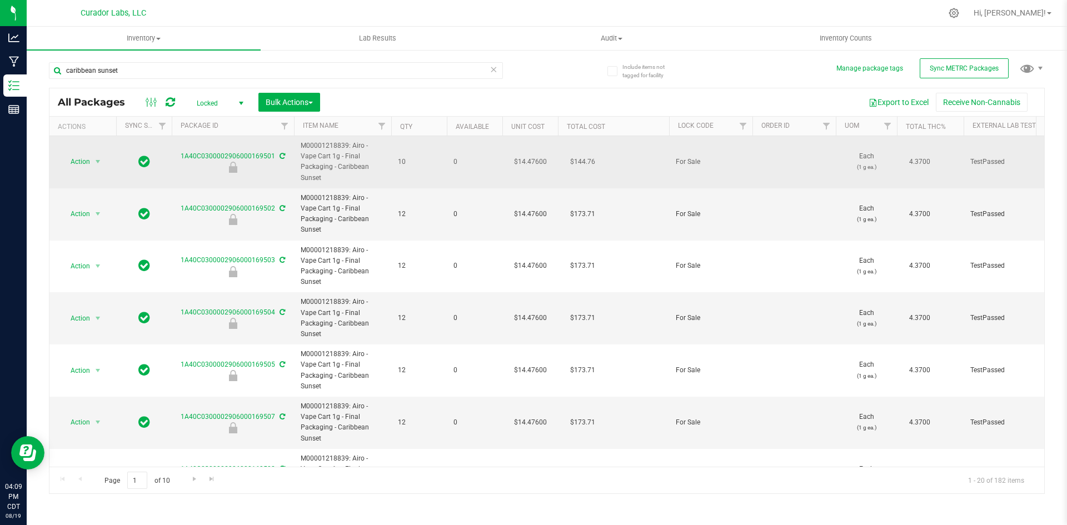
drag, startPoint x: 359, startPoint y: 164, endPoint x: 306, endPoint y: 141, distance: 58.2
click at [306, 141] on span "M00001218839: Airo - Vape Cart 1g - Final Packaging - Caribbean Sunset" at bounding box center [343, 162] width 84 height 43
click at [355, 169] on span "M00001218839: Airo - Vape Cart 1g - Final Packaging - Caribbean Sunset" at bounding box center [343, 162] width 84 height 43
drag, startPoint x: 355, startPoint y: 170, endPoint x: 301, endPoint y: 147, distance: 59.0
click at [301, 147] on span "M00001218839: Airo - Vape Cart 1g - Final Packaging - Caribbean Sunset" at bounding box center [343, 162] width 84 height 43
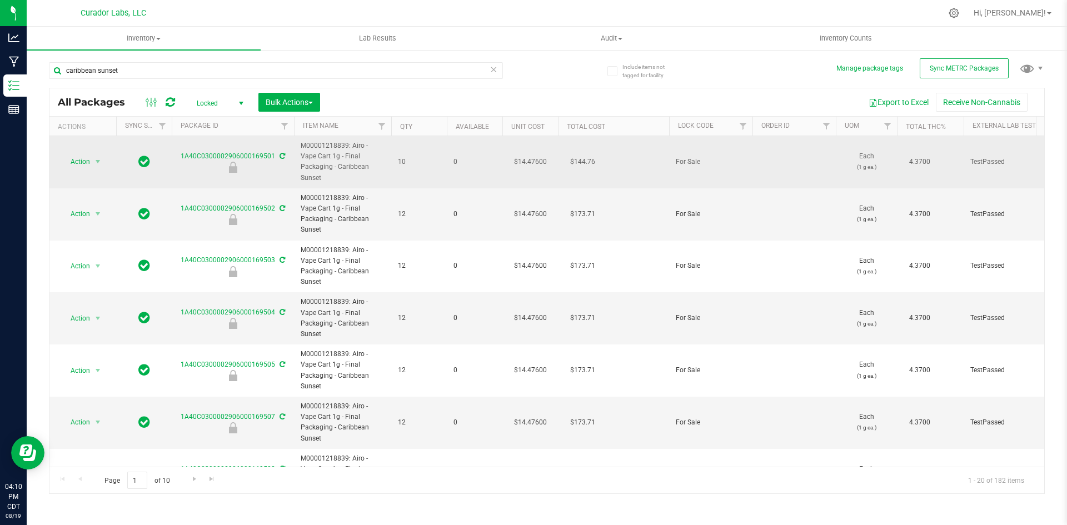
copy span "M00001218839: Airo - Vape Cart 1g - Final Packaging - Caribbean Sunset"
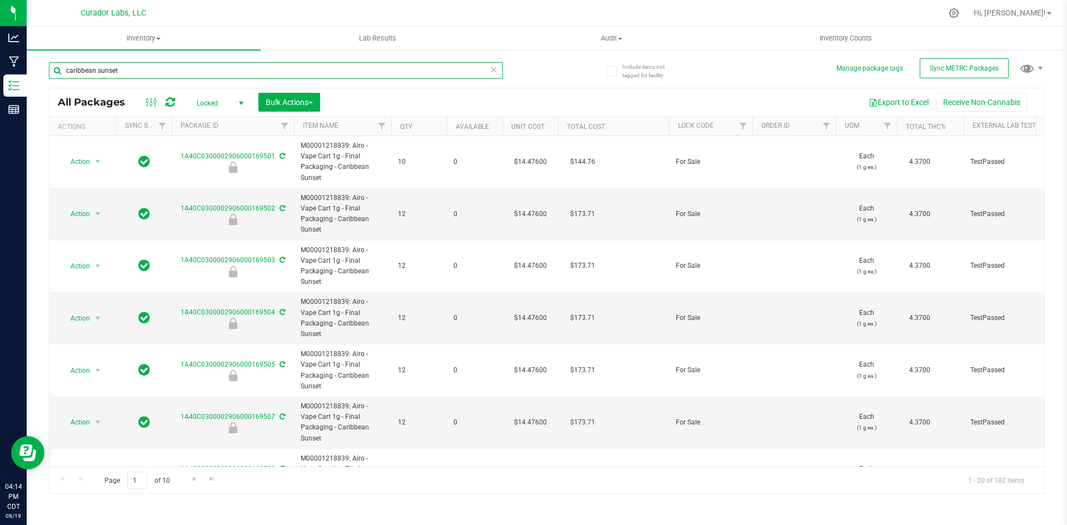
drag, startPoint x: 144, startPoint y: 71, endPoint x: 76, endPoint y: 66, distance: 68.6
click at [76, 66] on input "caribbean sunset" at bounding box center [276, 70] width 454 height 17
drag, startPoint x: 104, startPoint y: 70, endPoint x: 61, endPoint y: 72, distance: 42.8
click at [61, 72] on input "caibbean sunsetr" at bounding box center [276, 70] width 454 height 17
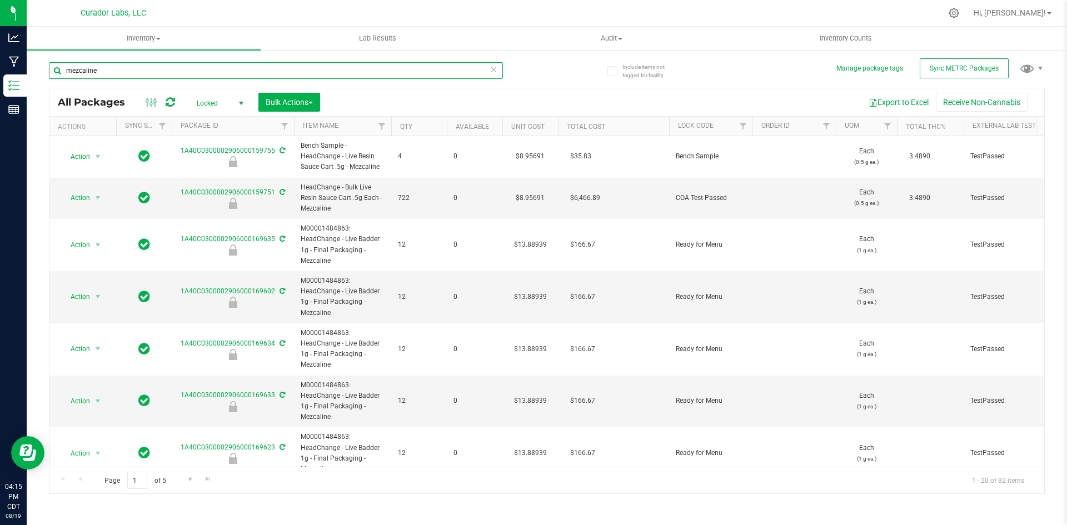
type input "mezcaline"
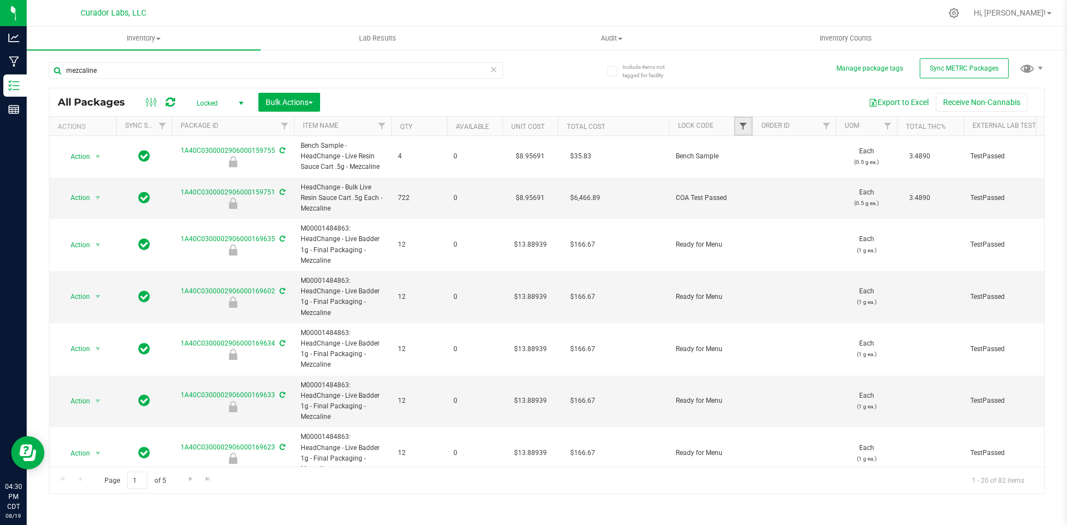
click at [744, 123] on span "Filter" at bounding box center [742, 126] width 9 height 9
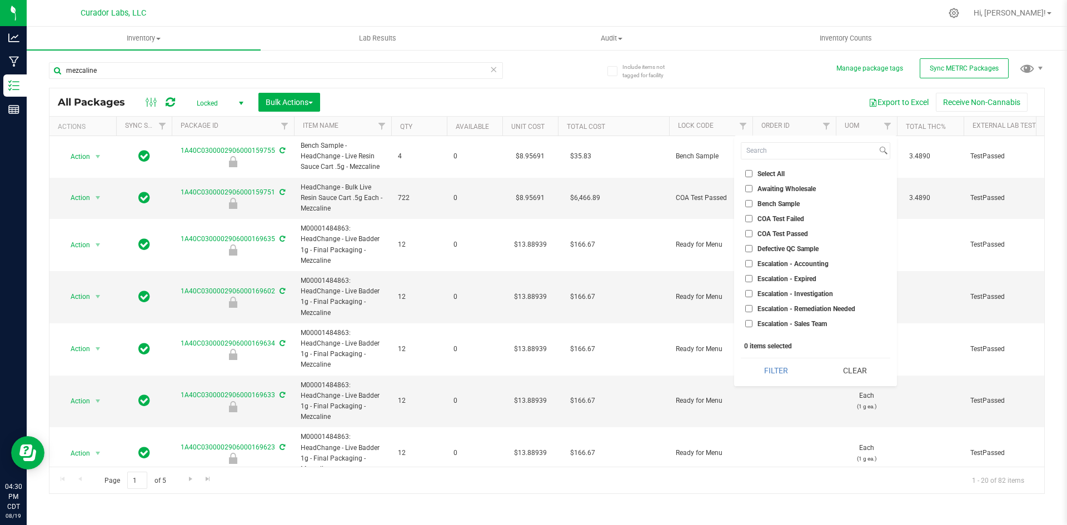
click at [752, 232] on label "COA Test Passed" at bounding box center [776, 233] width 63 height 7
click at [752, 232] on input "COA Test Passed" at bounding box center [748, 233] width 7 height 7
checkbox input "true"
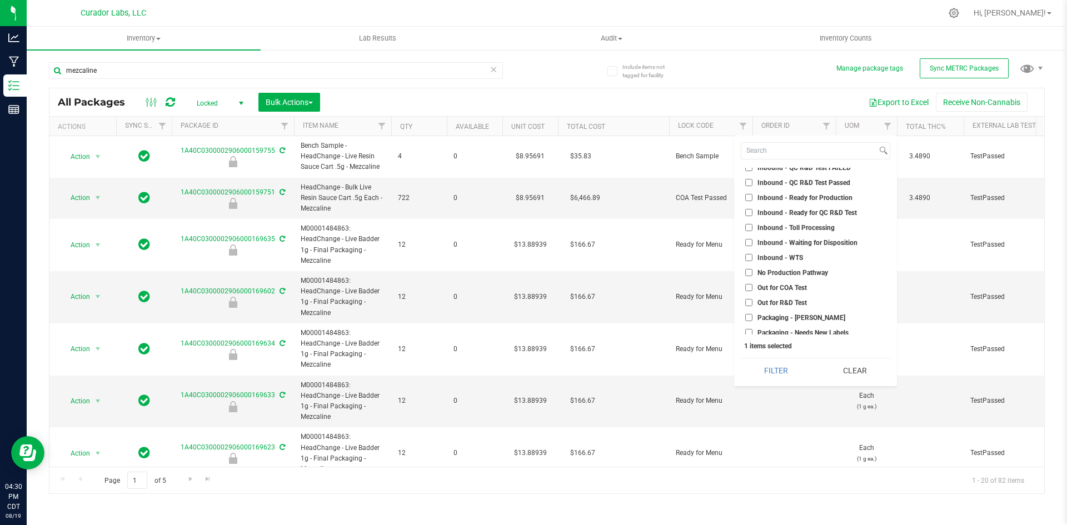
scroll to position [278, 0]
click at [752, 269] on label "Out for COA Test" at bounding box center [776, 270] width 62 height 7
click at [752, 269] on input "Out for COA Test" at bounding box center [748, 270] width 7 height 7
checkbox input "true"
click at [774, 365] on button "Filter" at bounding box center [776, 370] width 71 height 24
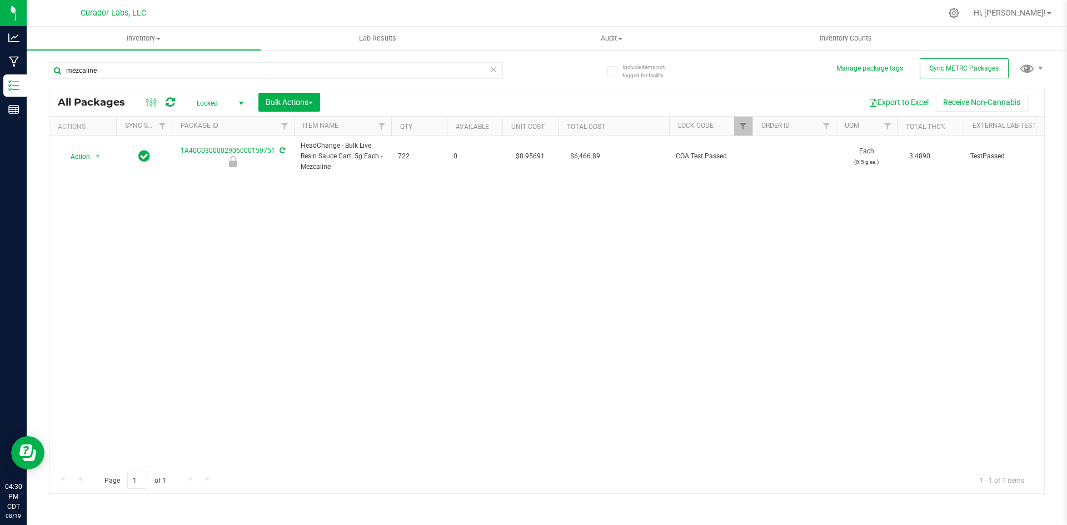
click at [492, 71] on icon at bounding box center [493, 68] width 8 height 13
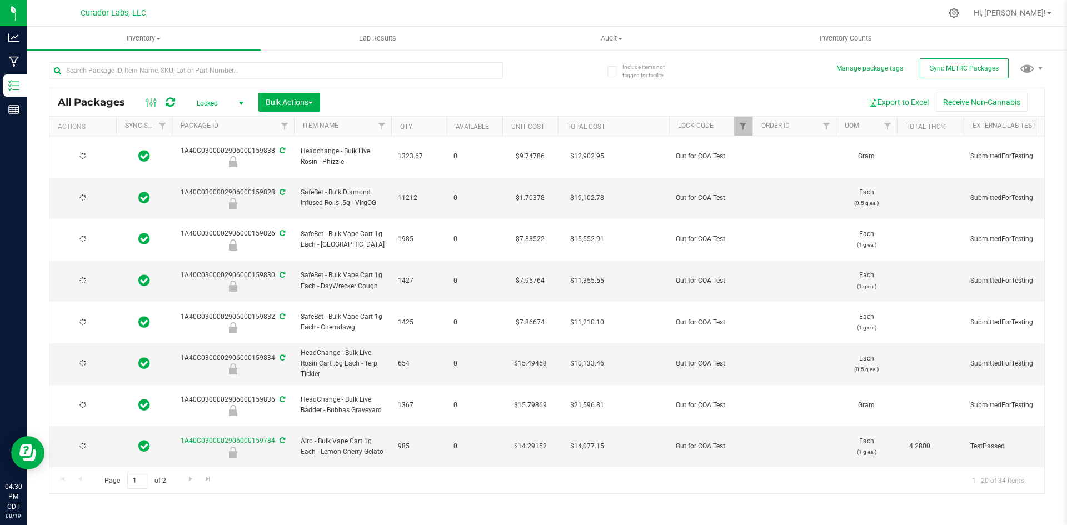
type input "[DATE]"
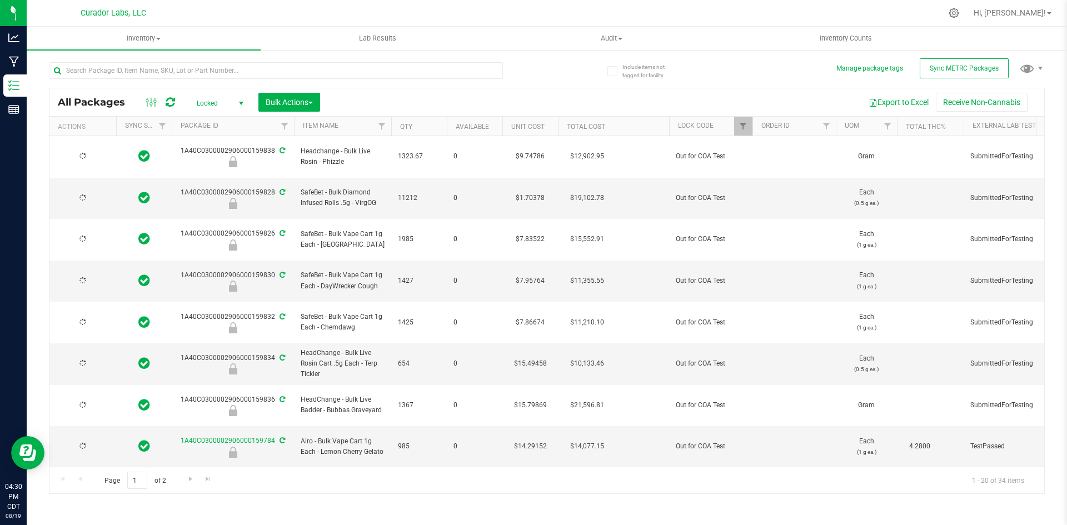
type input "[DATE]"
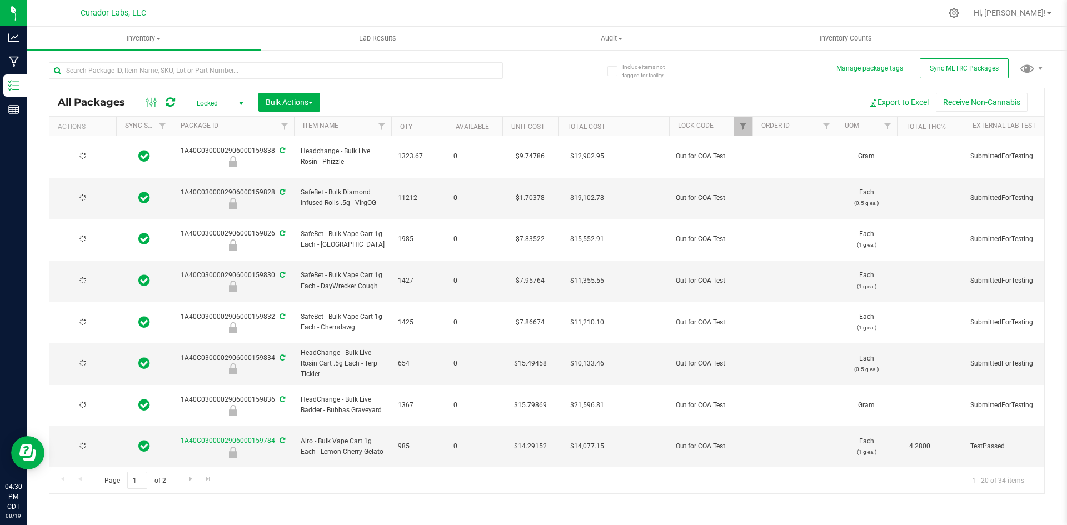
type input "[DATE]"
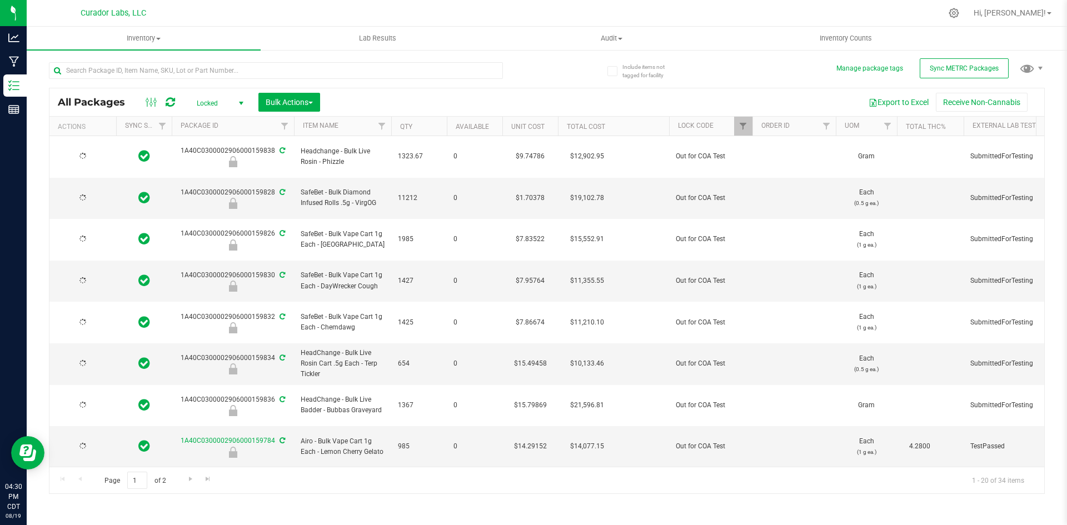
type input "[DATE]"
click at [278, 437] on span at bounding box center [281, 441] width 7 height 8
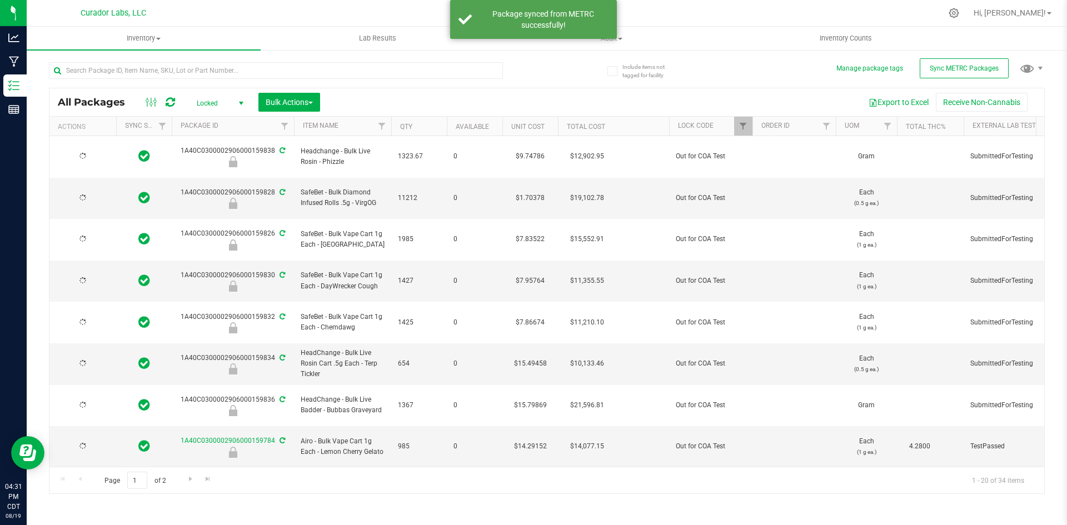
type input "[DATE]"
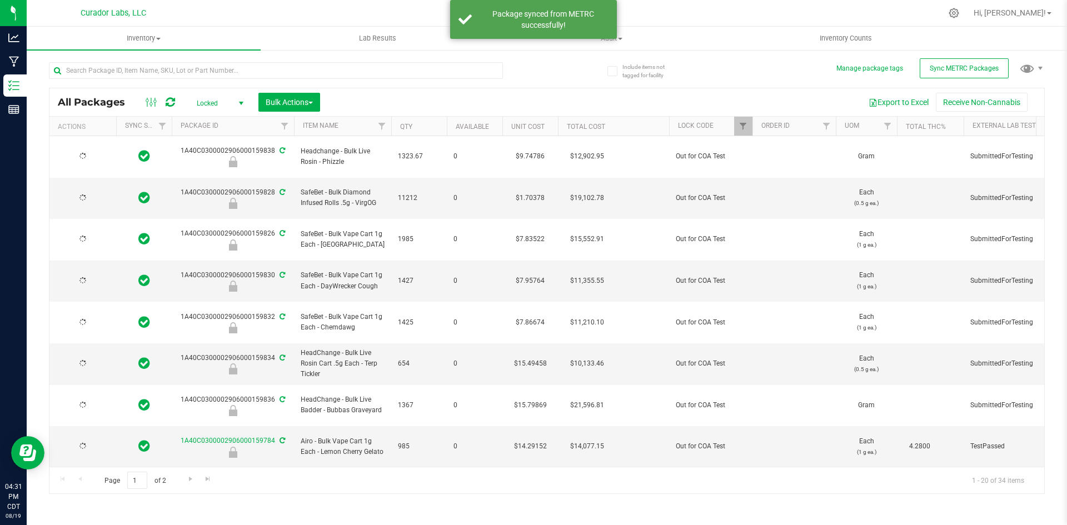
type input "[DATE]"
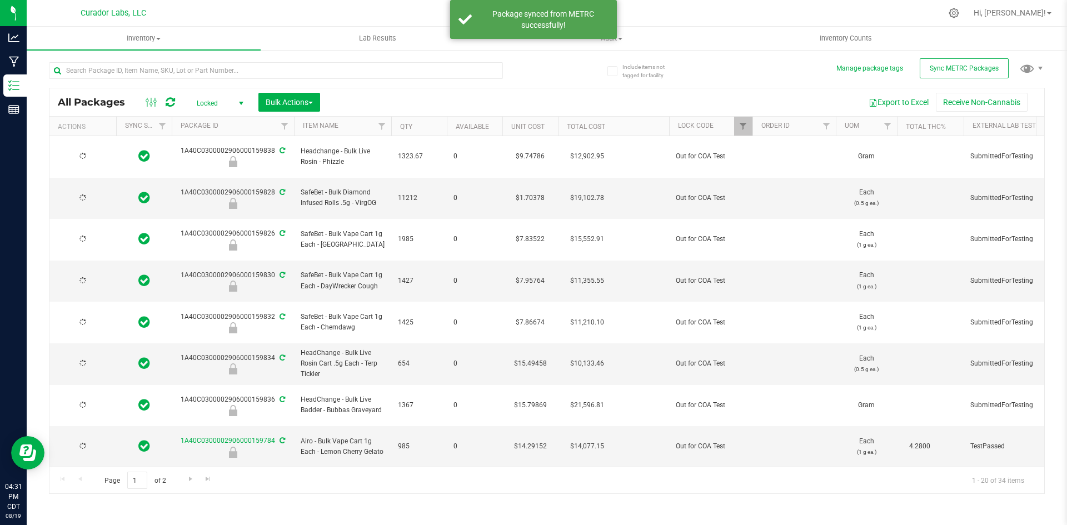
type input "[DATE]"
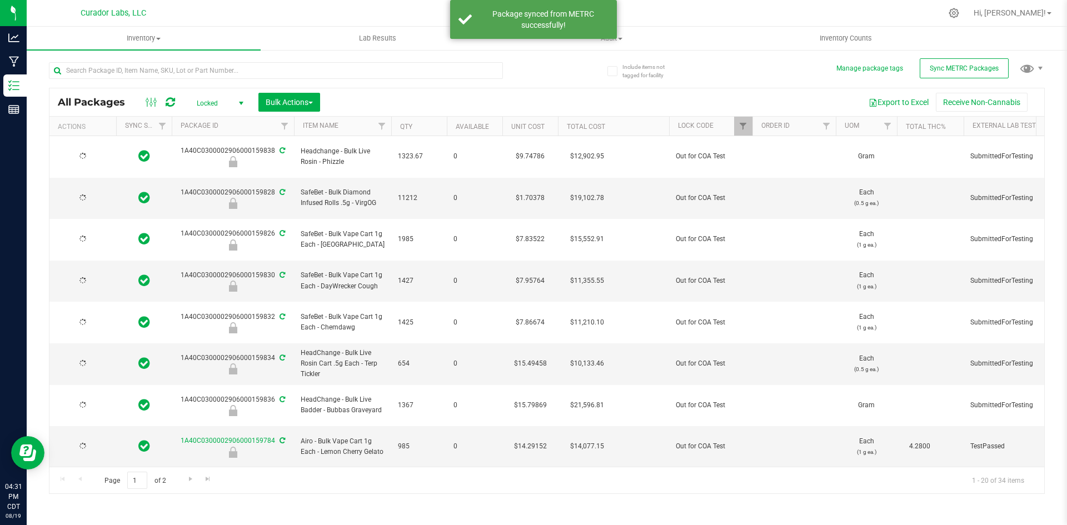
type input "[DATE]"
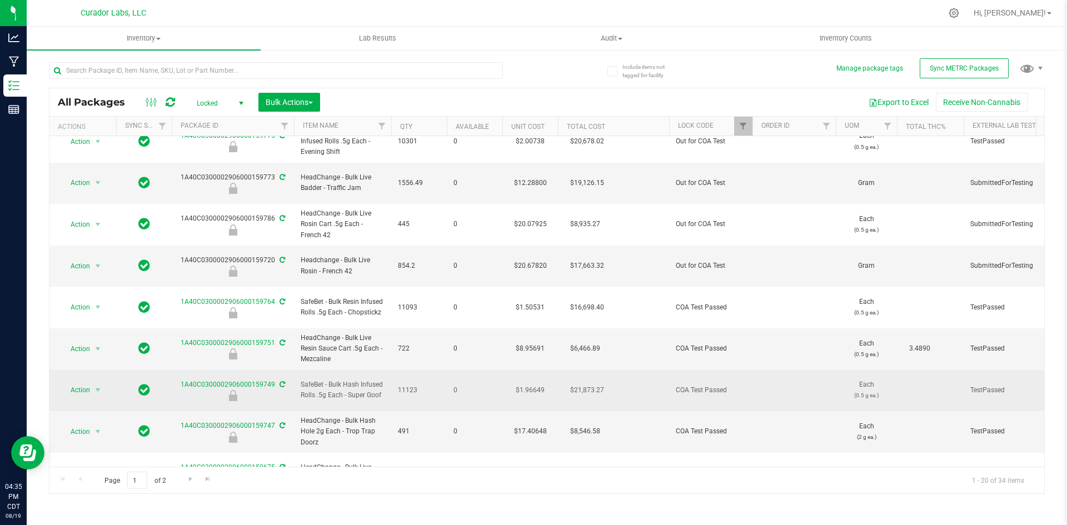
scroll to position [353, 0]
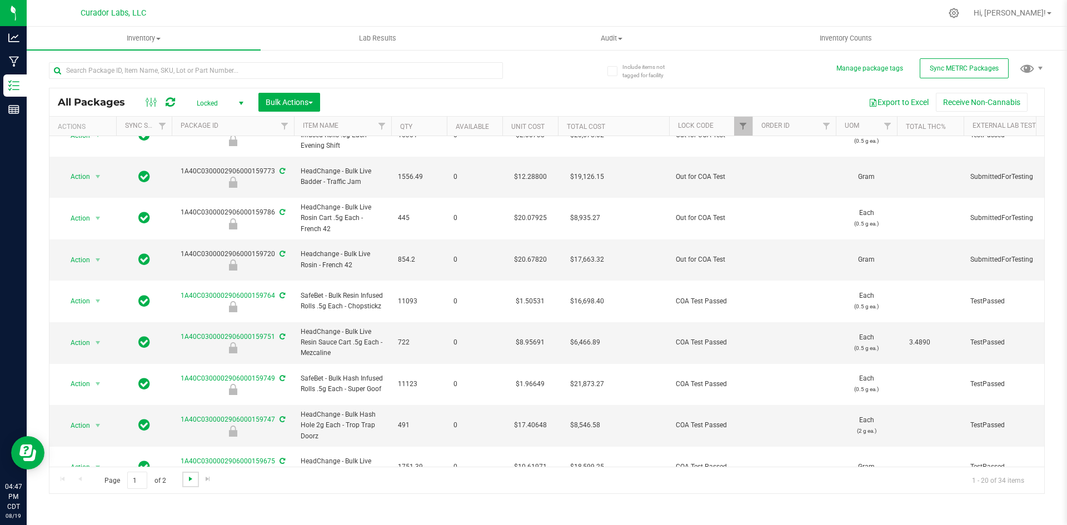
click at [193, 478] on span "Go to the next page" at bounding box center [190, 478] width 9 height 9
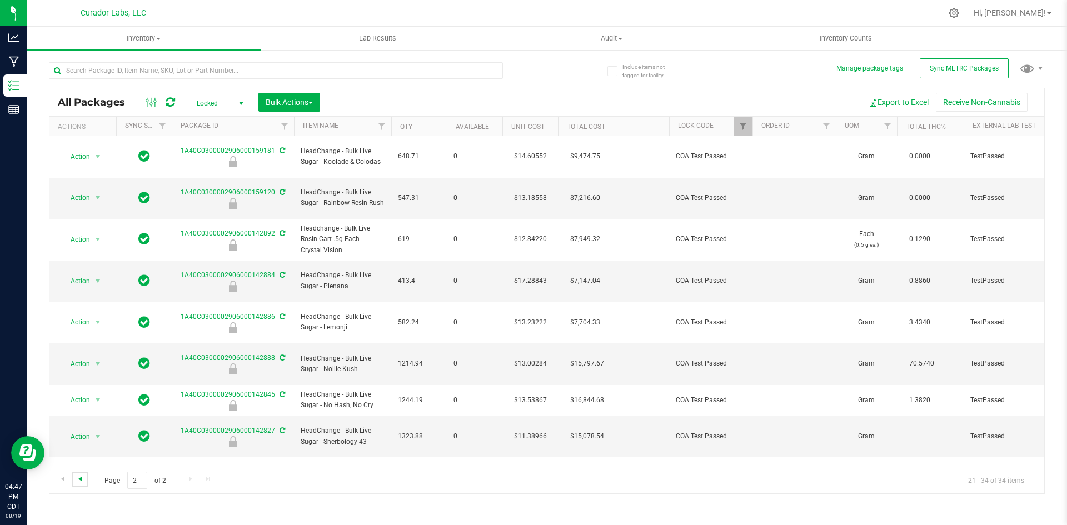
click at [84, 479] on span "Go to the previous page" at bounding box center [80, 478] width 9 height 9
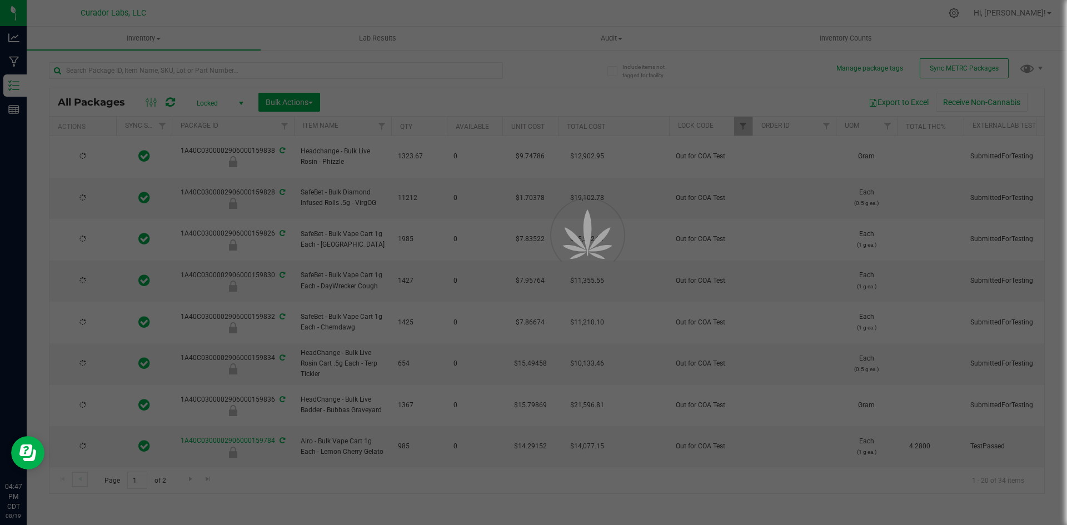
type input "[DATE]"
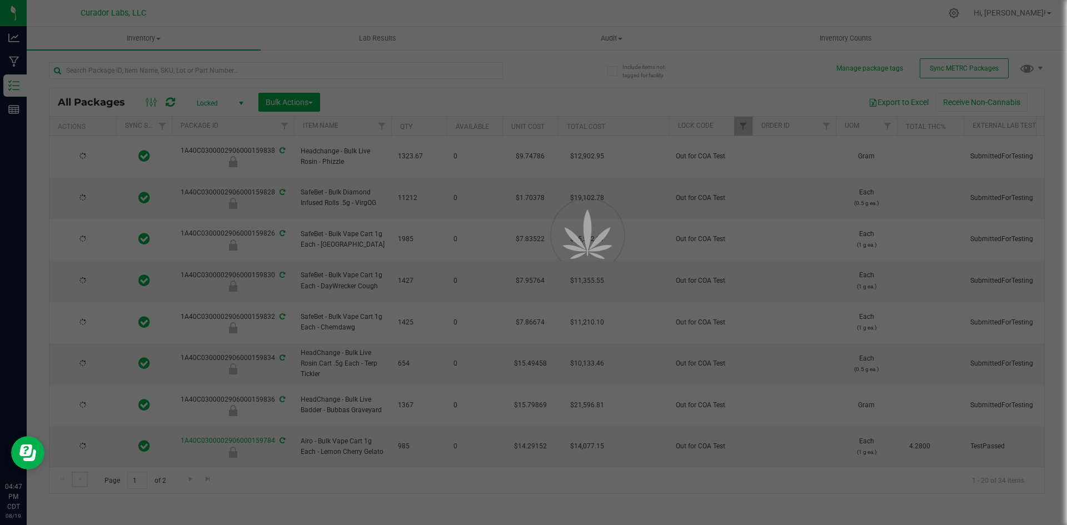
type input "[DATE]"
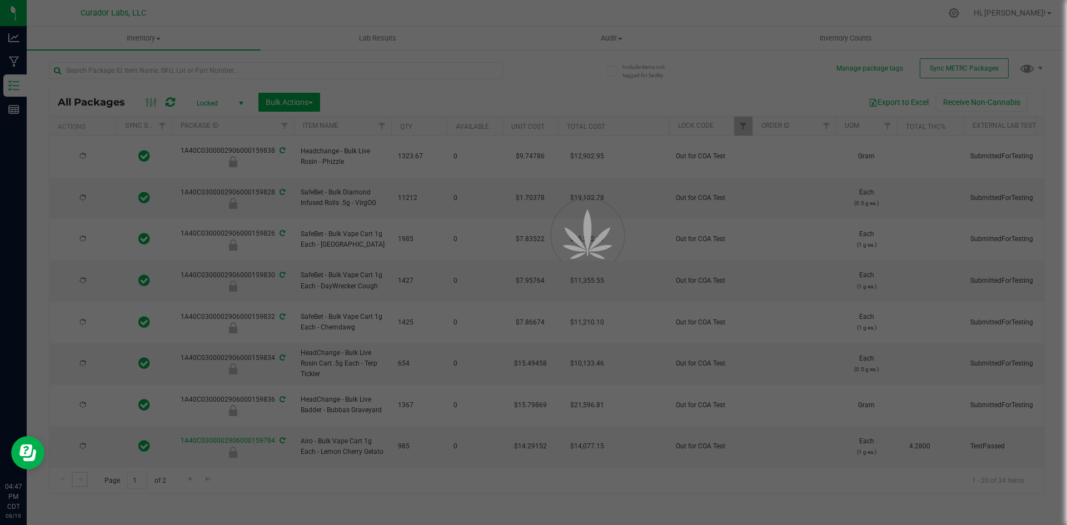
type input "[DATE]"
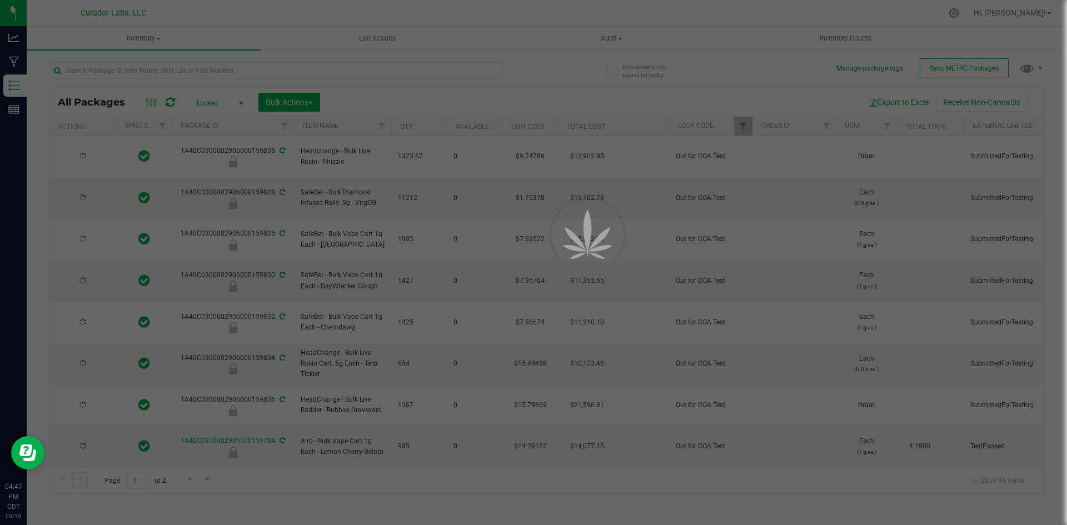
type input "[DATE]"
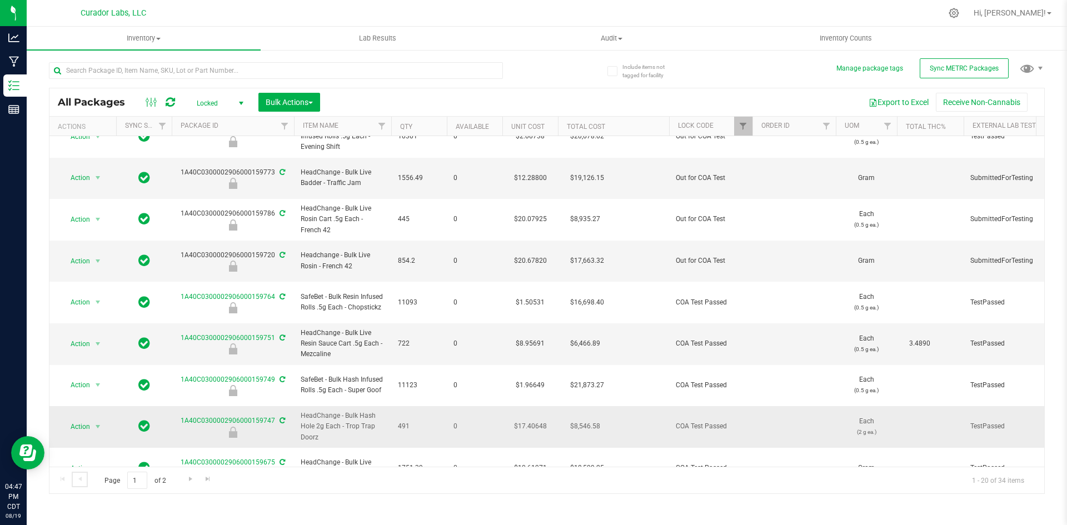
scroll to position [353, 0]
drag, startPoint x: 336, startPoint y: 247, endPoint x: 301, endPoint y: 229, distance: 39.8
click at [301, 327] on span "HeadChange - Bulk Live Resin Sauce Cart .5g Each - Mezcaline" at bounding box center [343, 343] width 84 height 32
copy span "HeadChange - Bulk Live Resin Sauce Cart .5g Each - Mezcaline"
drag, startPoint x: 181, startPoint y: 236, endPoint x: 272, endPoint y: 233, distance: 91.7
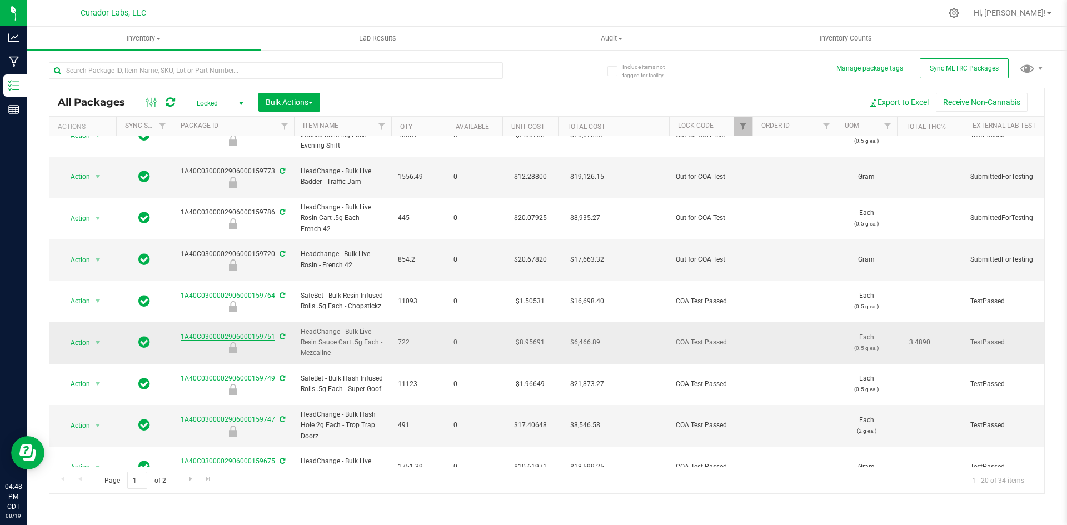
click at [272, 332] on div "1A40C0300002906000159751" at bounding box center [233, 343] width 126 height 22
copy link "1A40C0300002906000159751"
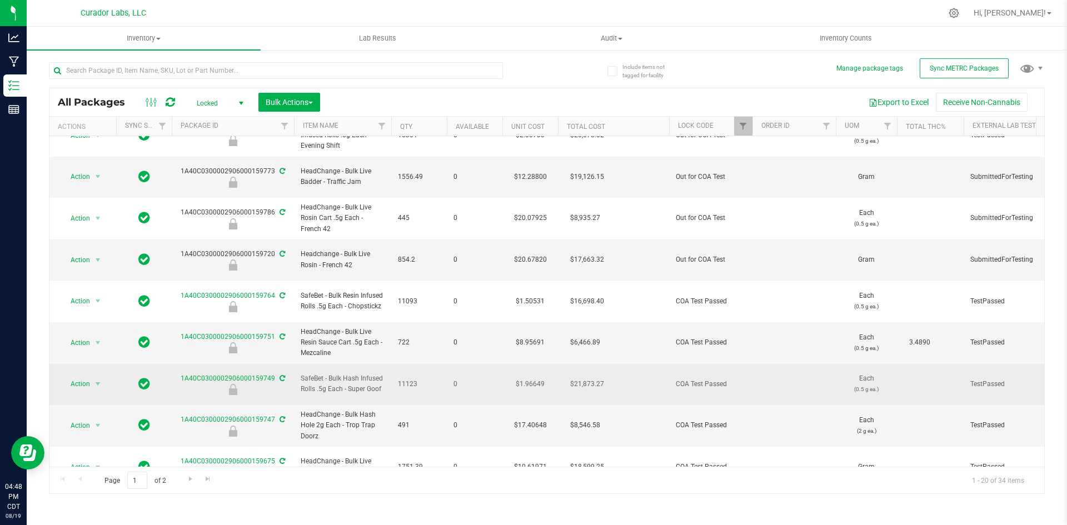
drag, startPoint x: 383, startPoint y: 281, endPoint x: 301, endPoint y: 272, distance: 83.3
click at [299, 364] on td "SafeBet - Bulk Hash Infused Rolls .5g Each - Super Goof" at bounding box center [342, 385] width 97 height 42
copy span "SafeBet - Bulk Hash Infused Rolls .5g Each - Super Goof"
drag, startPoint x: 419, startPoint y: 274, endPoint x: 399, endPoint y: 275, distance: 20.0
click at [399, 379] on span "11123" at bounding box center [419, 384] width 42 height 11
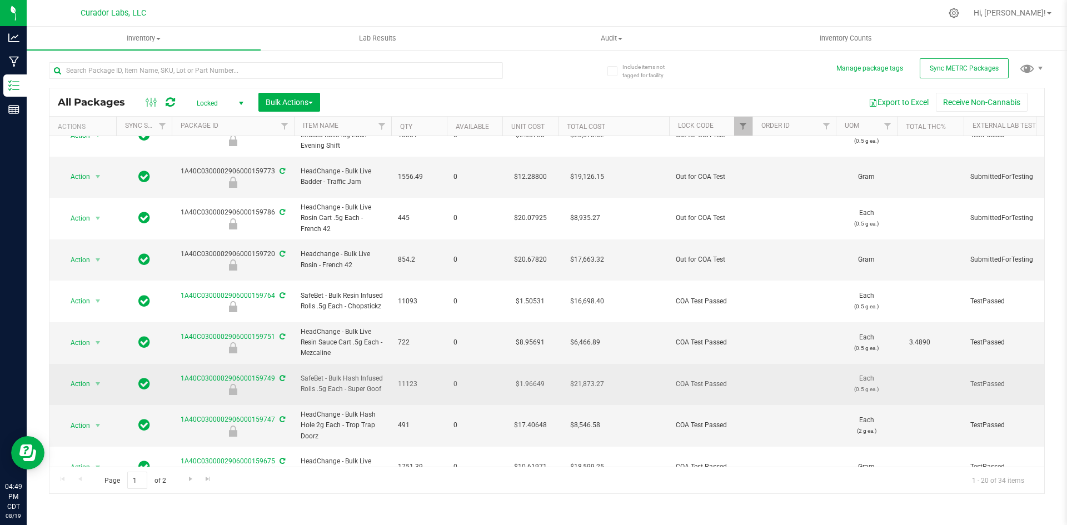
copy span "11123"
drag, startPoint x: 179, startPoint y: 268, endPoint x: 273, endPoint y: 264, distance: 94.5
click at [273, 364] on td "1A40C0300002906000159749" at bounding box center [233, 385] width 122 height 42
copy link "1A40C0300002906000159749"
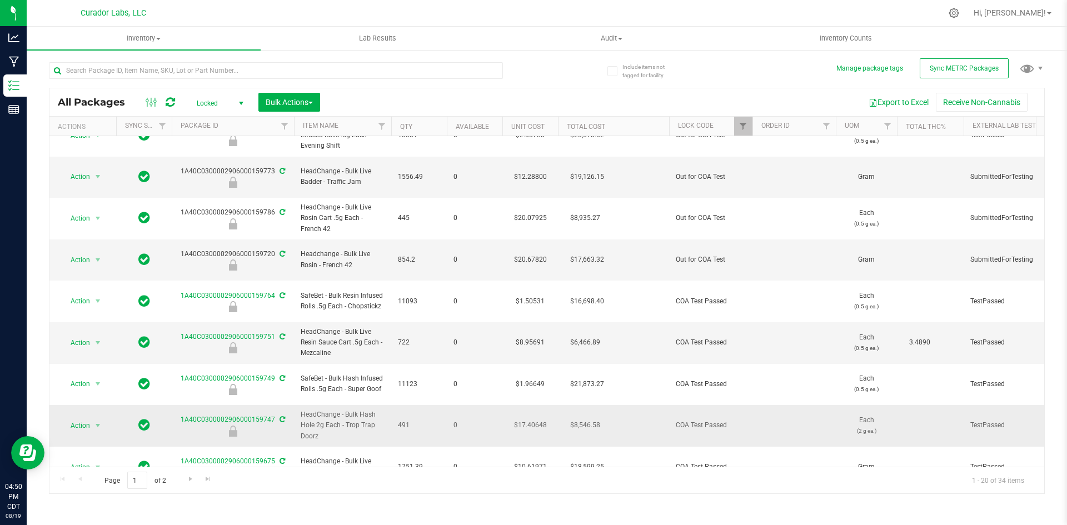
click at [384, 405] on td "HeadChange - Bulk Hash Hole 2g Each - Trop Trap Doorz" at bounding box center [342, 426] width 97 height 42
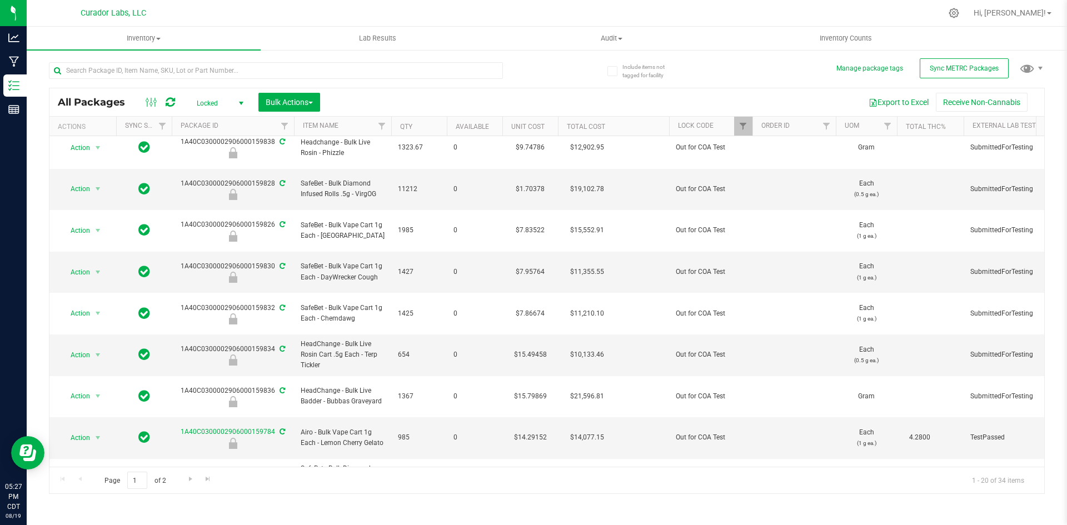
scroll to position [0, 0]
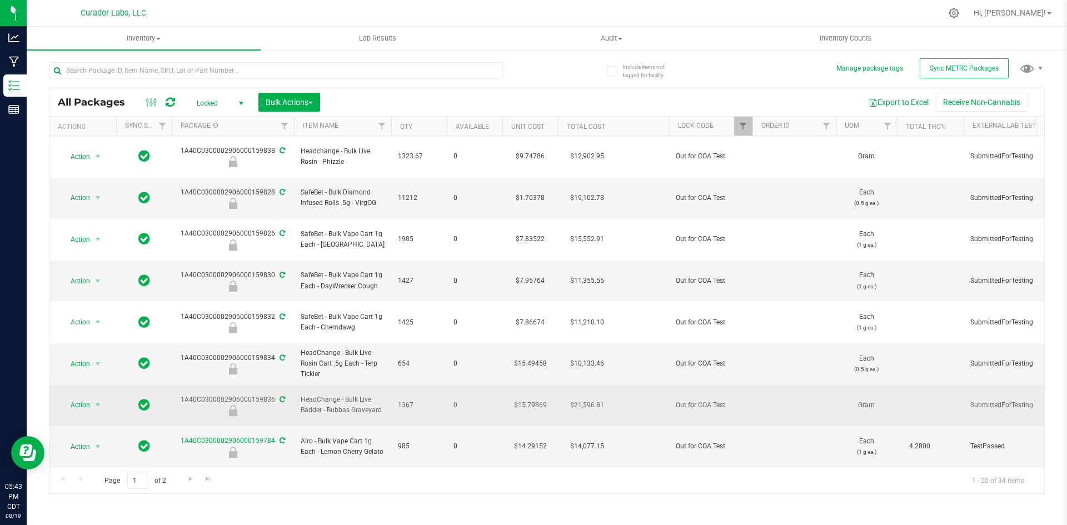
drag, startPoint x: 384, startPoint y: 355, endPoint x: 335, endPoint y: 358, distance: 49.6
click at [335, 385] on td "HeadChange - Bulk Live Badder - Bubbas Graveyard" at bounding box center [342, 406] width 97 height 42
